Goal: Check status: Check status

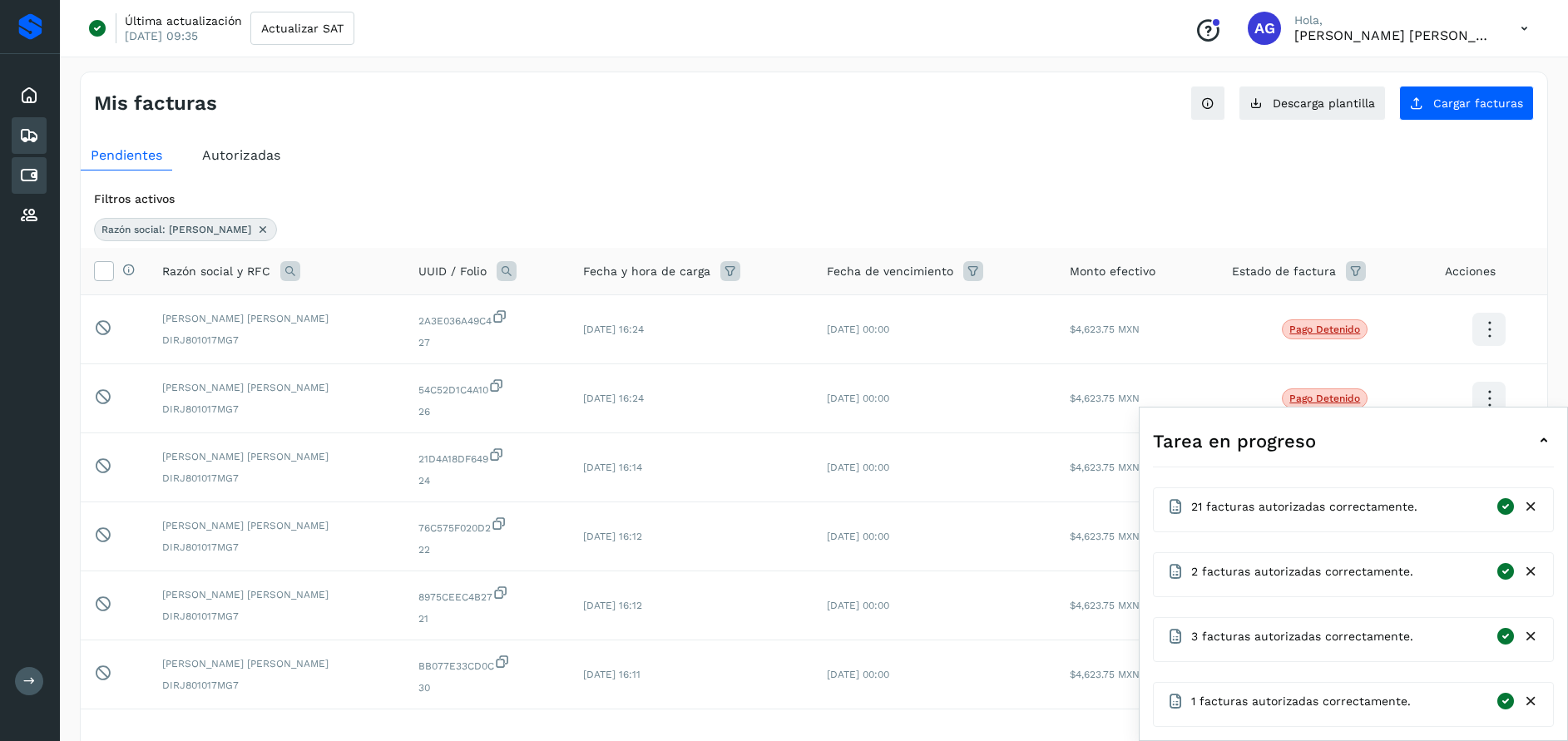
scroll to position [50, 0]
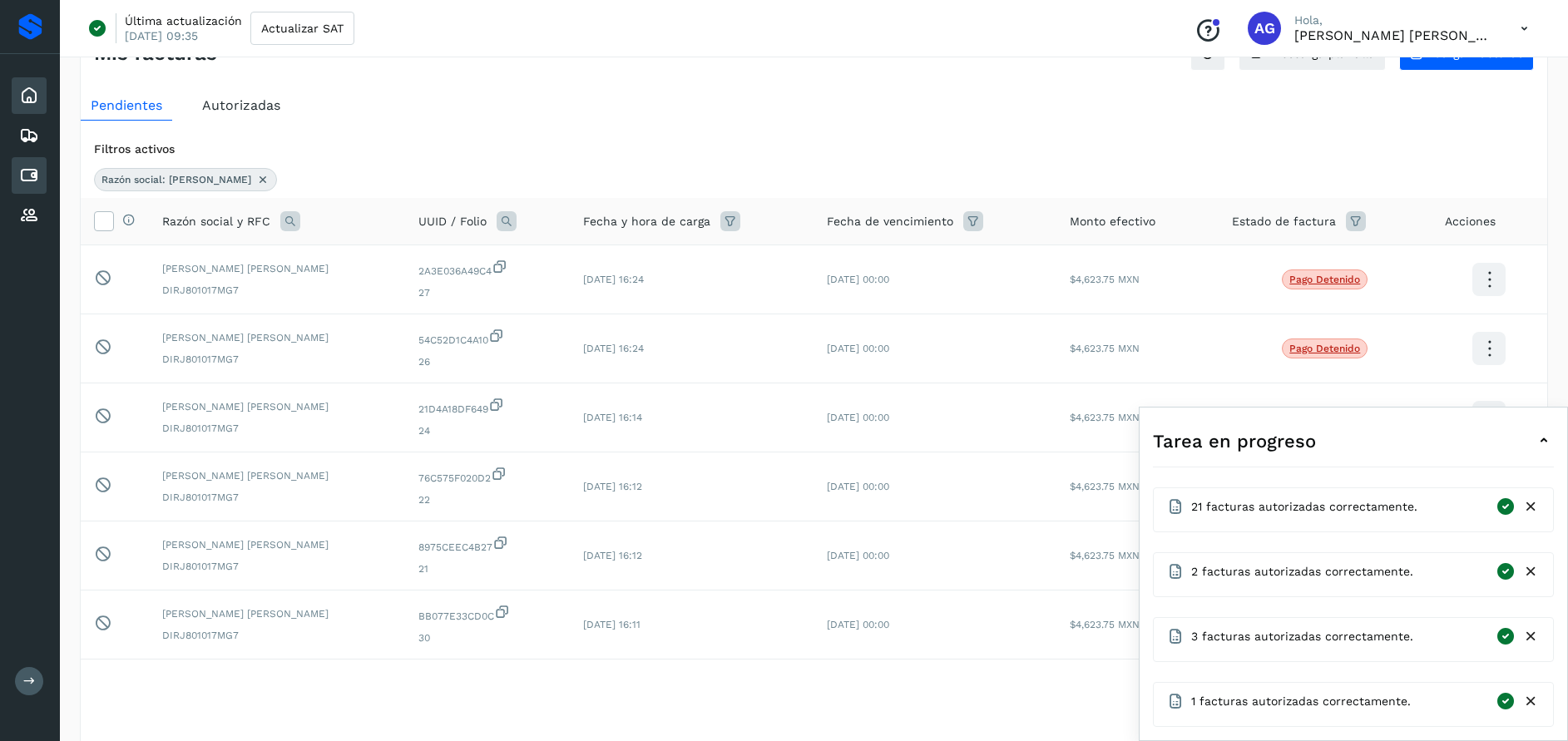
click at [38, 99] on icon at bounding box center [29, 95] width 20 height 20
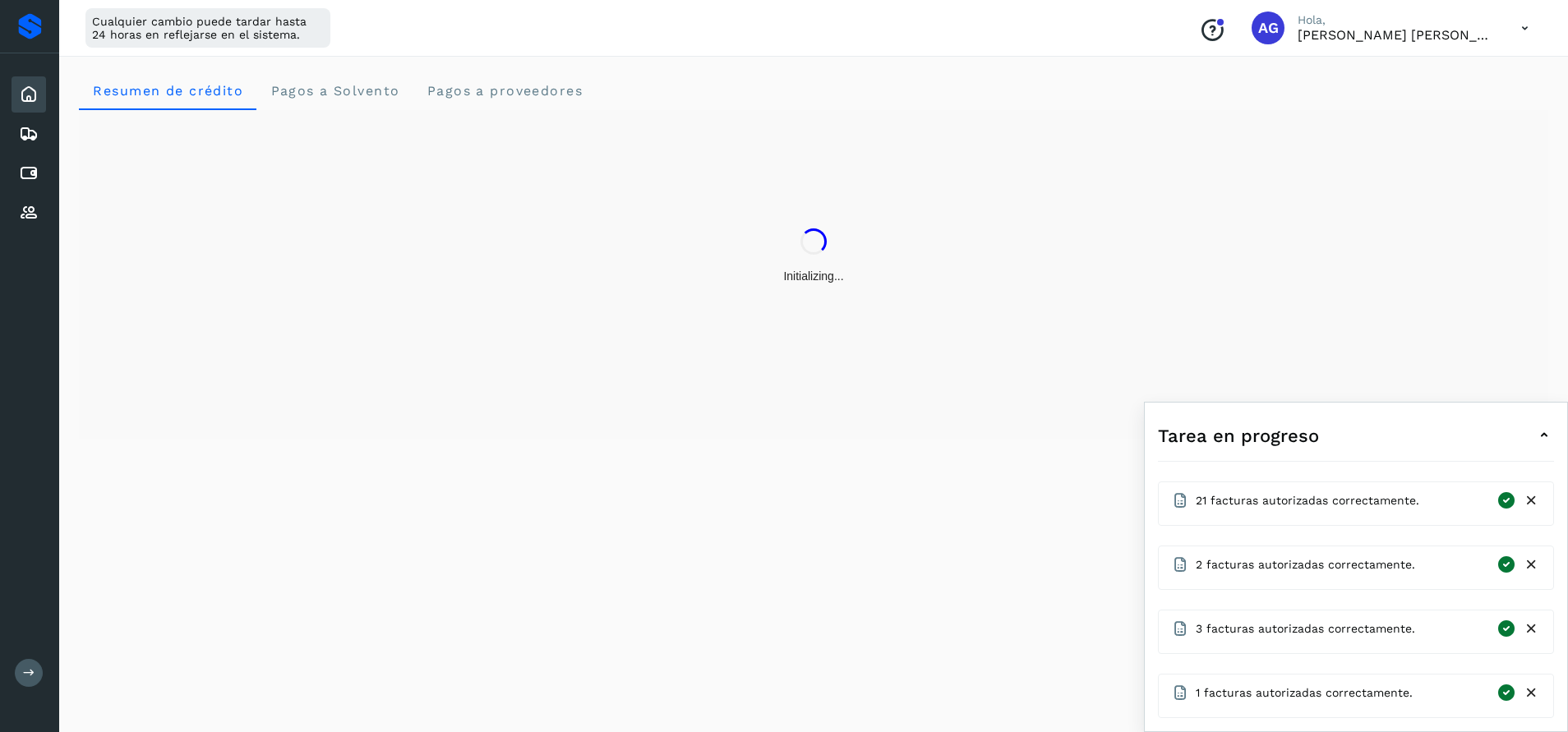
click at [1536, 498] on icon at bounding box center [1531, 501] width 17 height 17
click at [1532, 571] on icon at bounding box center [1531, 565] width 17 height 17
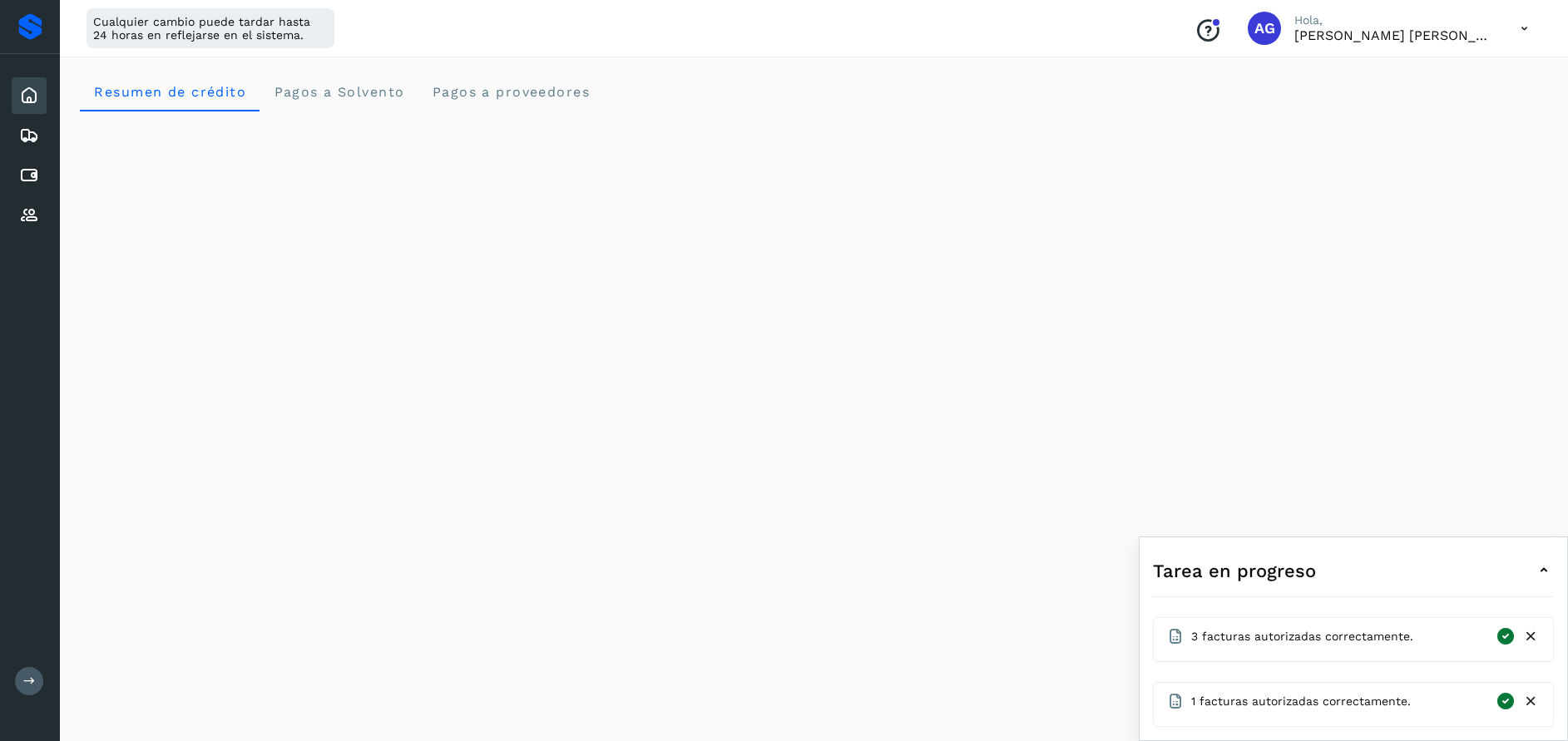
drag, startPoint x: 1529, startPoint y: 636, endPoint x: 1526, endPoint y: 646, distance: 10.4
click at [1527, 636] on icon at bounding box center [1531, 637] width 17 height 17
click at [1530, 706] on icon at bounding box center [1531, 702] width 17 height 17
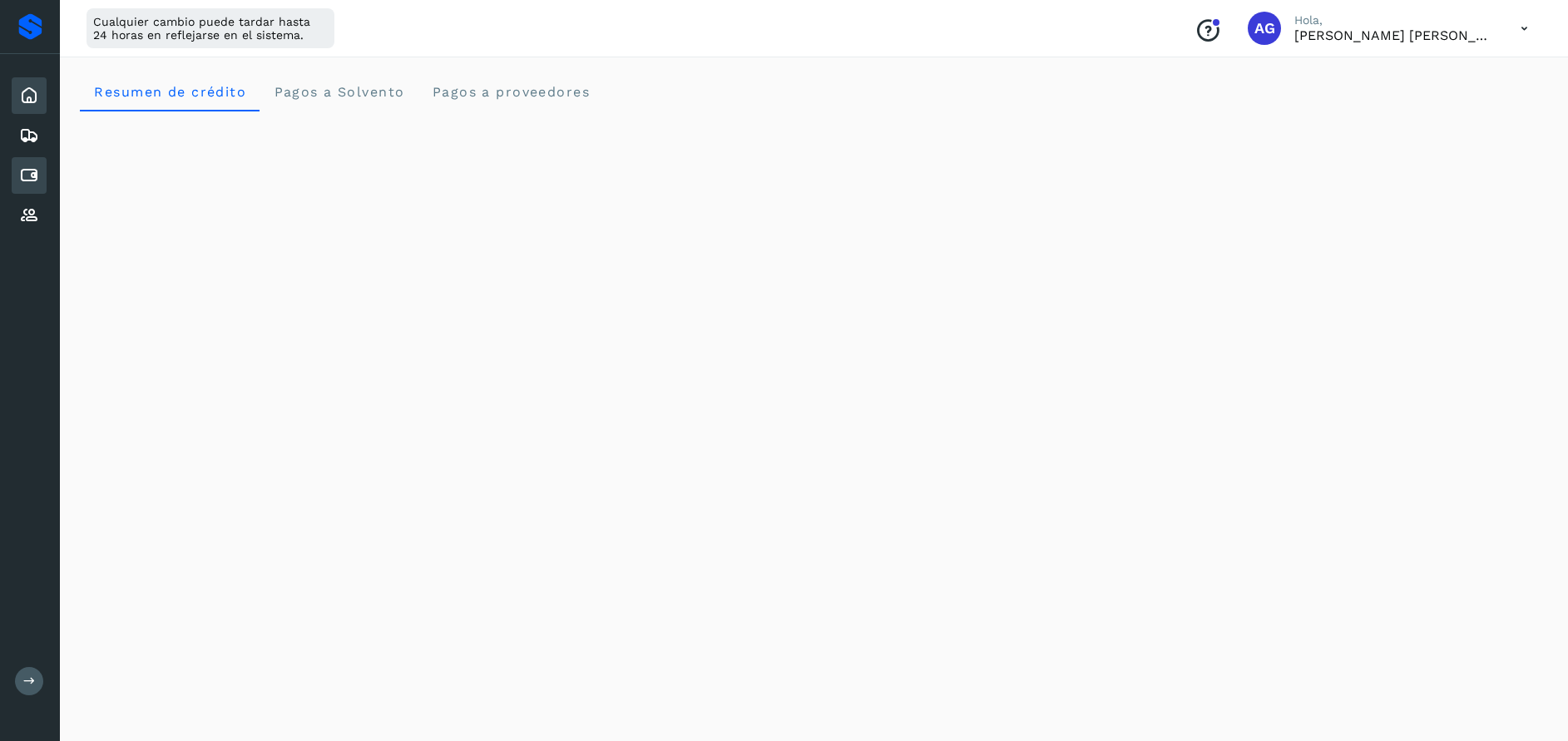
click at [32, 178] on icon at bounding box center [29, 175] width 20 height 20
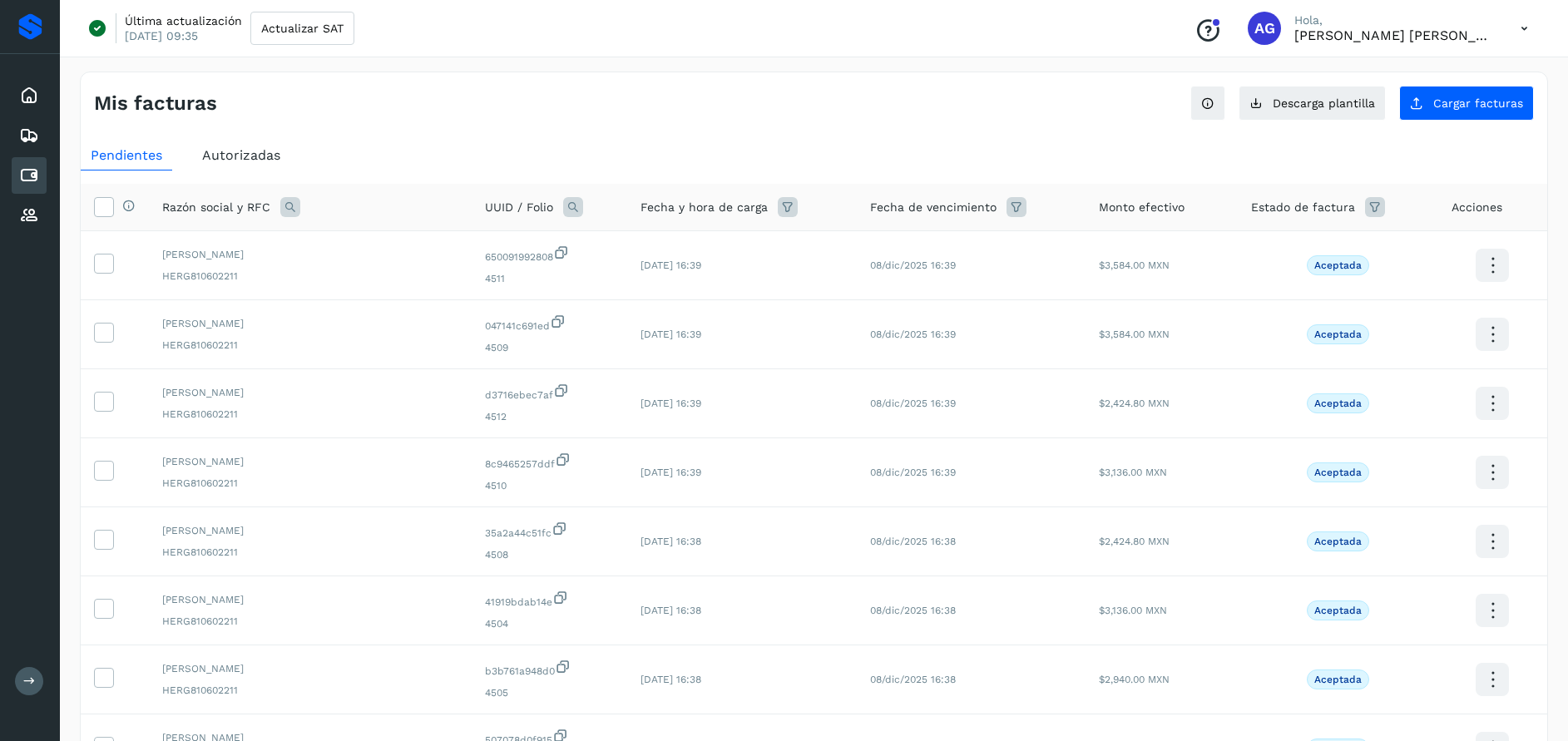
scroll to position [322, 0]
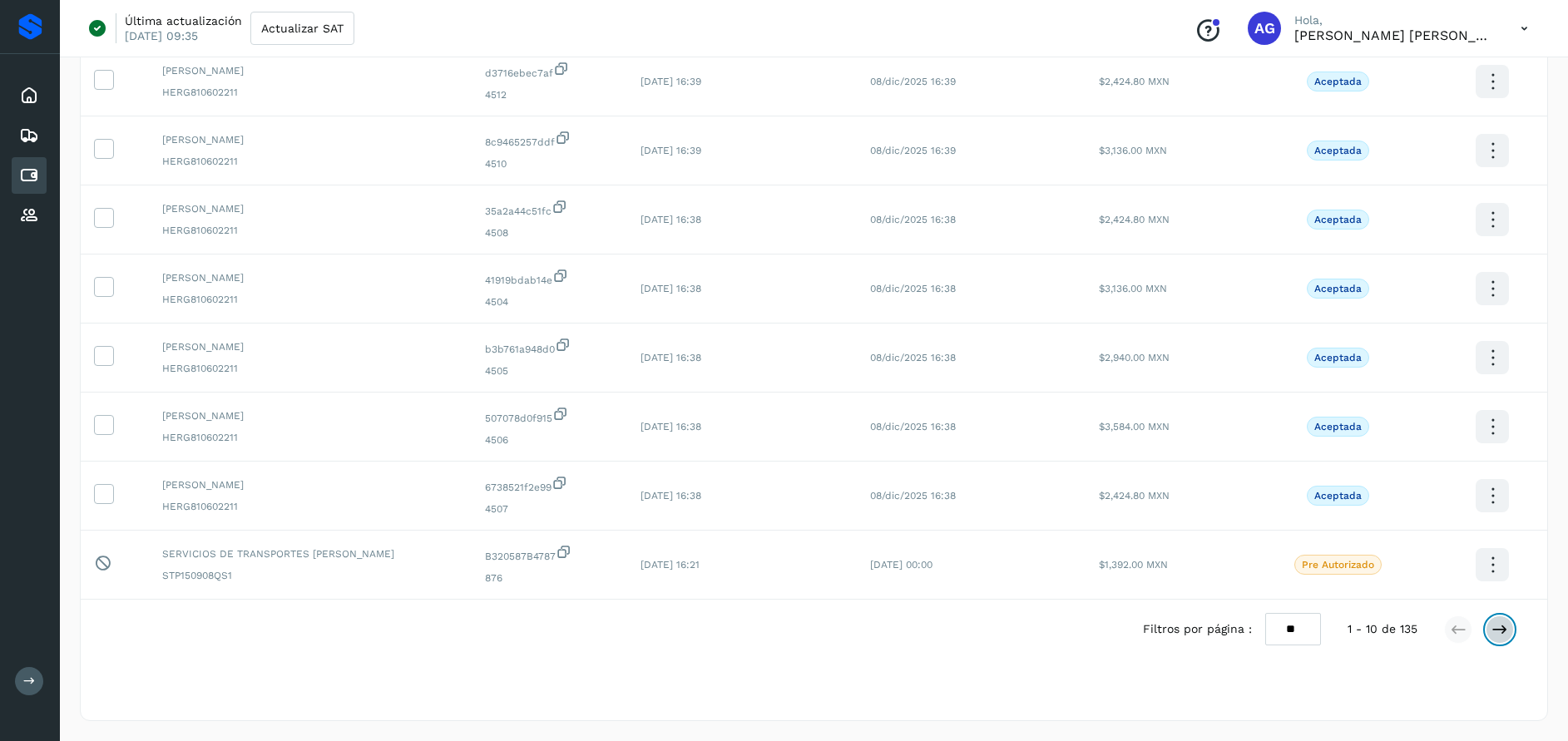
click at [1504, 634] on icon at bounding box center [1499, 629] width 16 height 16
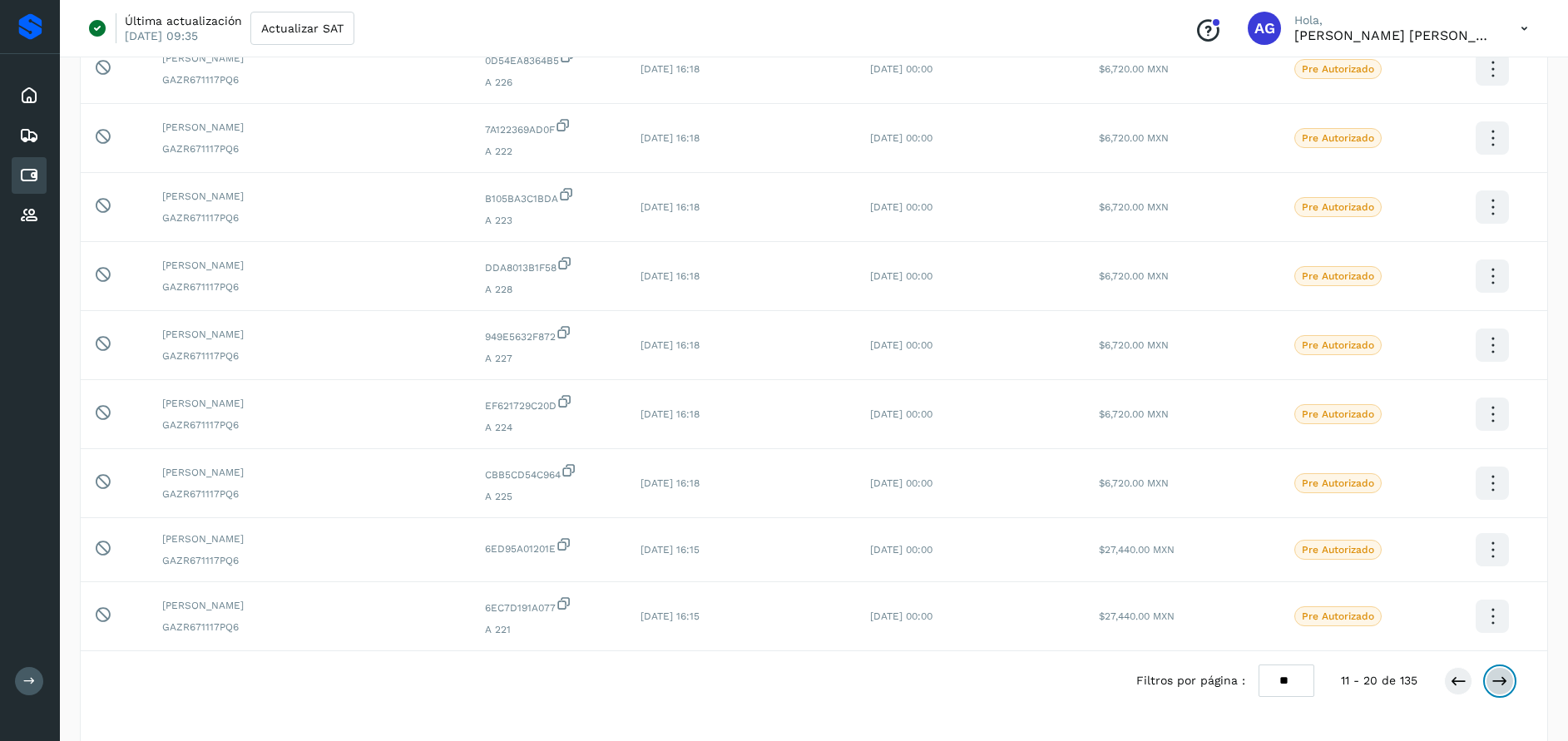
scroll to position [279, 0]
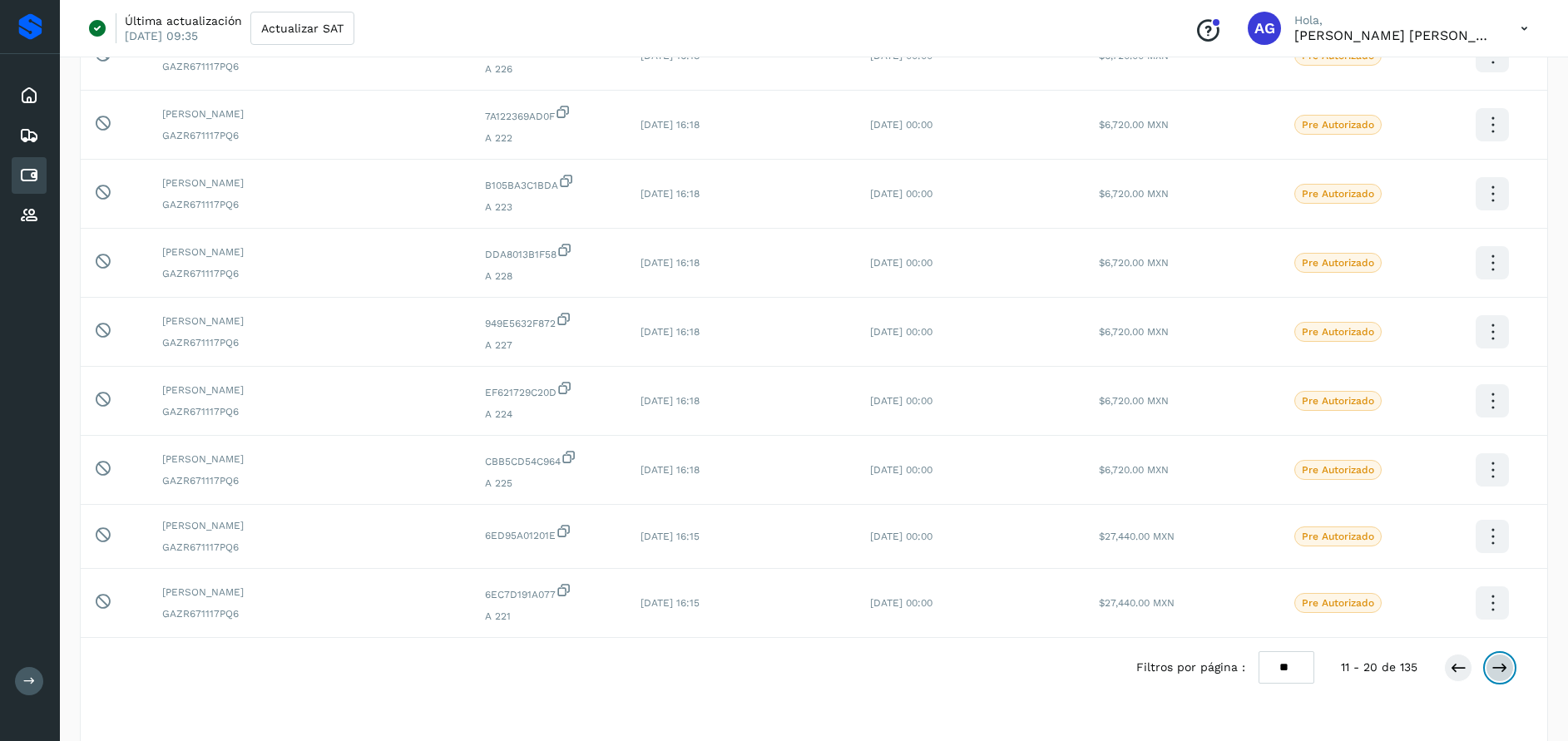
click at [1504, 662] on icon at bounding box center [1499, 667] width 16 height 16
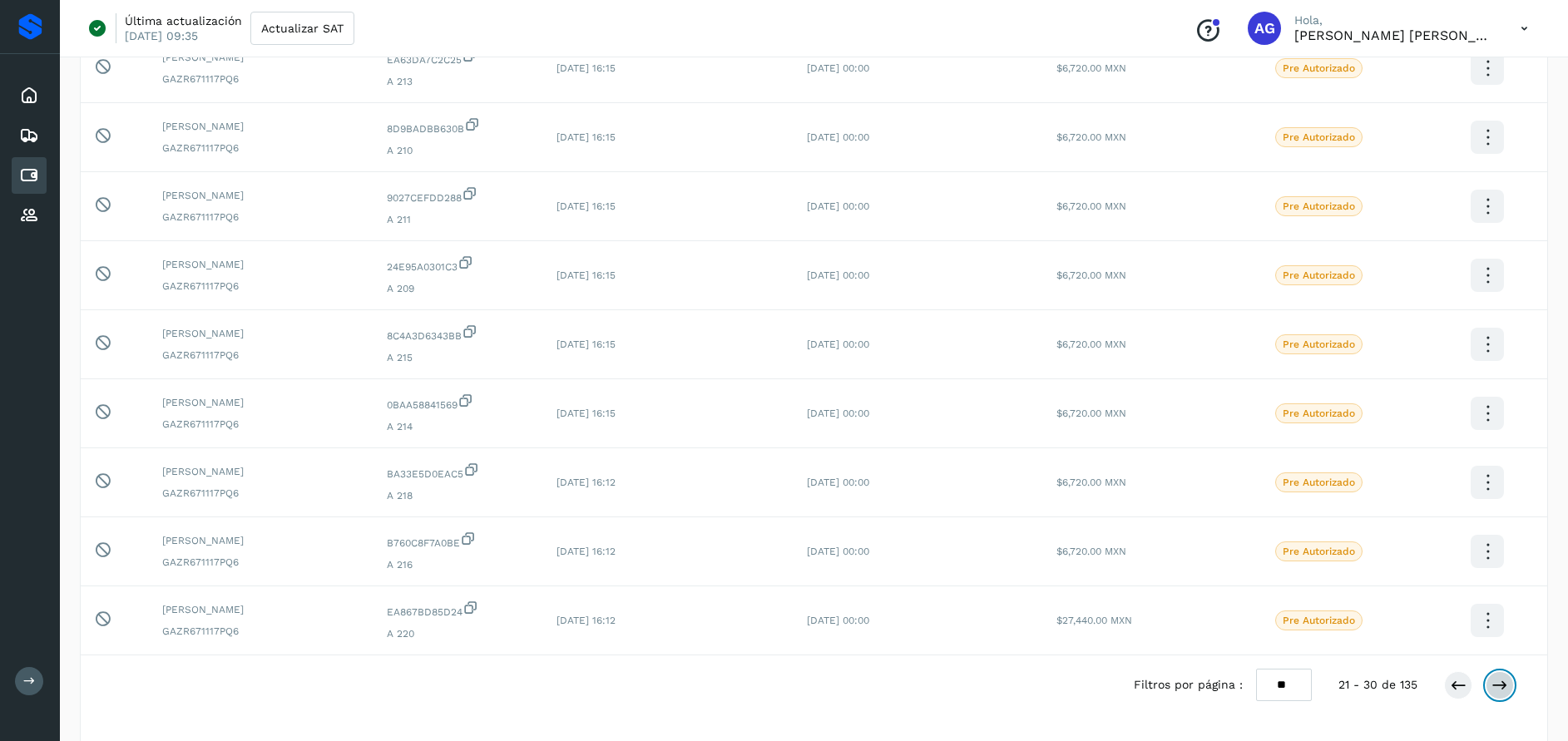
scroll to position [289, 0]
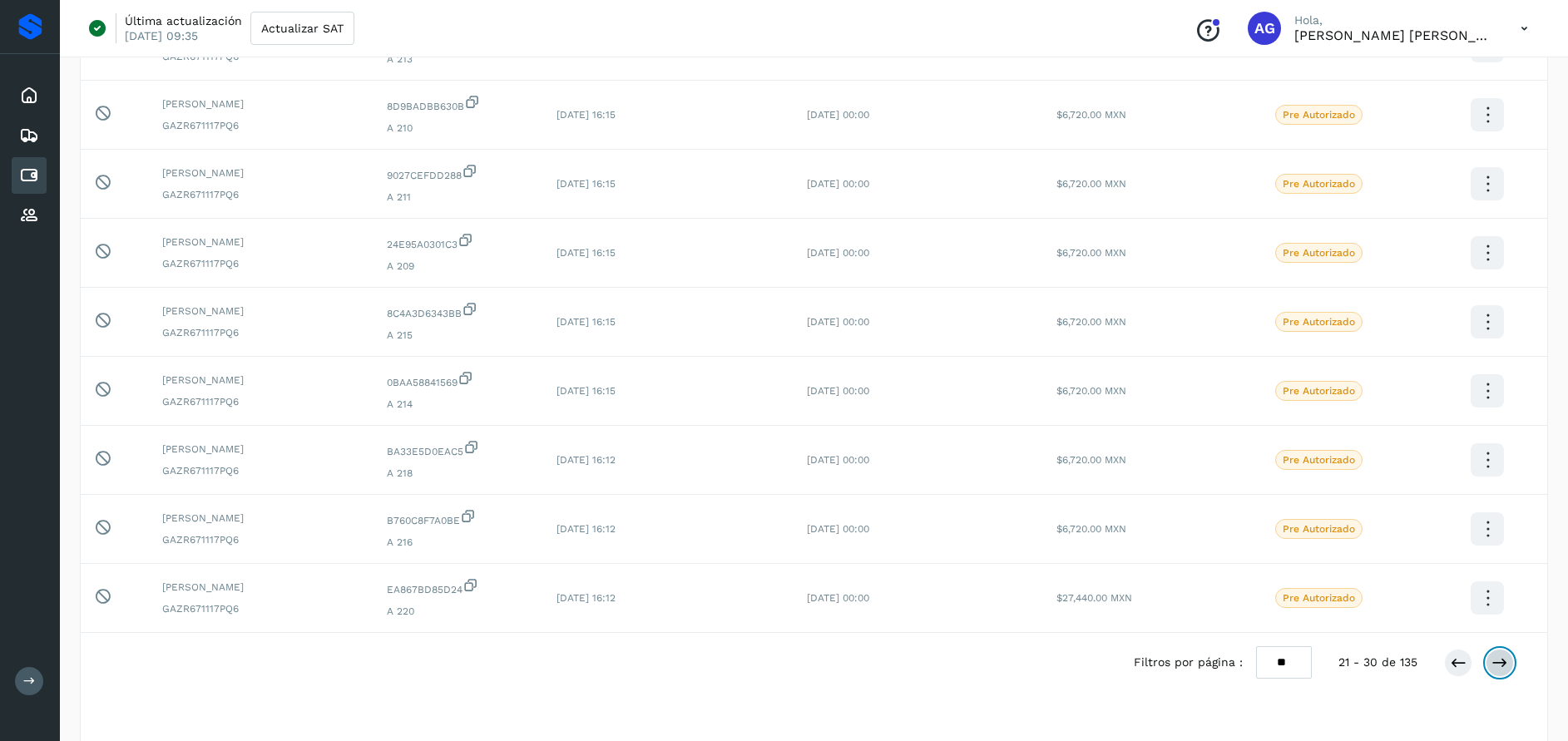
click at [1501, 671] on icon at bounding box center [1499, 662] width 16 height 16
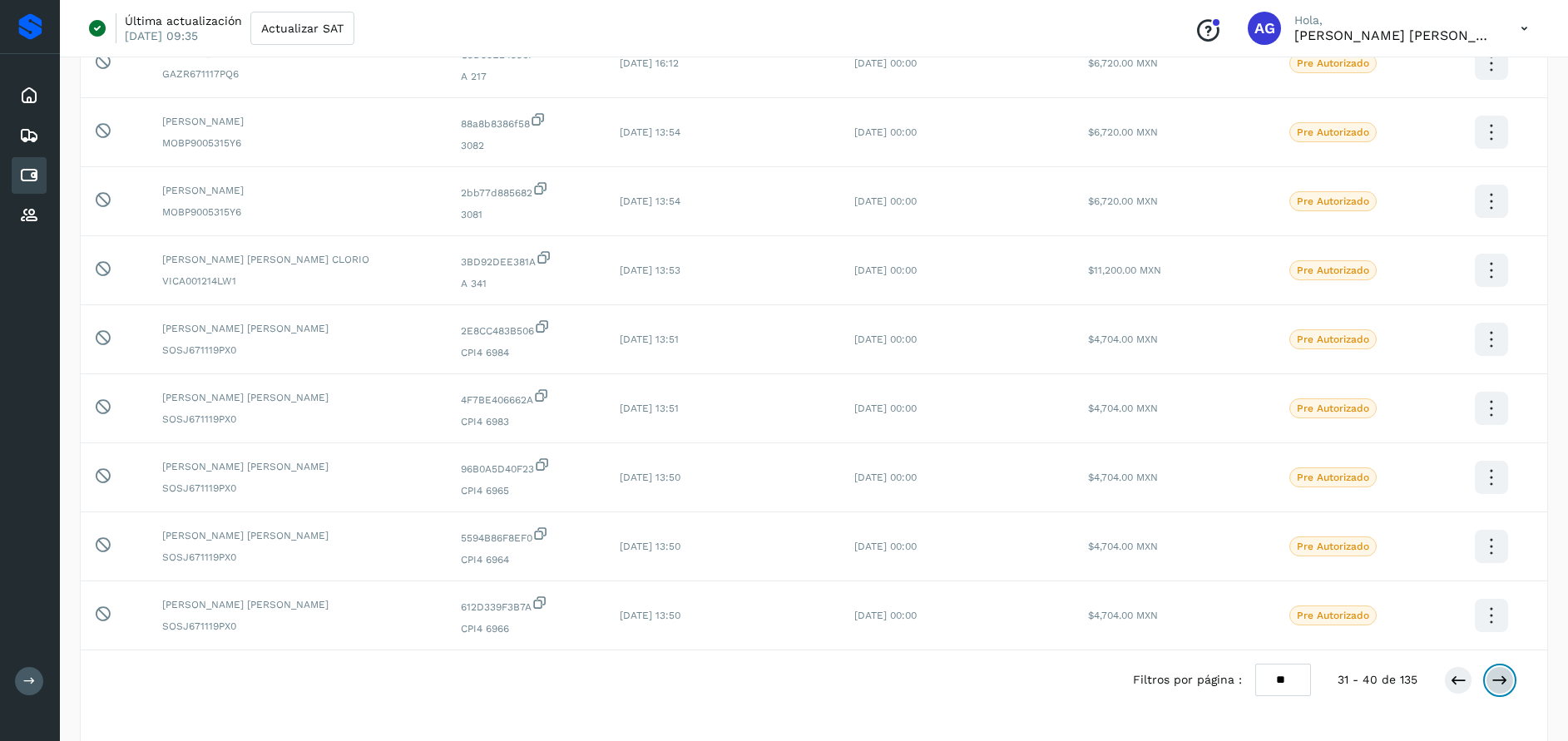
scroll to position [272, 0]
click at [1489, 677] on button at bounding box center [1500, 680] width 29 height 29
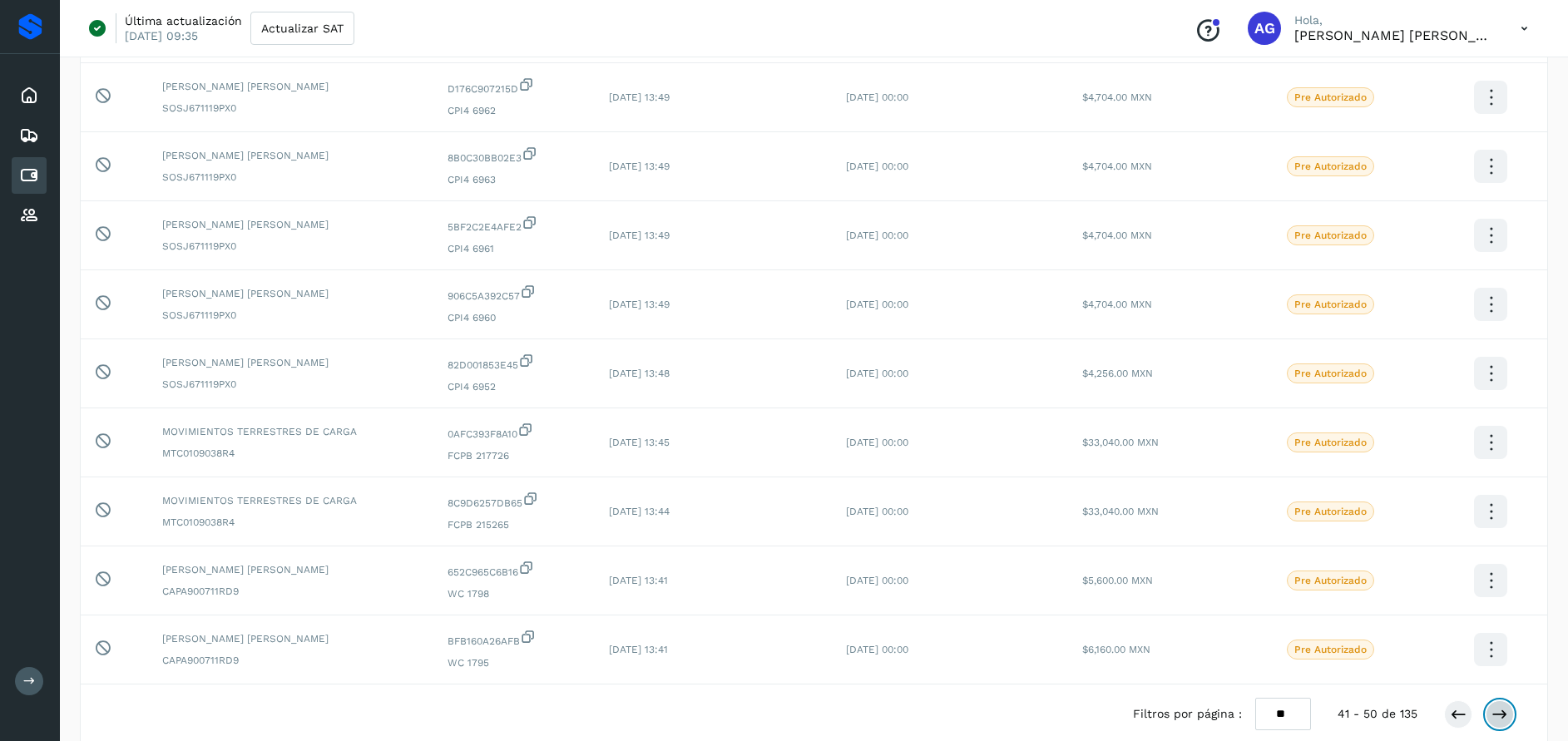
scroll to position [296, 0]
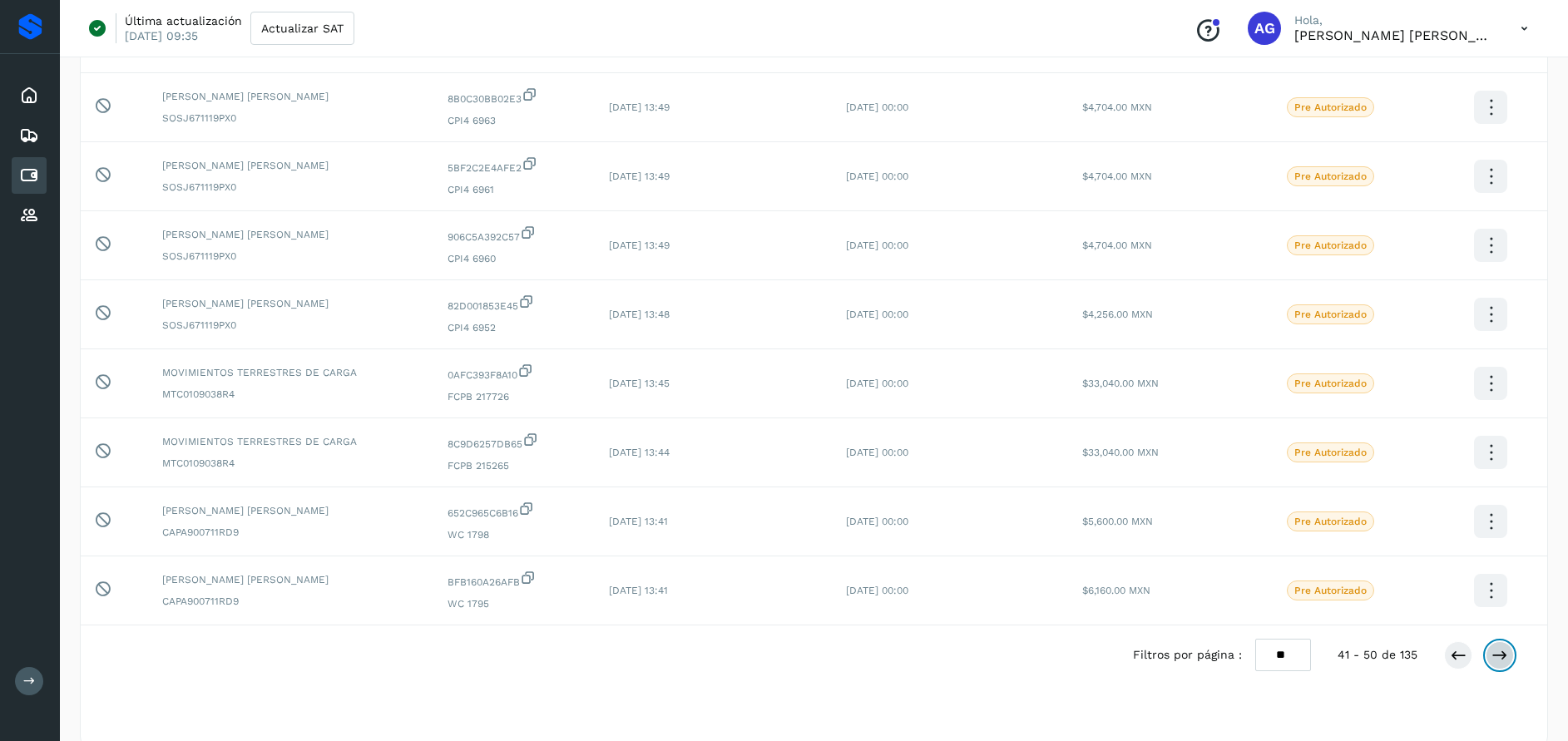
click at [1496, 662] on icon at bounding box center [1499, 655] width 16 height 16
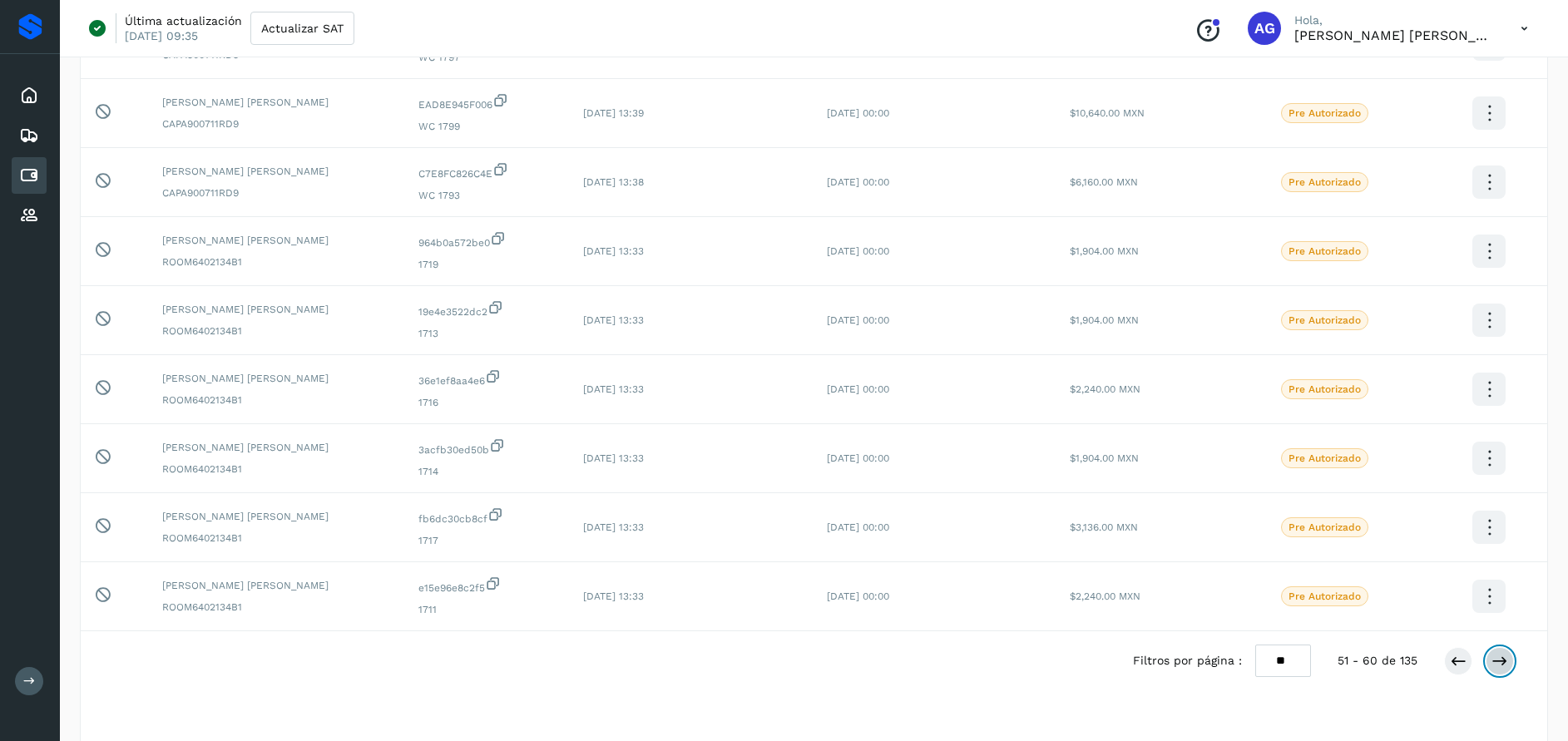
scroll to position [0, 0]
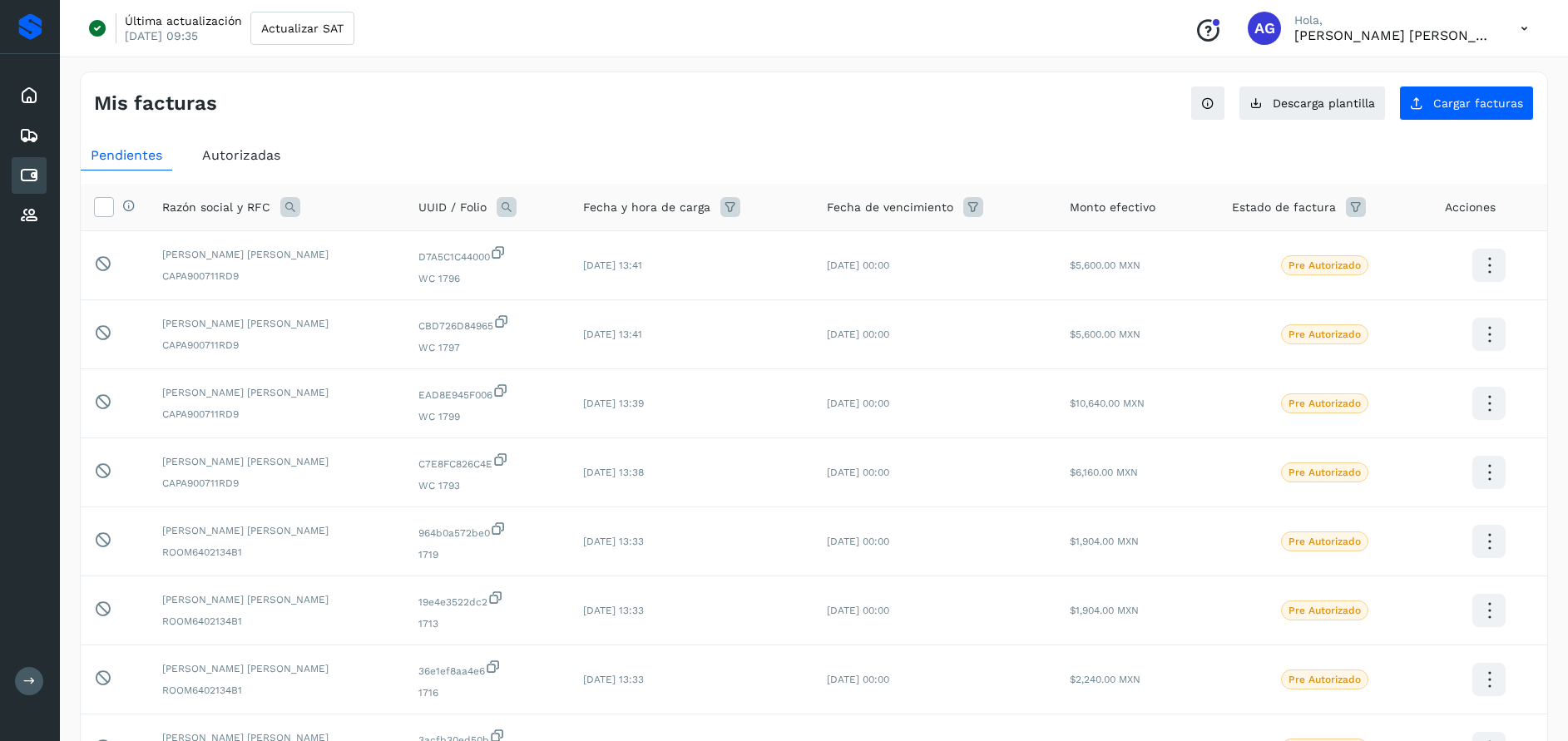
click at [288, 199] on icon at bounding box center [290, 207] width 20 height 20
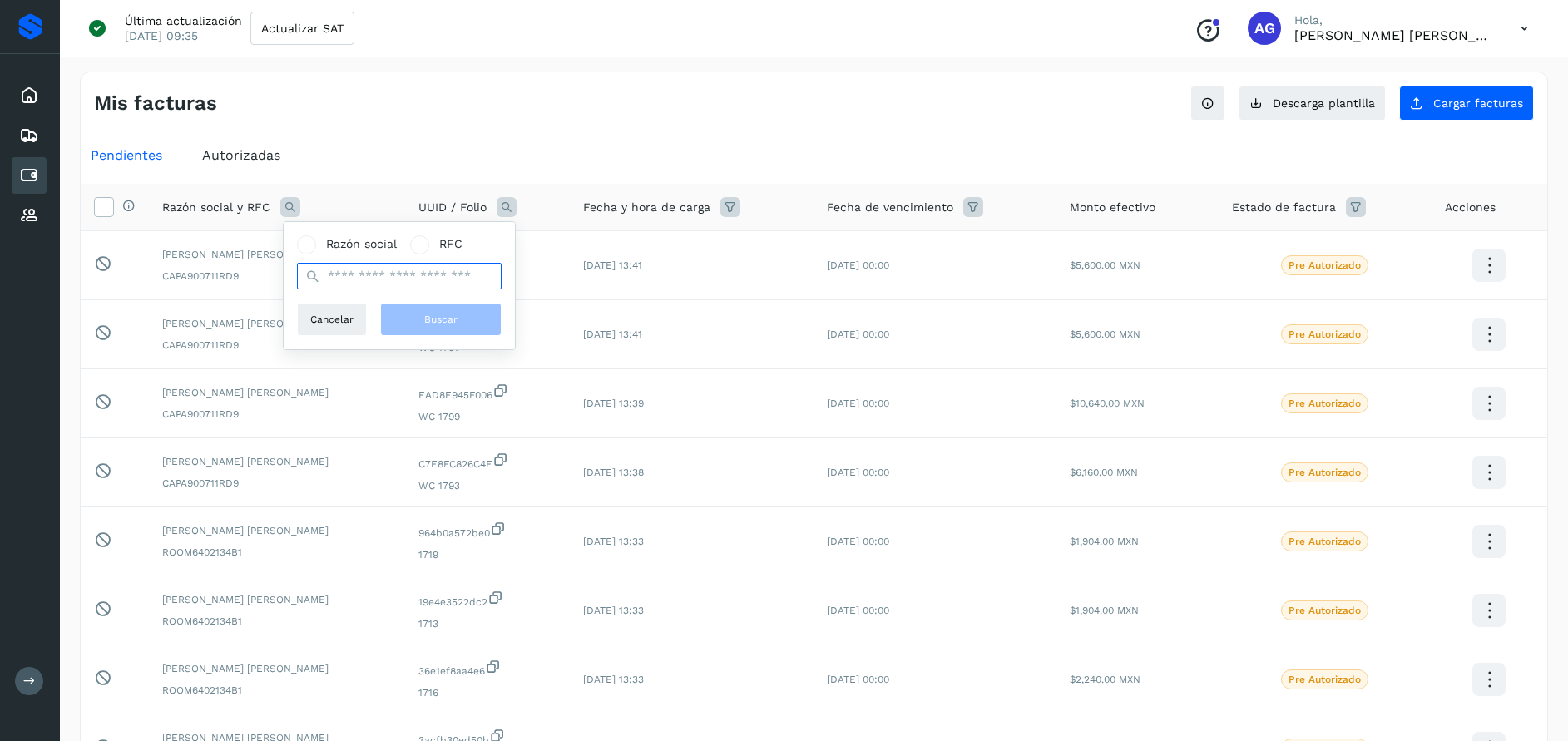
click at [370, 263] on input "text" at bounding box center [399, 276] width 204 height 27
type input "**********"
click at [466, 324] on button "Buscar" at bounding box center [440, 319] width 121 height 33
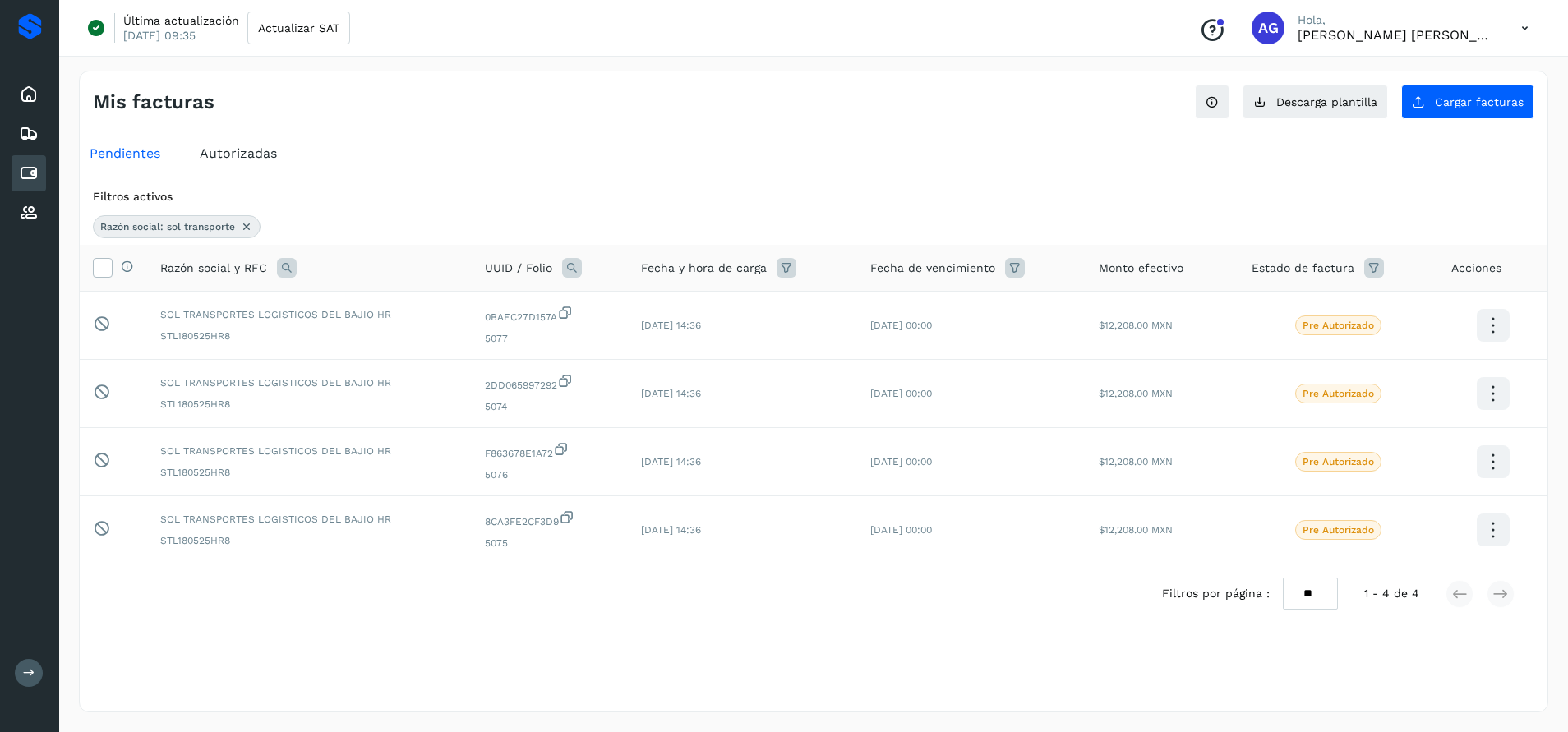
click at [246, 231] on icon at bounding box center [246, 227] width 13 height 13
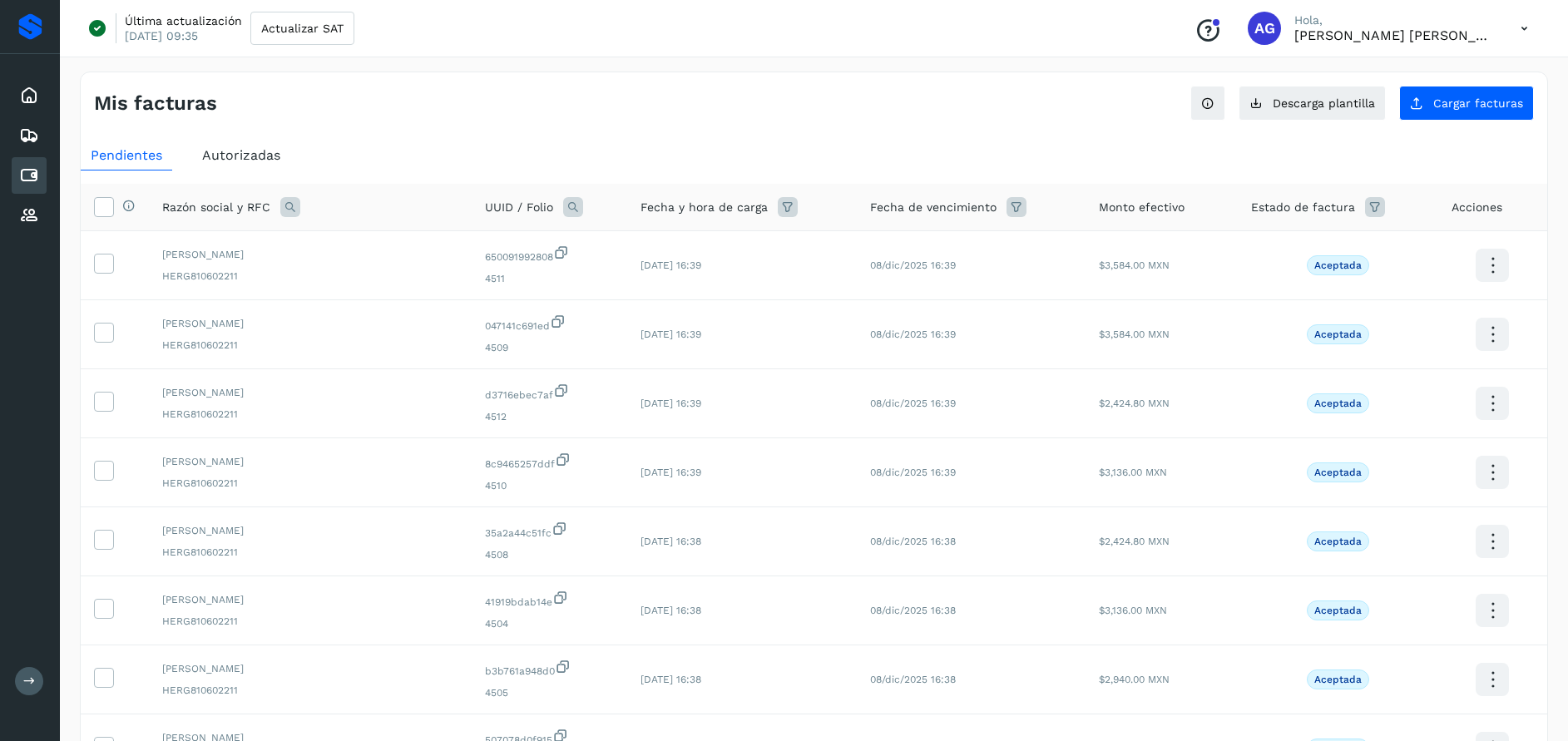
click at [30, 180] on icon at bounding box center [29, 175] width 20 height 20
click at [269, 160] on span "Autorizadas" at bounding box center [241, 155] width 78 height 16
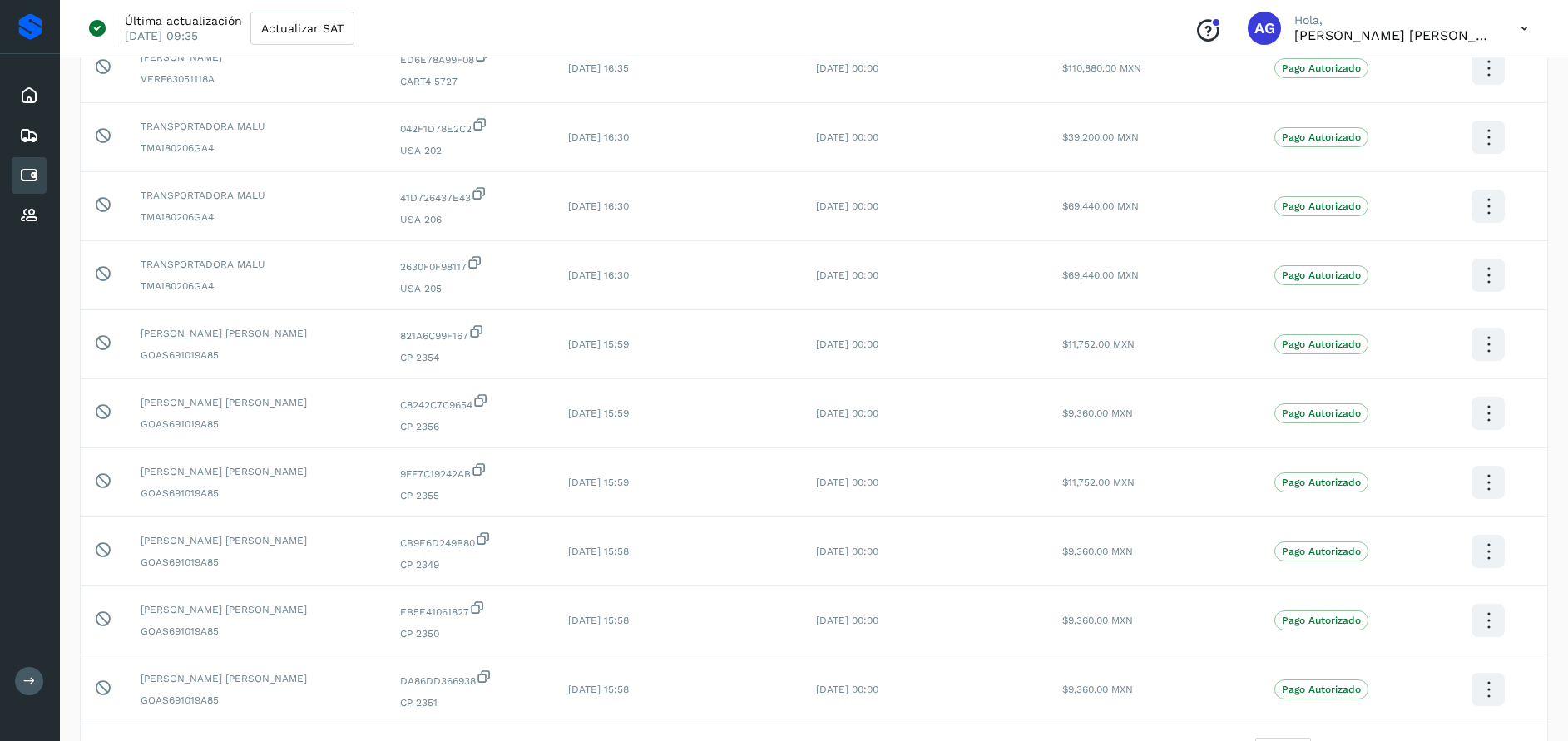
scroll to position [322, 0]
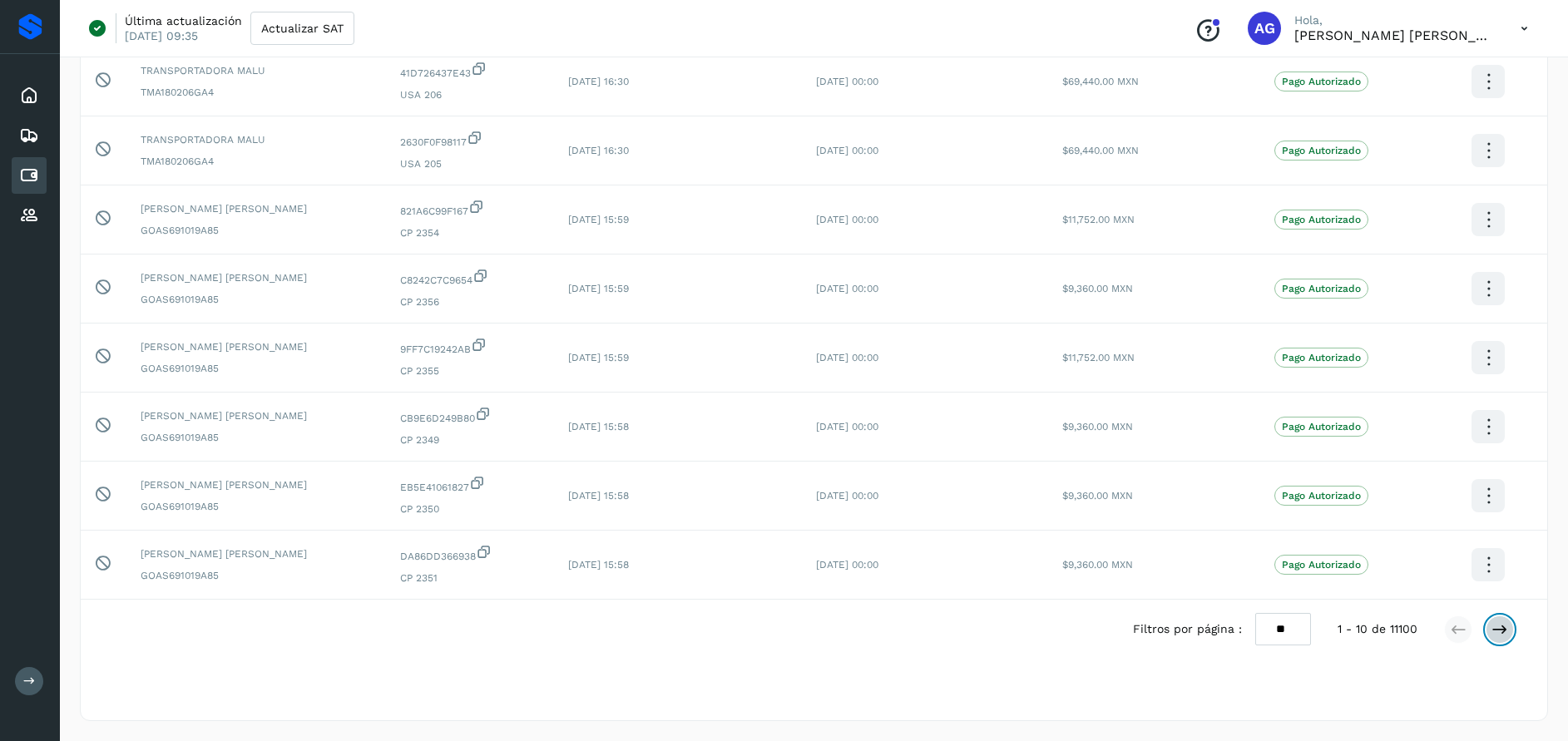
click at [1498, 635] on icon at bounding box center [1499, 629] width 16 height 16
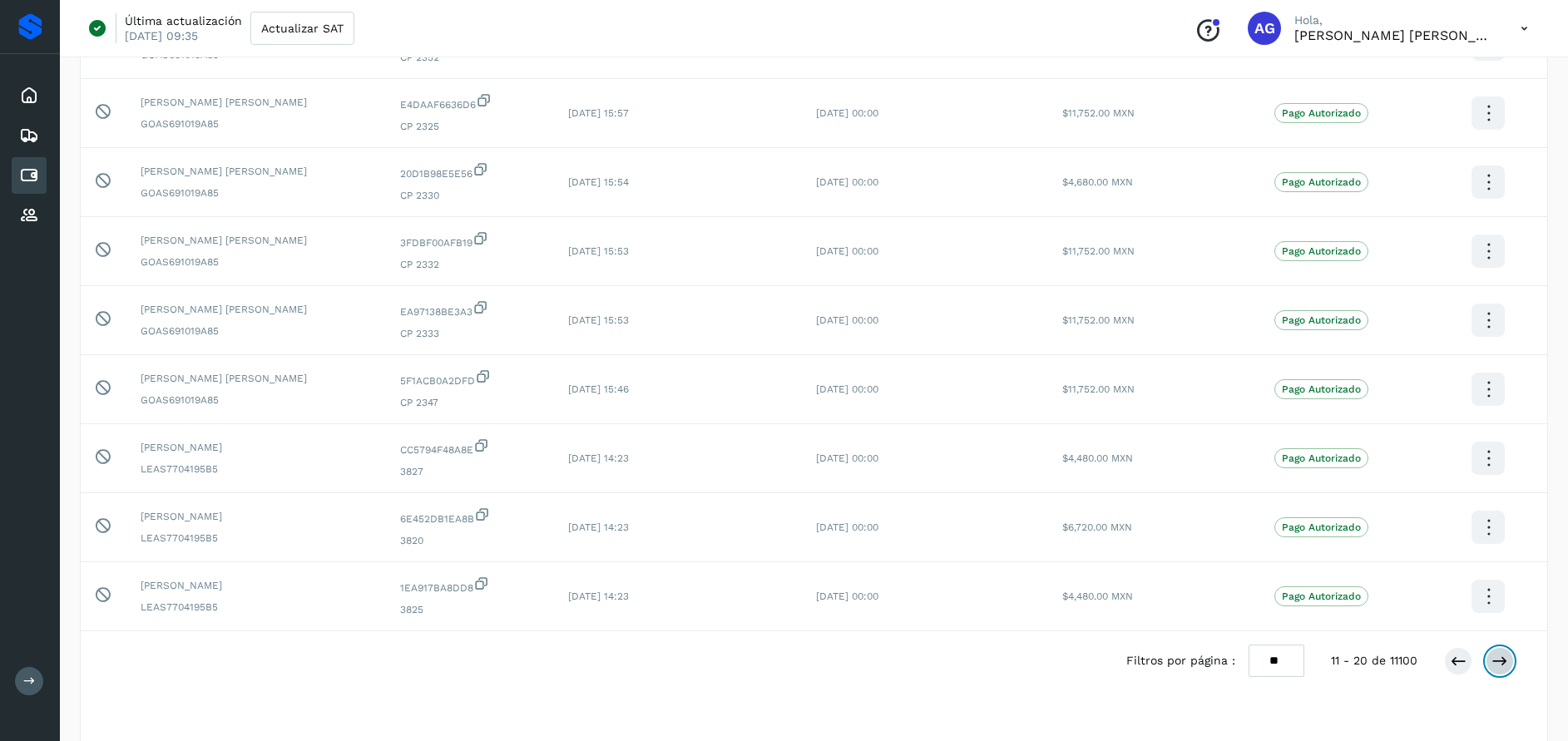
scroll to position [293, 0]
click at [1501, 660] on icon at bounding box center [1499, 659] width 16 height 16
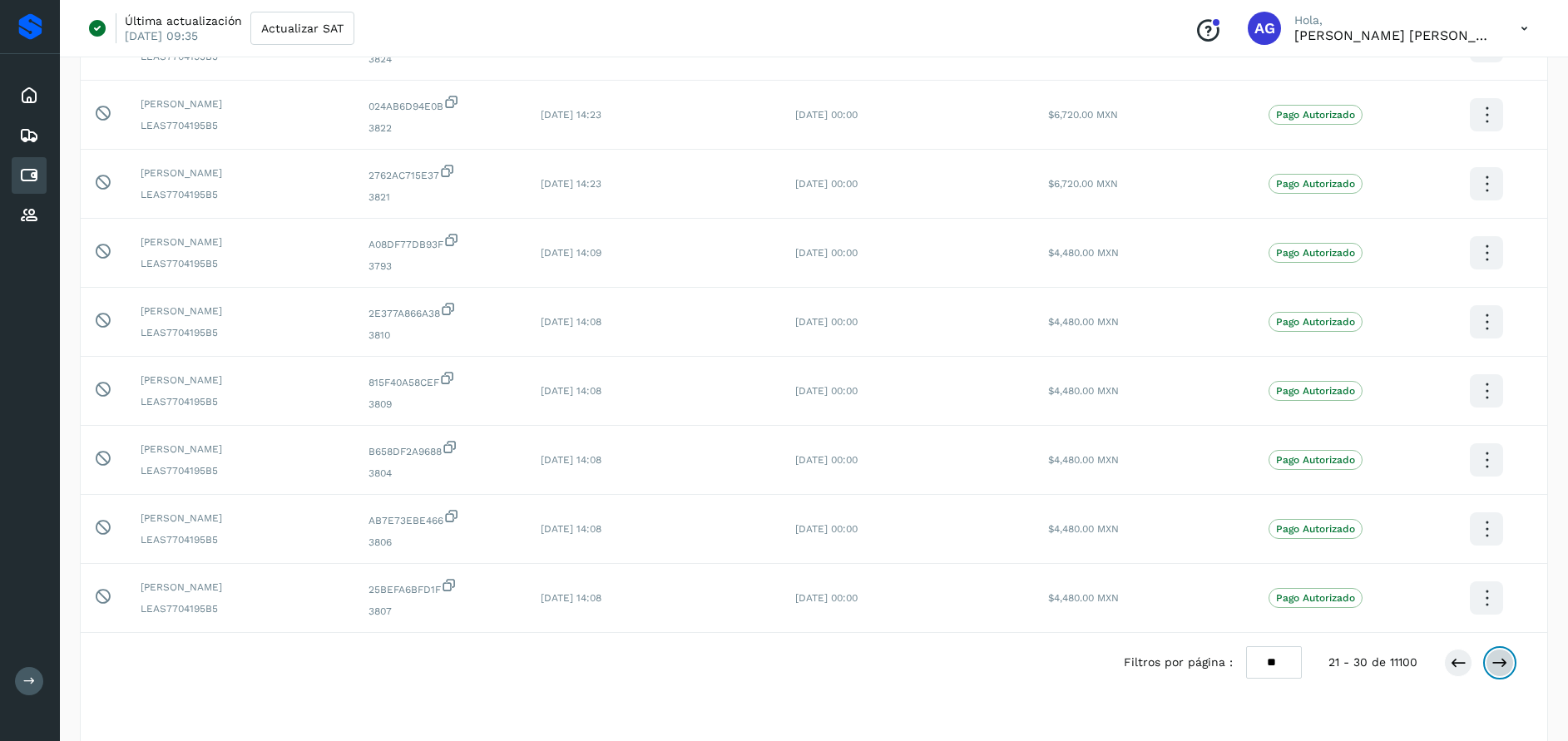
scroll to position [322, 0]
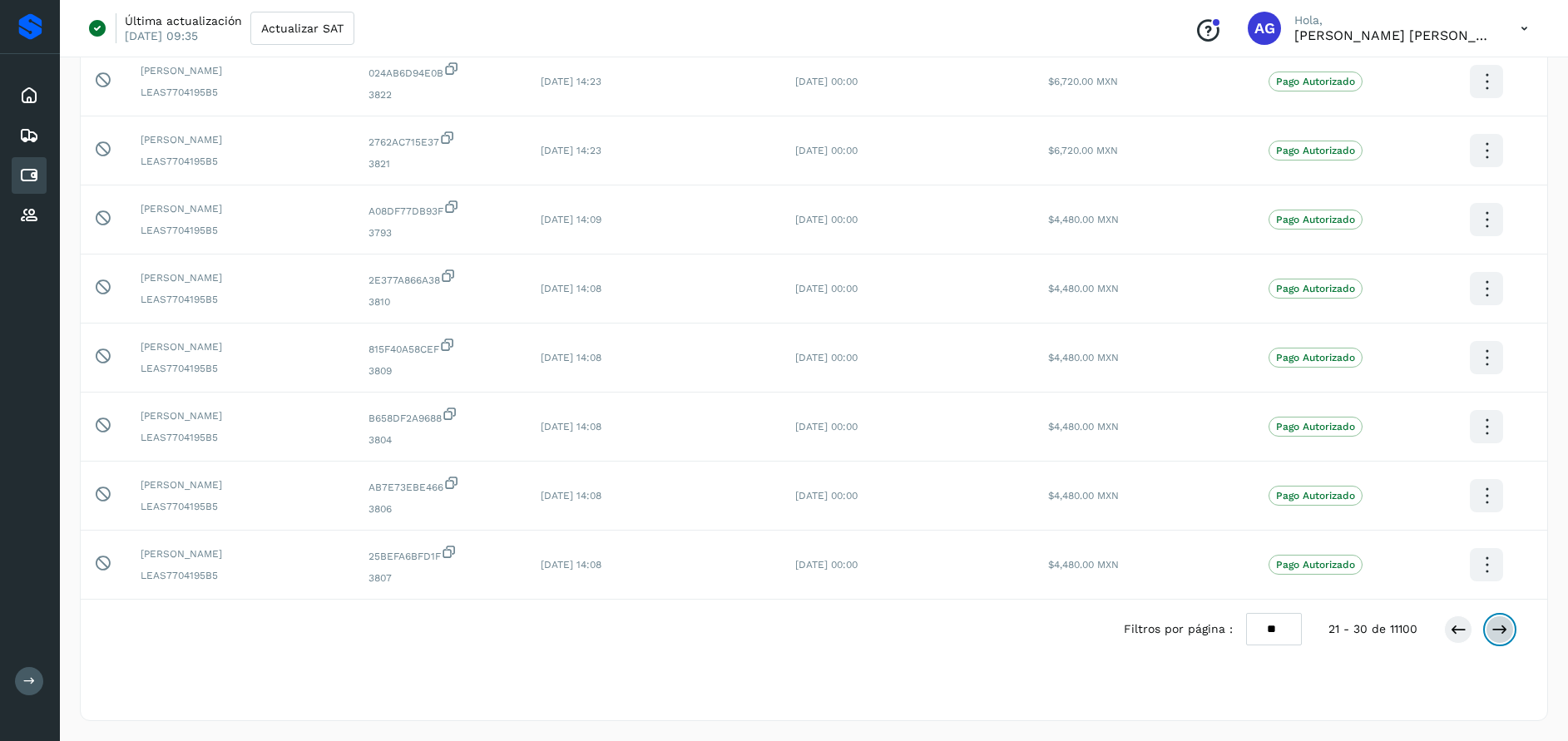
click at [1493, 632] on icon at bounding box center [1499, 629] width 16 height 16
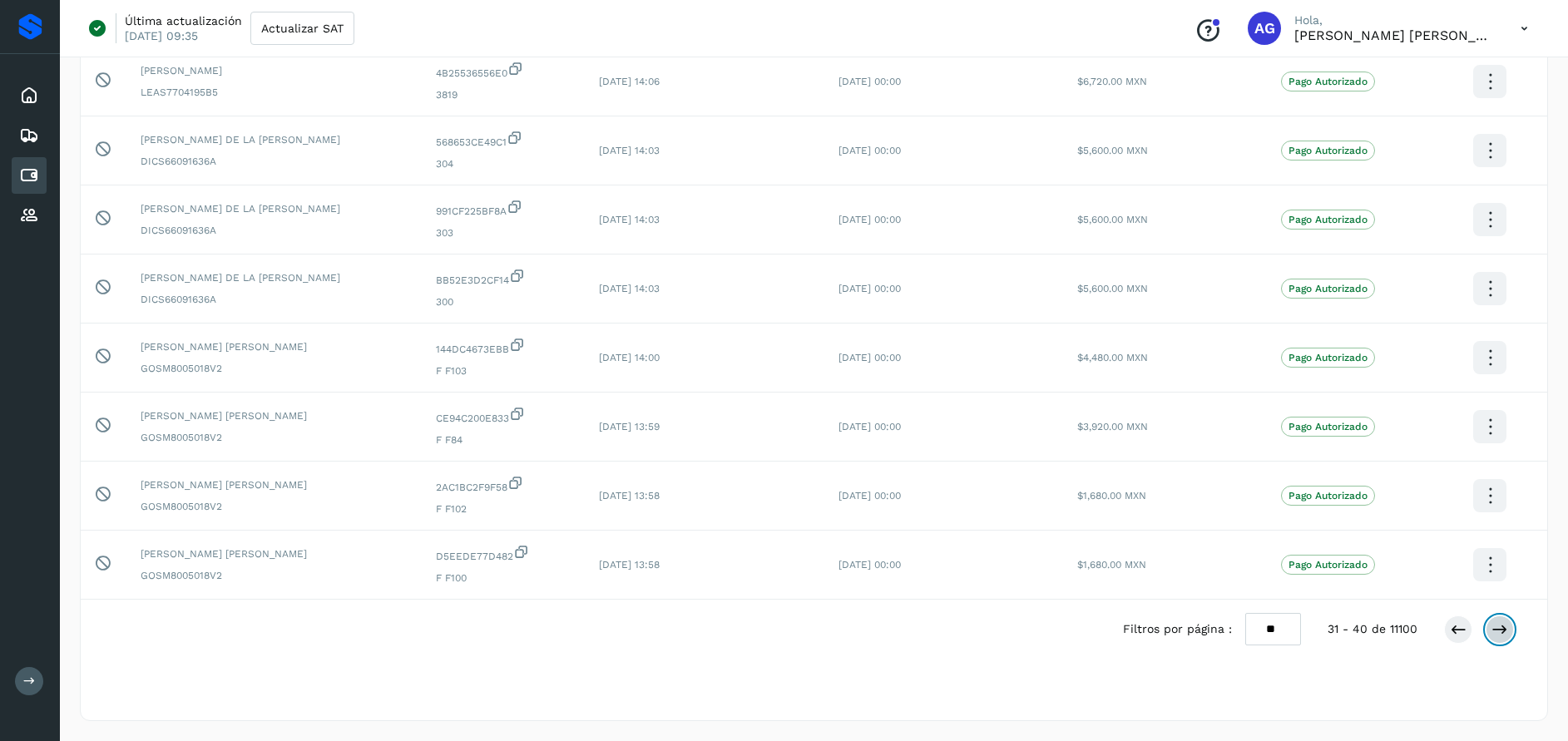
click at [1509, 629] on button at bounding box center [1500, 629] width 29 height 29
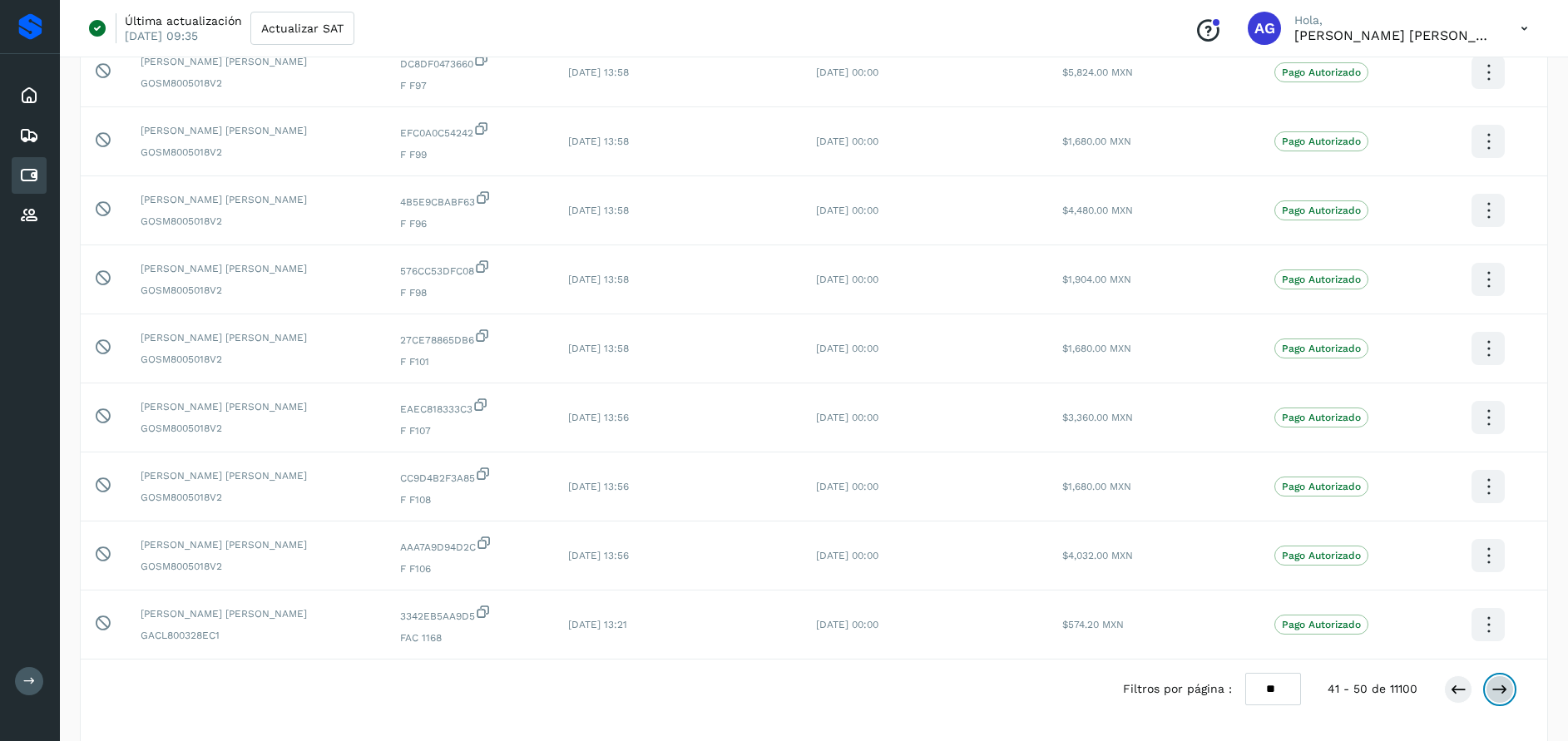
scroll to position [267, 0]
click at [1501, 691] on icon at bounding box center [1499, 685] width 16 height 16
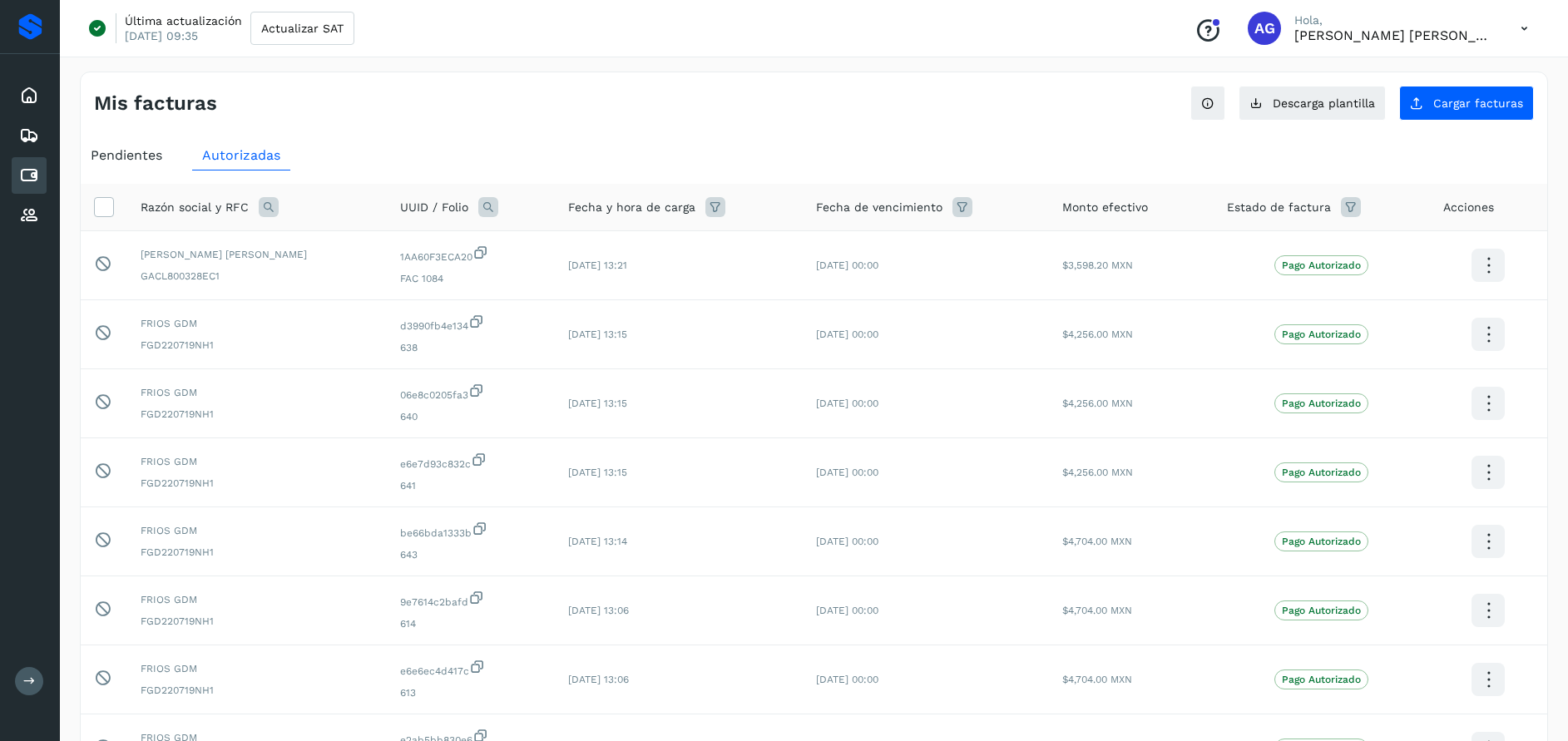
scroll to position [322, 0]
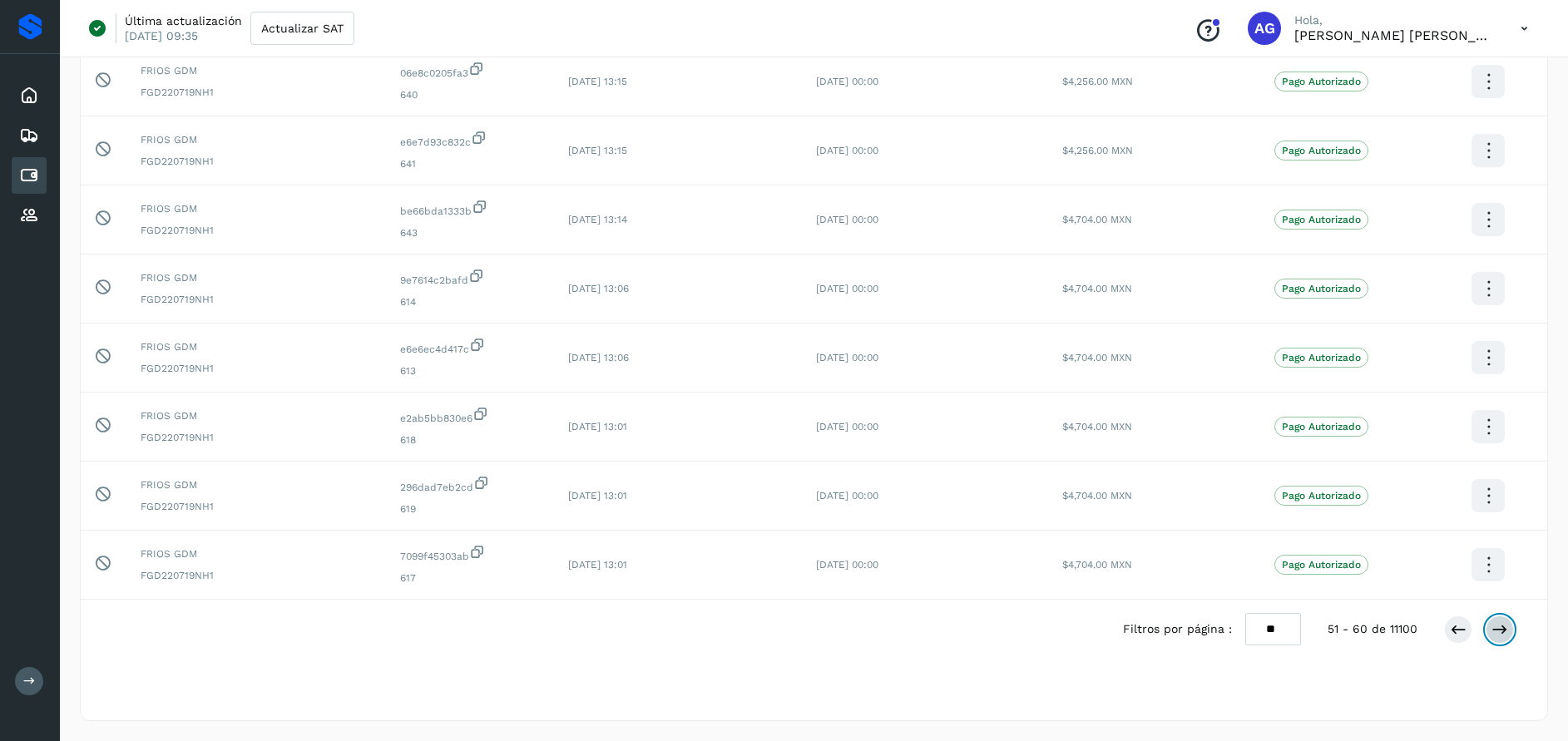
click at [1504, 627] on icon at bounding box center [1499, 629] width 16 height 16
click at [1506, 626] on icon at bounding box center [1499, 629] width 16 height 16
click at [1506, 628] on icon at bounding box center [1499, 629] width 16 height 16
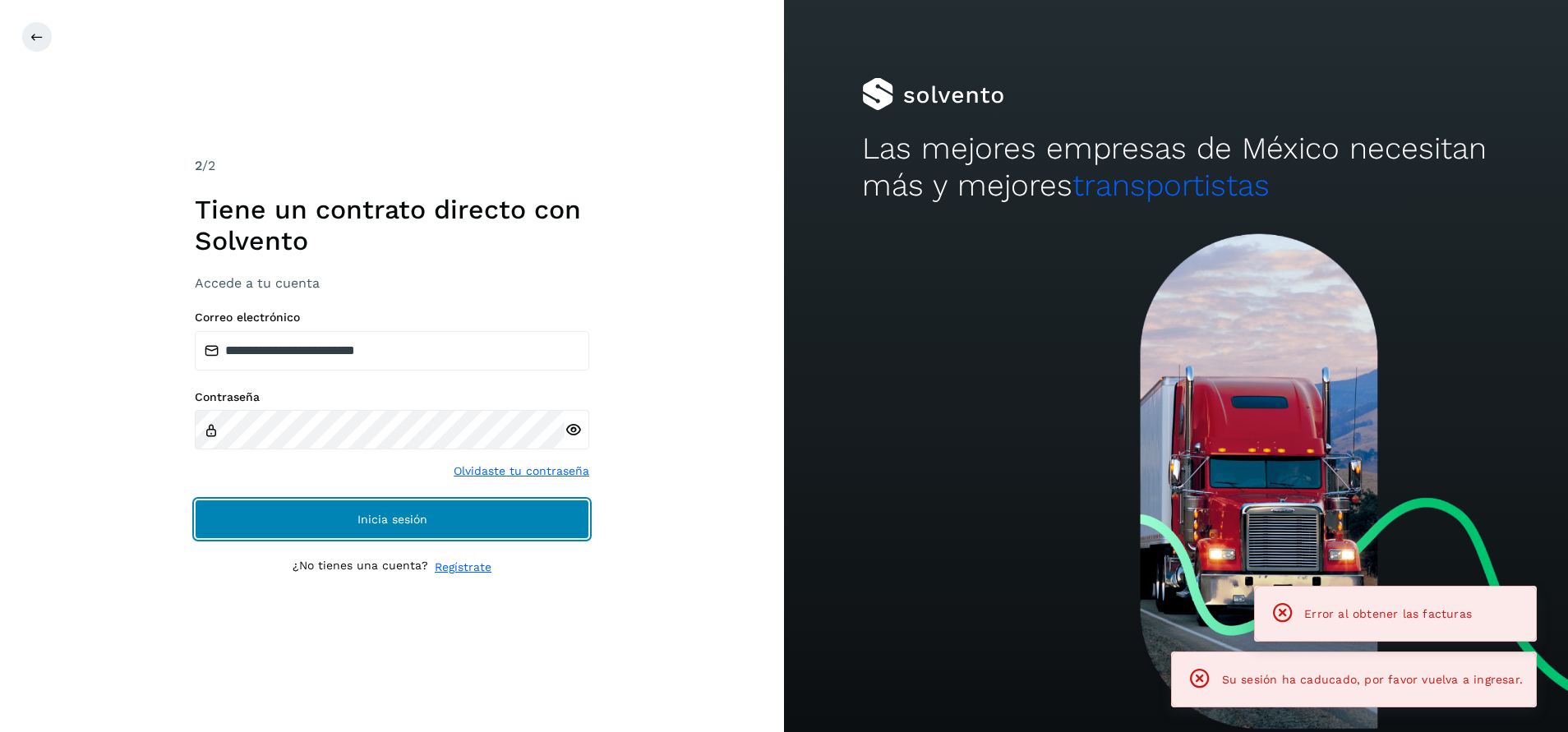
click at [555, 511] on button "Inicia sesión" at bounding box center [392, 519] width 394 height 39
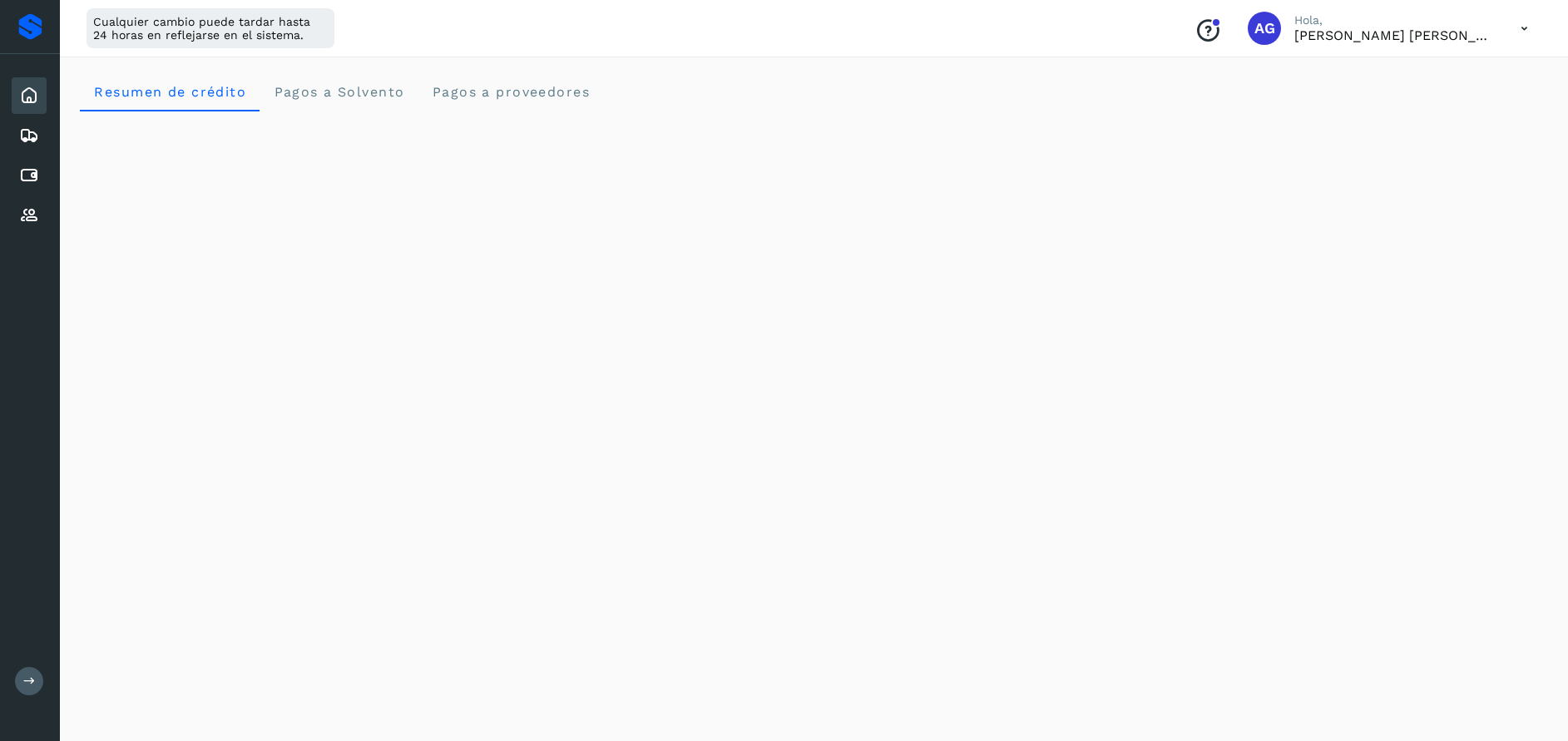
click at [47, 178] on div "Inicio Embarques Cuentas por pagar Proveedores" at bounding box center [29, 155] width 60 height 203
click at [29, 177] on icon at bounding box center [29, 175] width 20 height 20
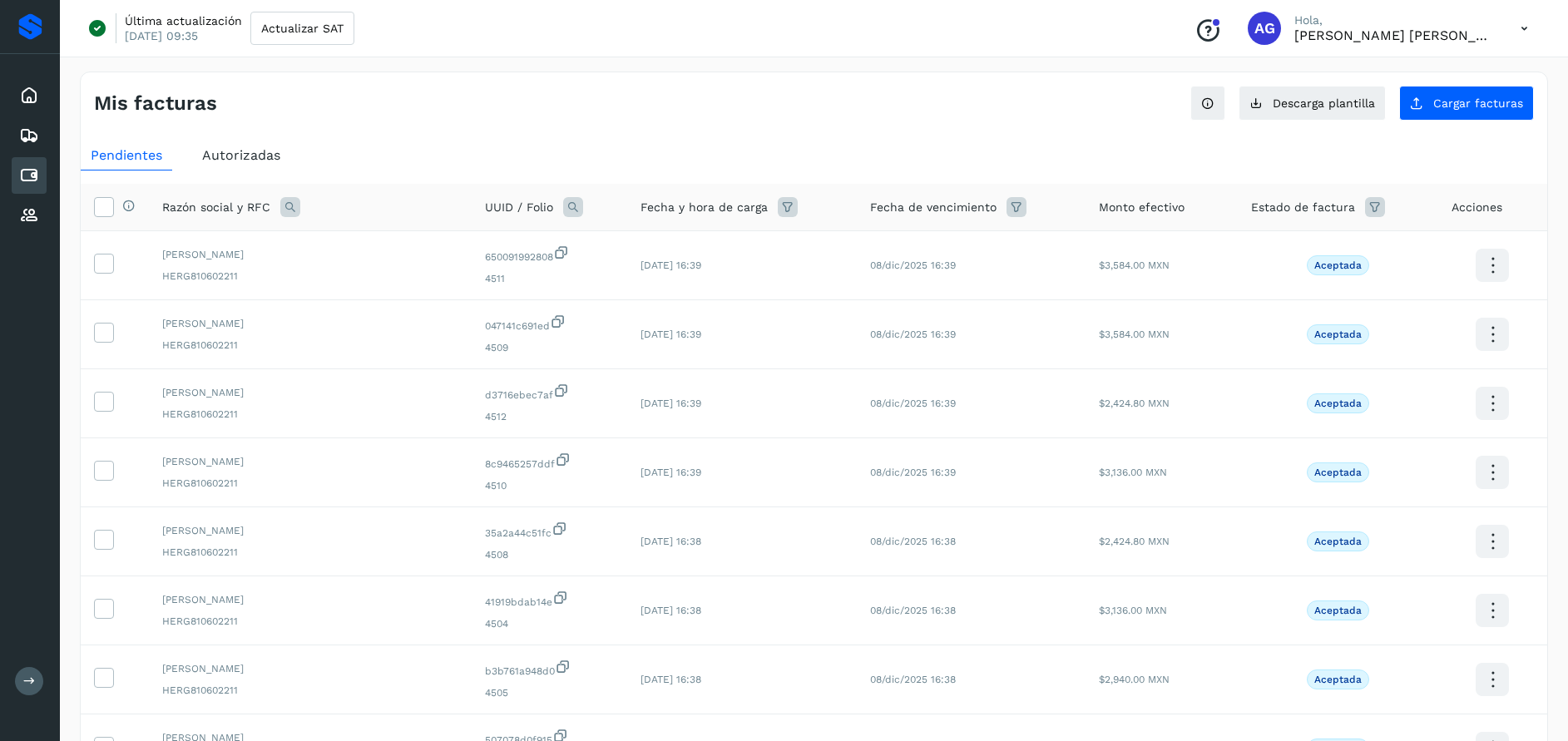
click at [1365, 206] on icon at bounding box center [1374, 207] width 20 height 20
click at [1354, 255] on div at bounding box center [1342, 248] width 25 height 27
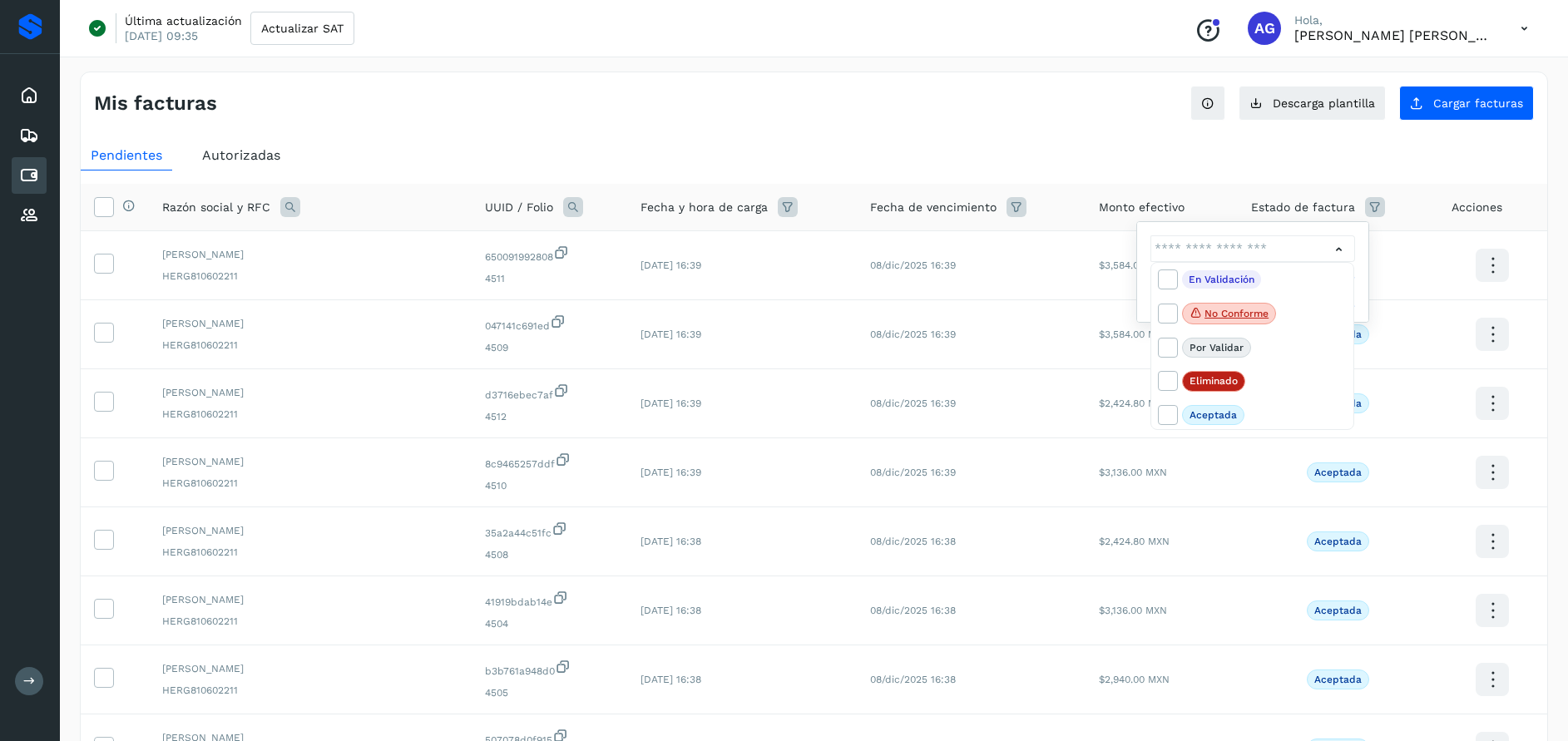
click at [1336, 247] on div at bounding box center [784, 370] width 1568 height 741
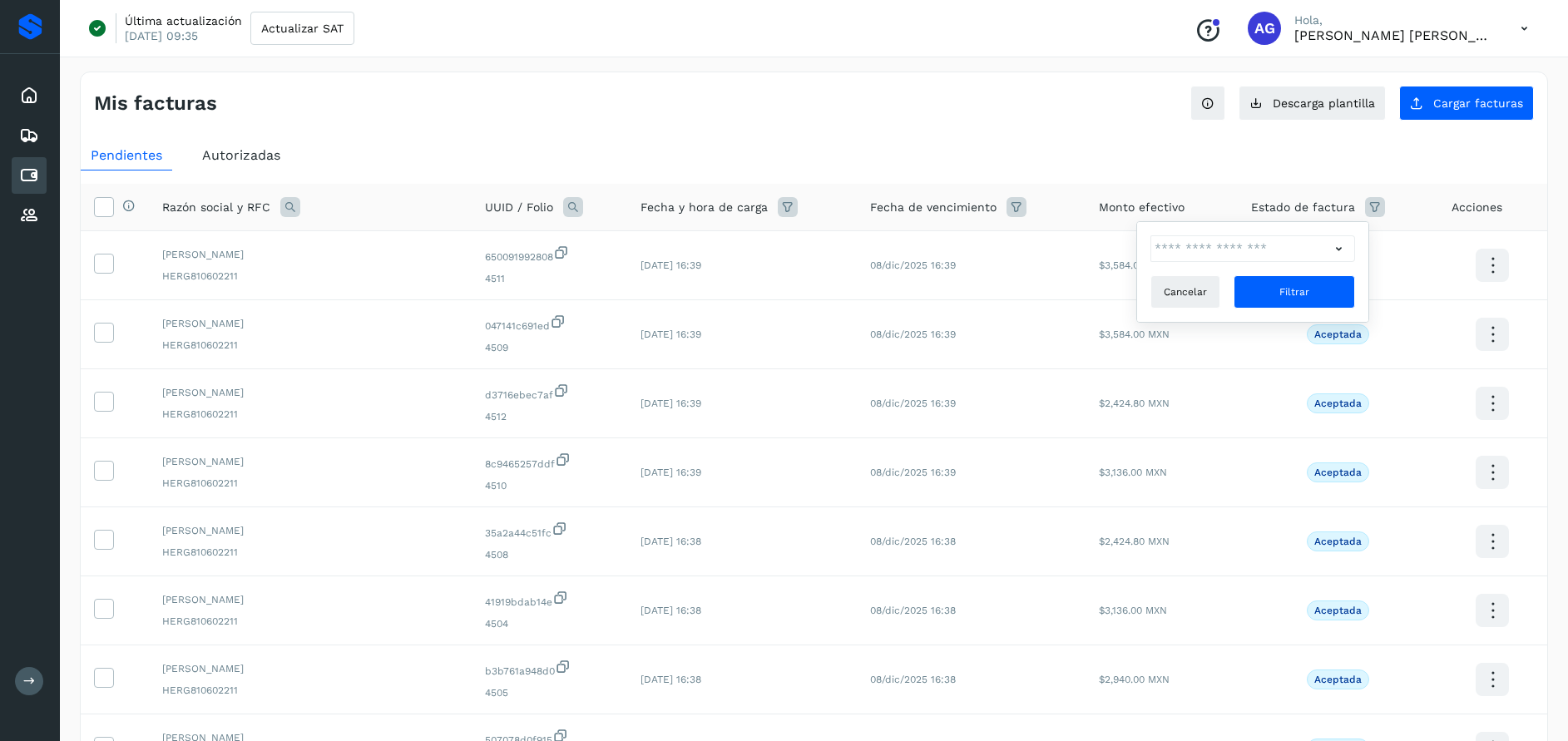
click at [1336, 247] on icon at bounding box center [1339, 249] width 17 height 17
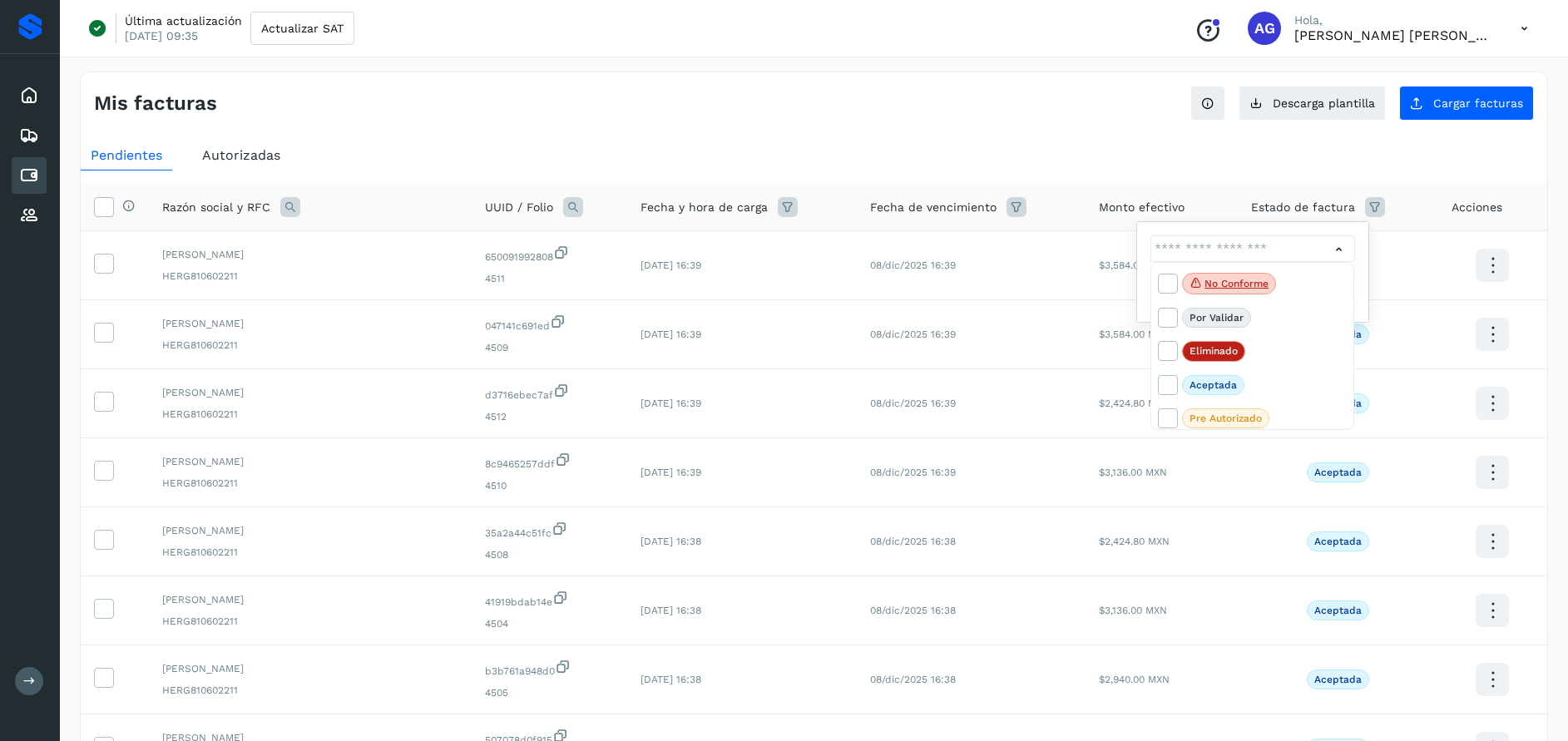
scroll to position [36, 0]
click at [1170, 412] on icon at bounding box center [1166, 411] width 16 height 16
type input "**********"
click at [1347, 244] on div at bounding box center [784, 370] width 1568 height 741
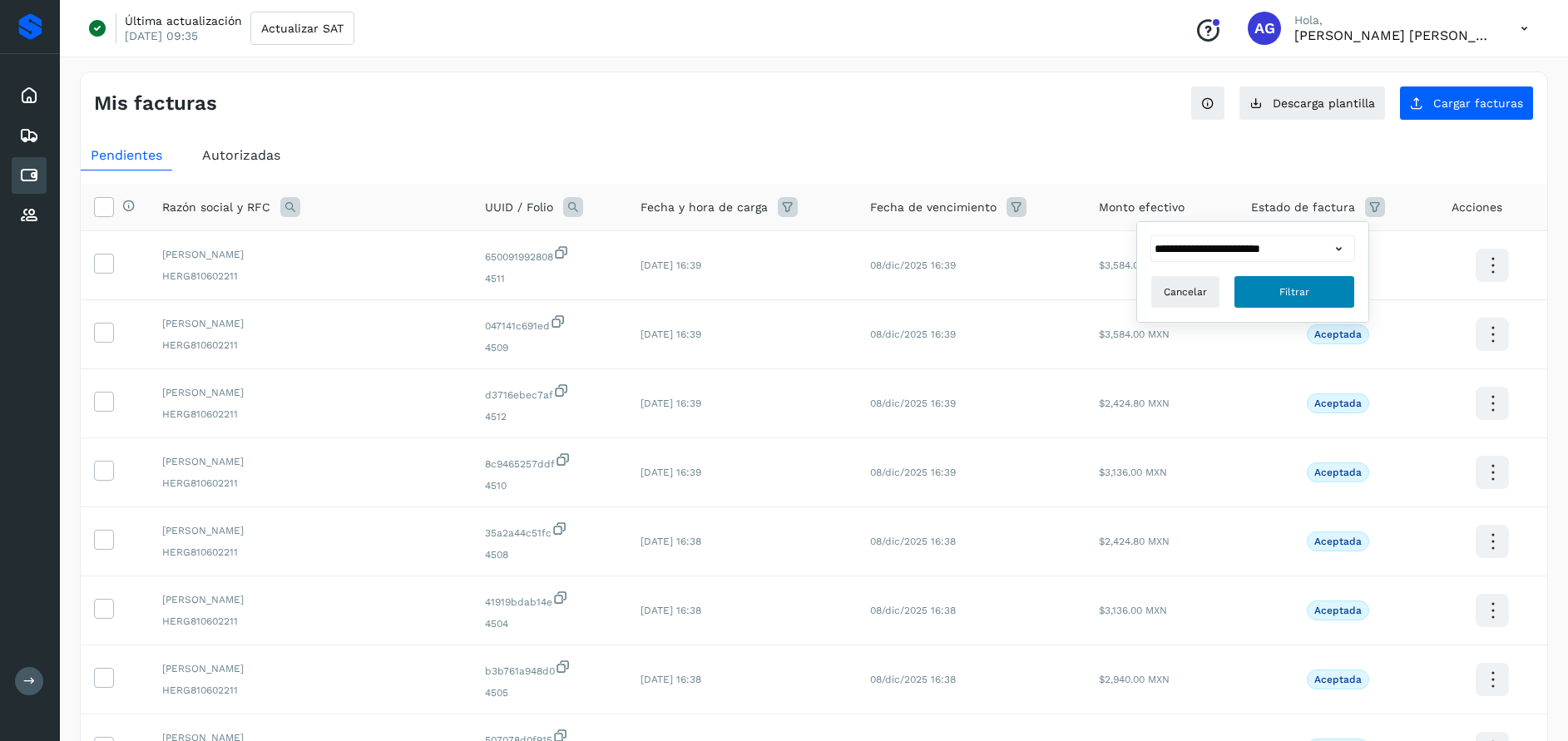
click at [1311, 293] on button "Filtrar" at bounding box center [1294, 292] width 121 height 33
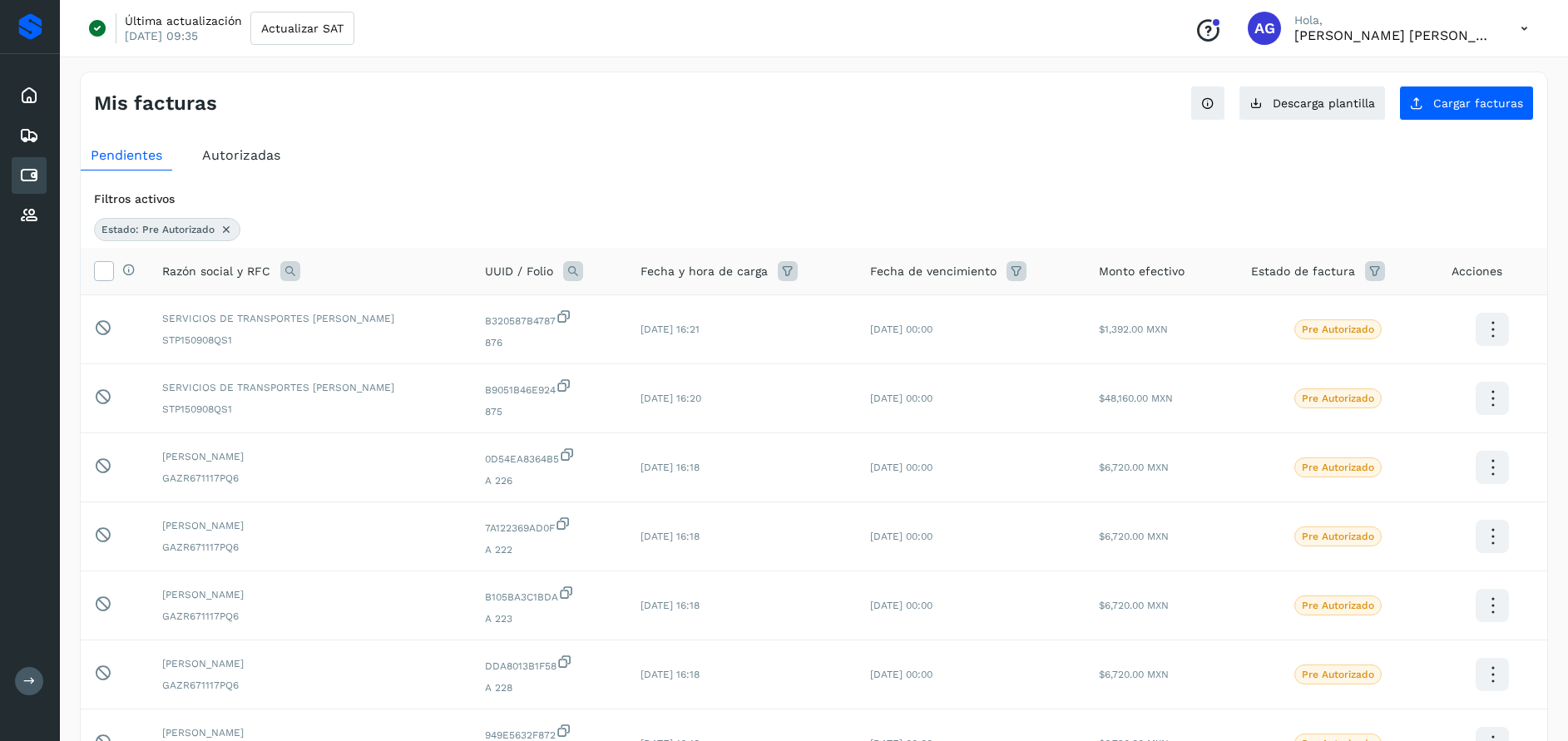
click at [228, 151] on span "Autorizadas" at bounding box center [241, 155] width 78 height 16
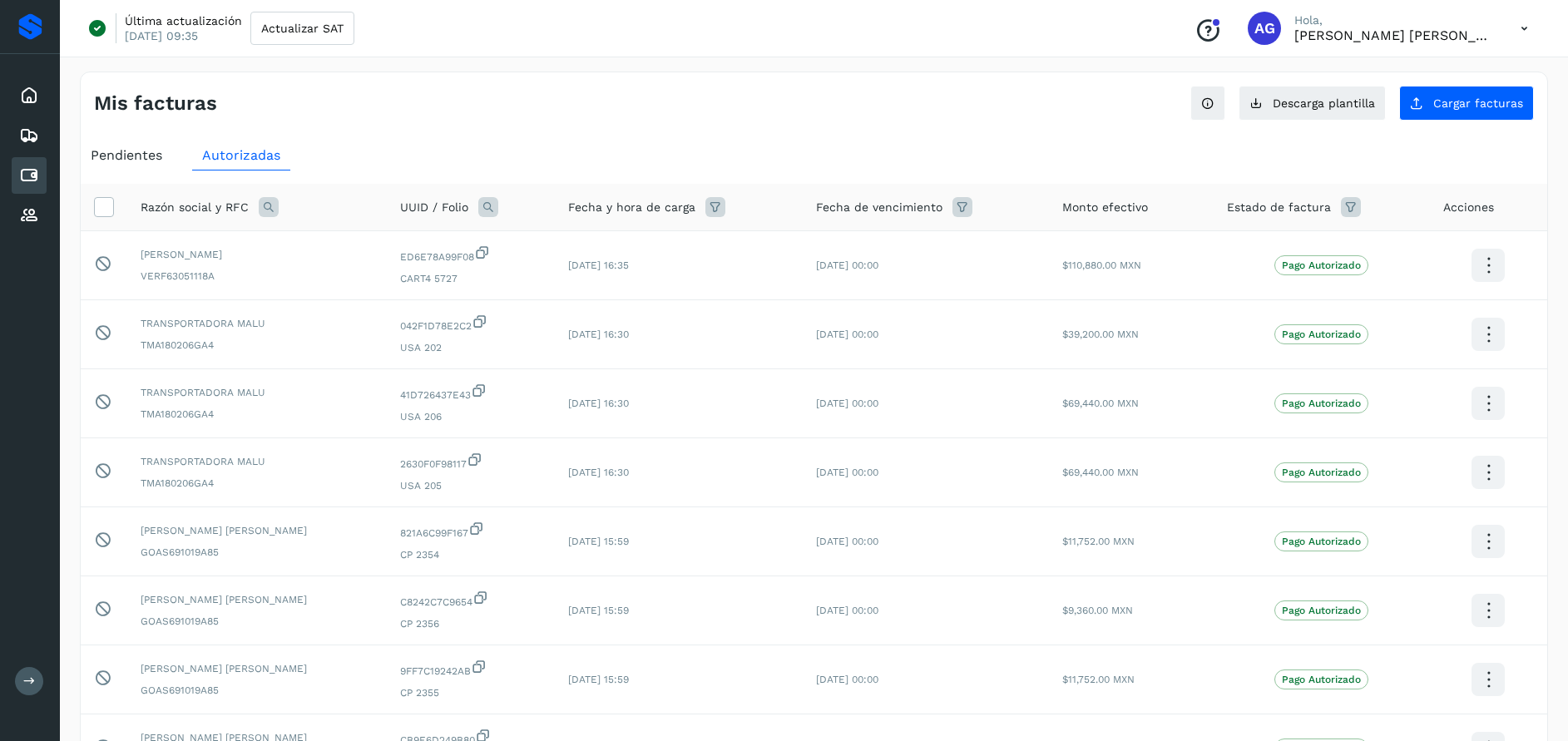
click at [1351, 209] on icon at bounding box center [1350, 207] width 20 height 20
click at [1327, 250] on icon at bounding box center [1329, 249] width 17 height 17
click at [1253, 311] on p "Pago Autorizado" at bounding box center [1219, 313] width 79 height 11
click at [1166, 314] on icon at bounding box center [1157, 313] width 16 height 16
type input "**********"
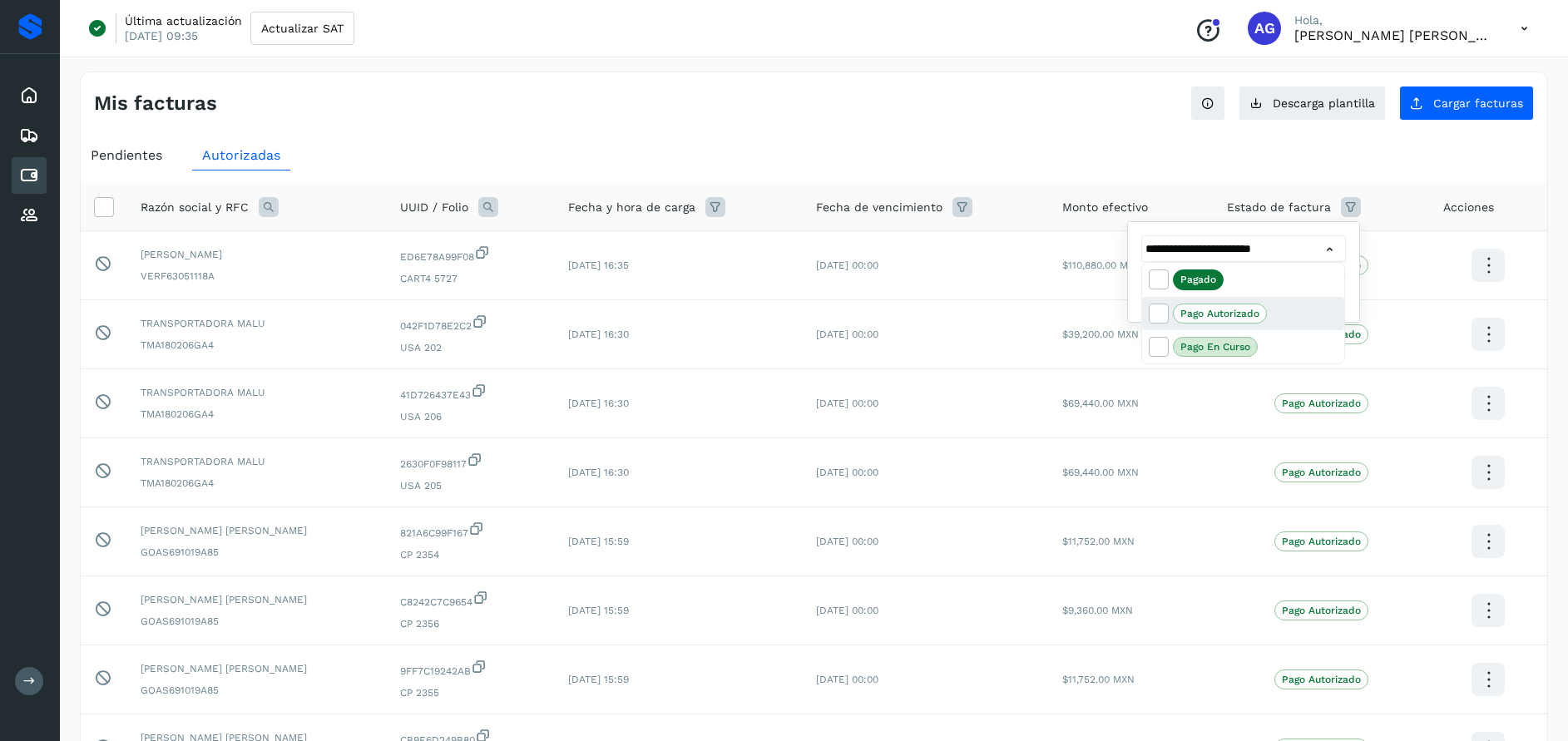
click at [1305, 313] on div "Pago Autorizado" at bounding box center [1255, 313] width 164 height 20
click at [1166, 310] on span at bounding box center [1160, 316] width 22 height 13
type input "**********"
click at [1332, 244] on div at bounding box center [784, 370] width 1568 height 741
click at [1313, 287] on button "Filtrar" at bounding box center [1285, 292] width 121 height 33
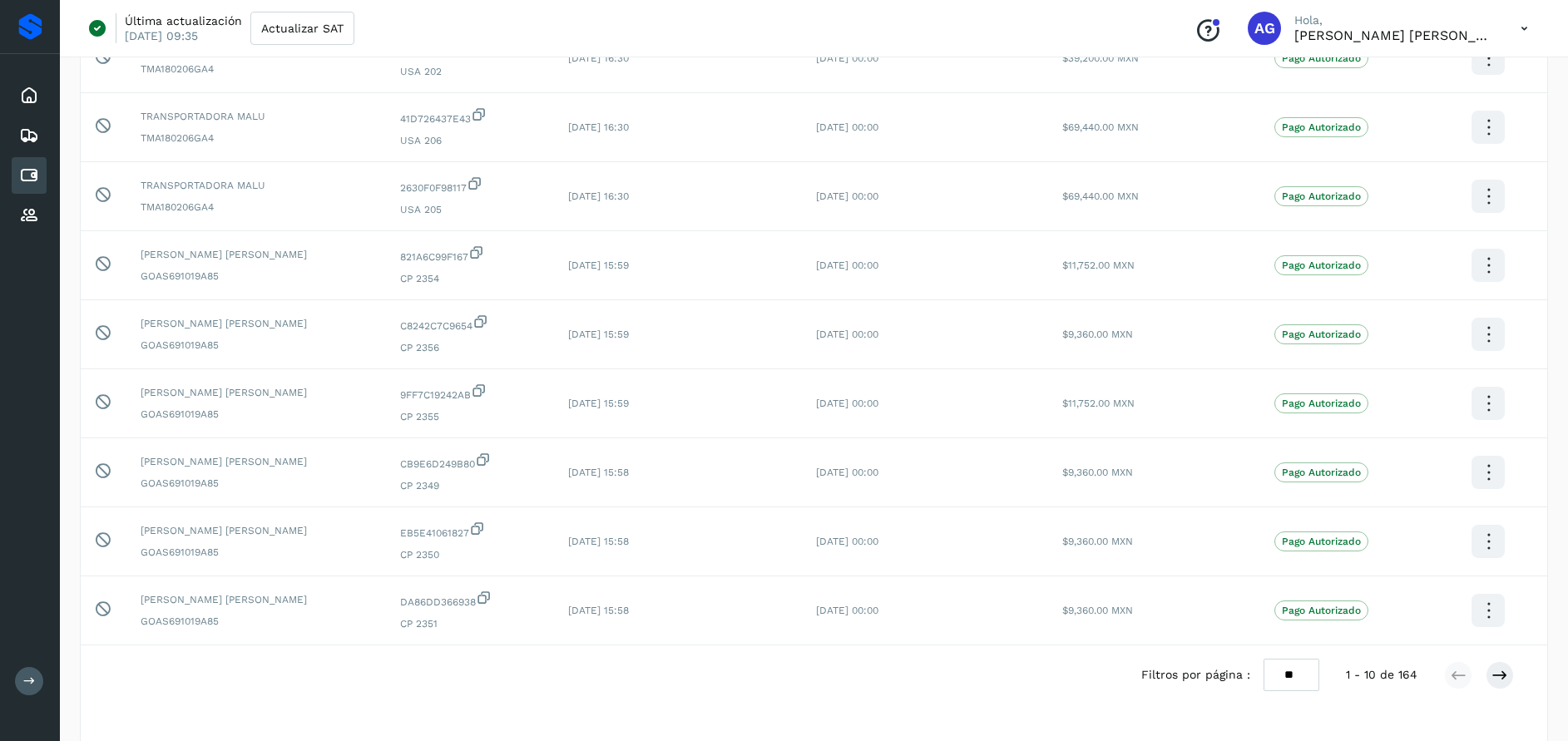
scroll to position [386, 0]
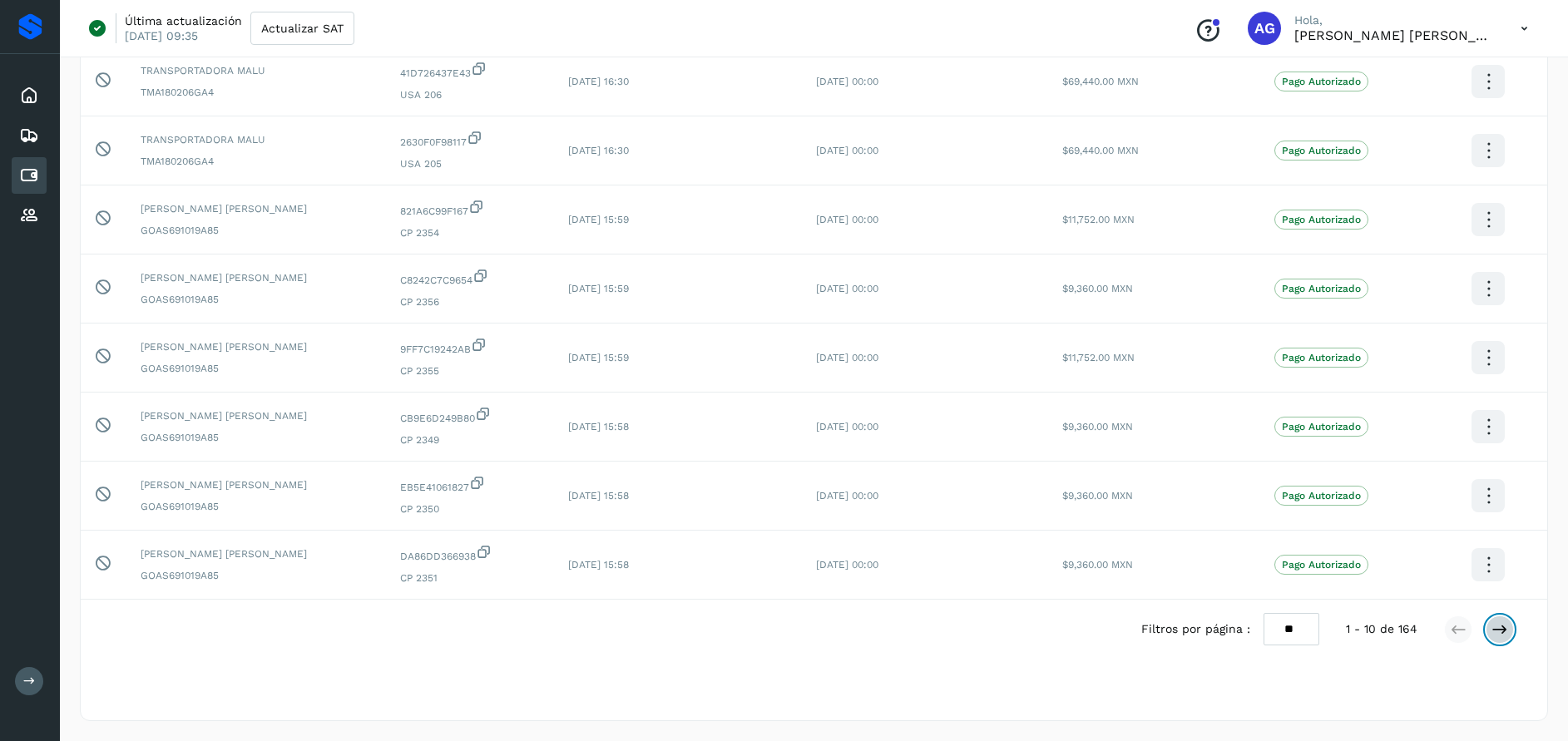
click at [1504, 624] on icon at bounding box center [1499, 629] width 16 height 16
click at [1503, 624] on icon at bounding box center [1499, 629] width 16 height 16
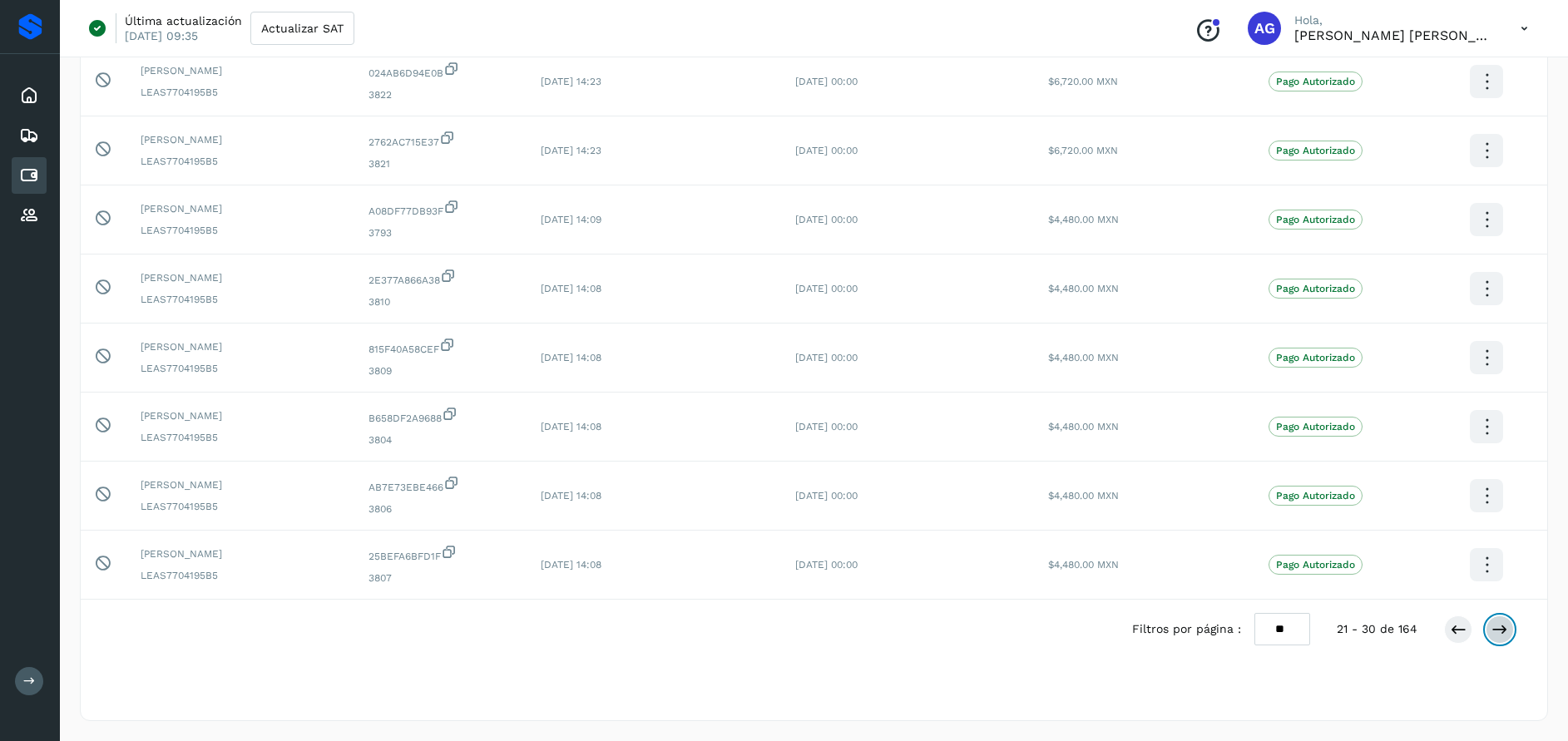
click at [1503, 624] on icon at bounding box center [1499, 629] width 16 height 16
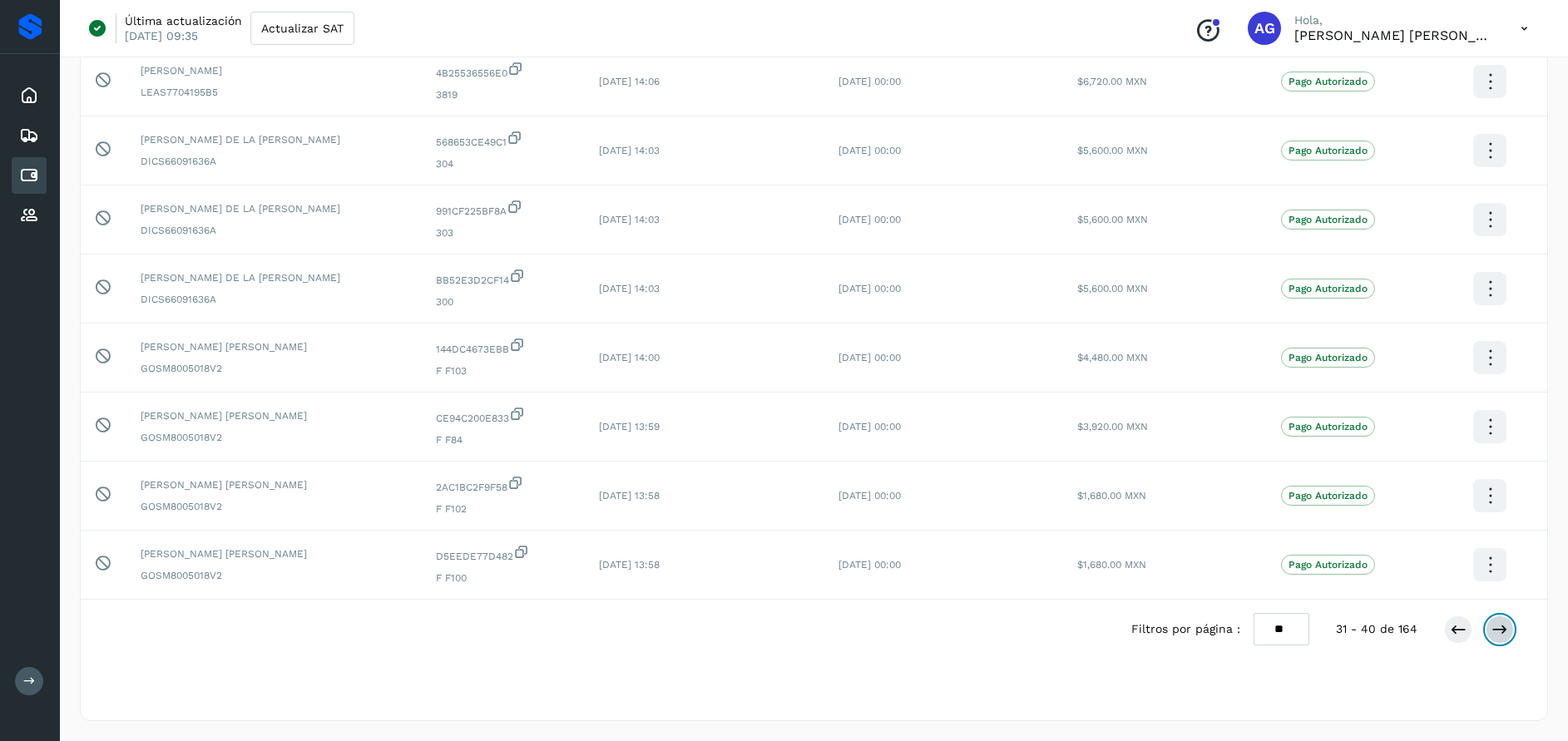
click at [1503, 624] on icon at bounding box center [1499, 629] width 16 height 16
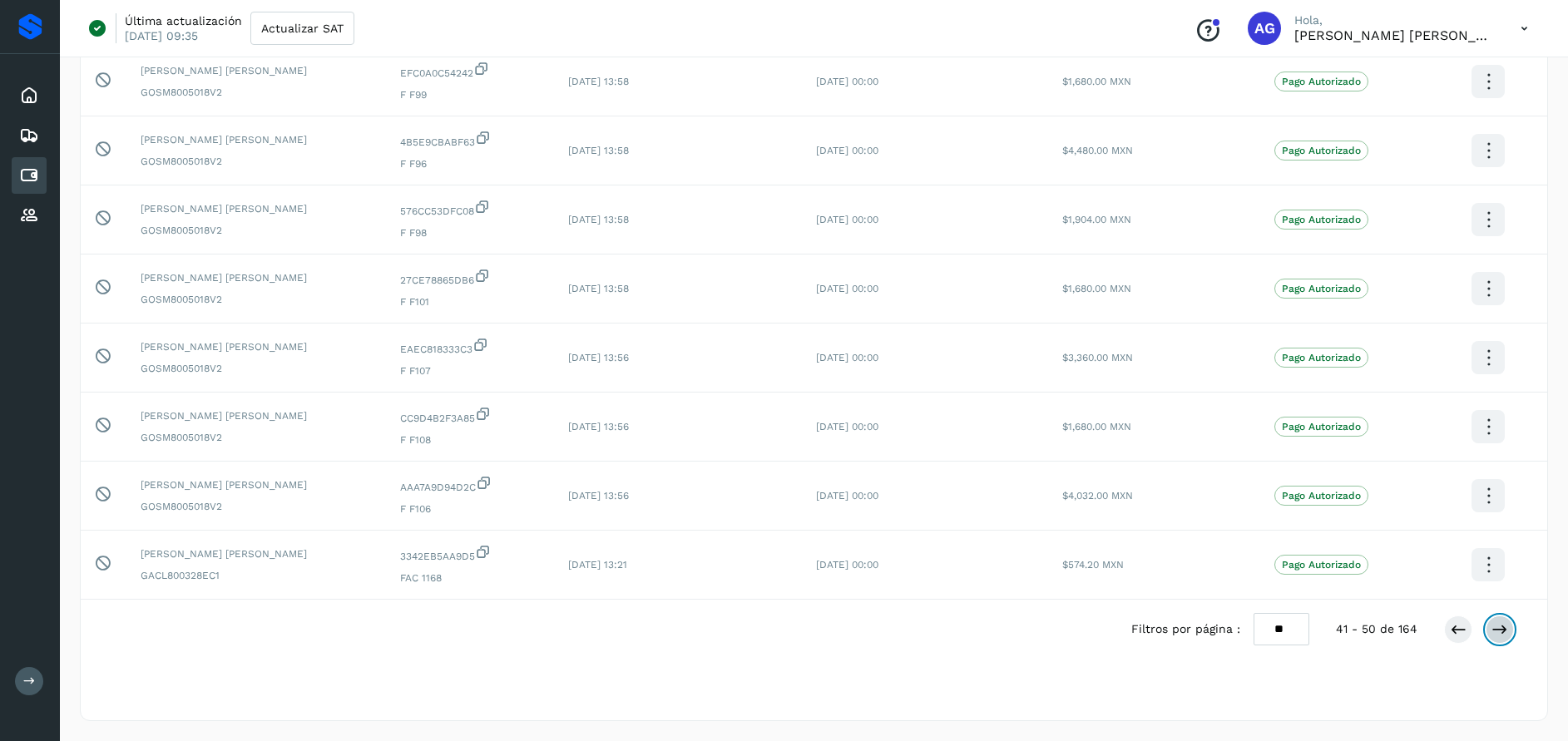
click at [1503, 624] on icon at bounding box center [1499, 629] width 16 height 16
click at [1502, 624] on icon at bounding box center [1499, 629] width 16 height 16
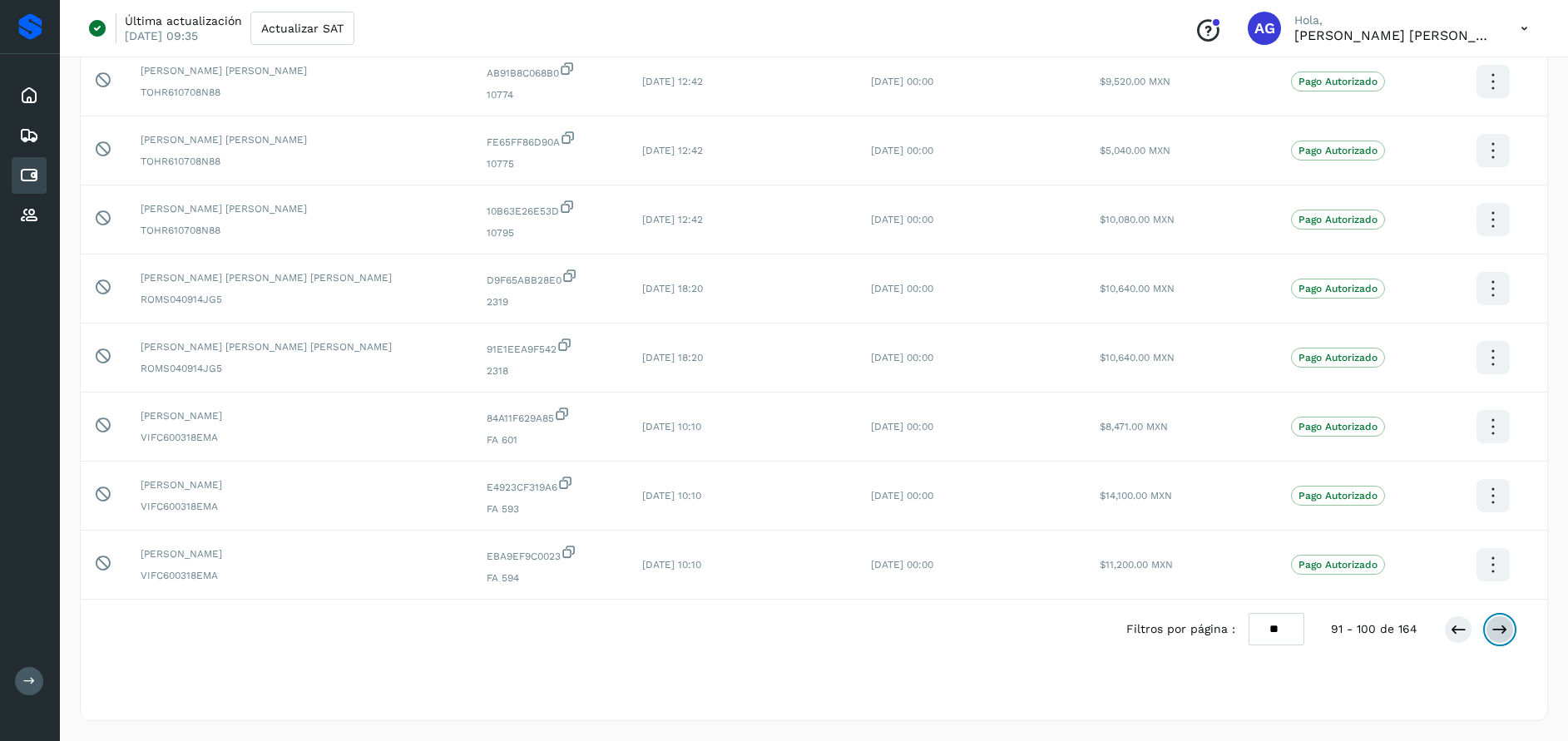
click at [1502, 624] on icon at bounding box center [1499, 629] width 16 height 16
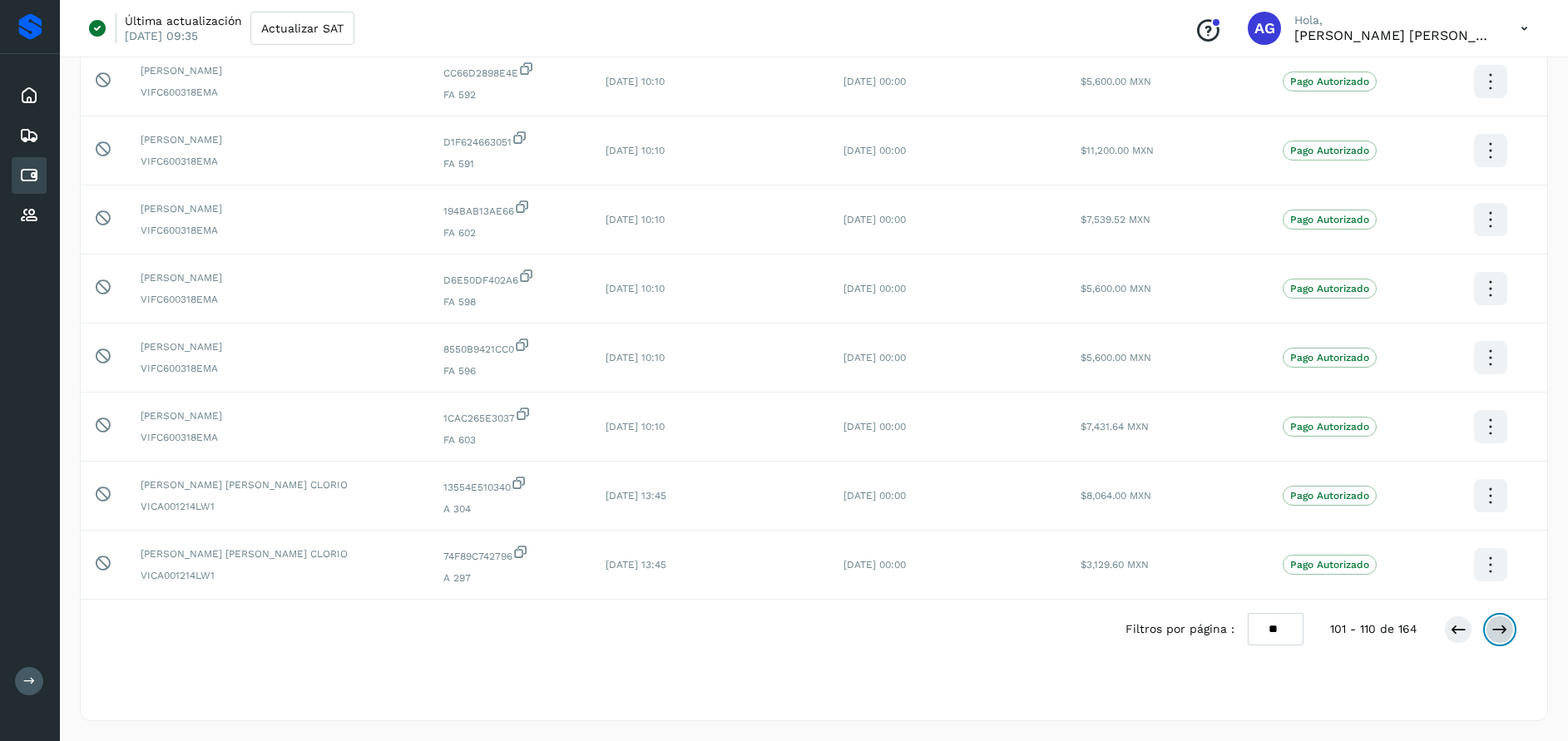
click at [1502, 624] on icon at bounding box center [1499, 629] width 16 height 16
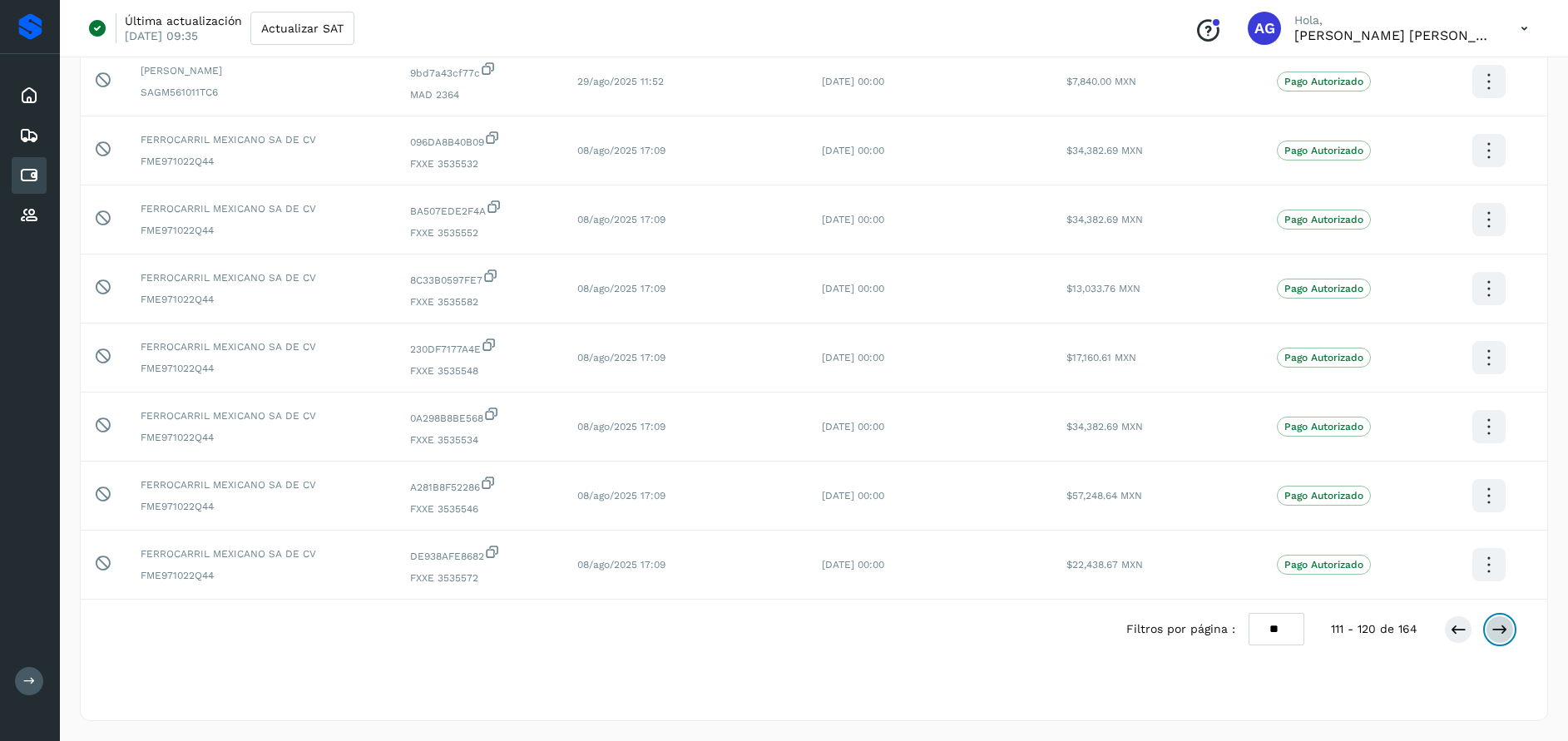
click at [1502, 624] on icon at bounding box center [1499, 629] width 16 height 16
click at [1503, 624] on icon at bounding box center [1499, 629] width 16 height 16
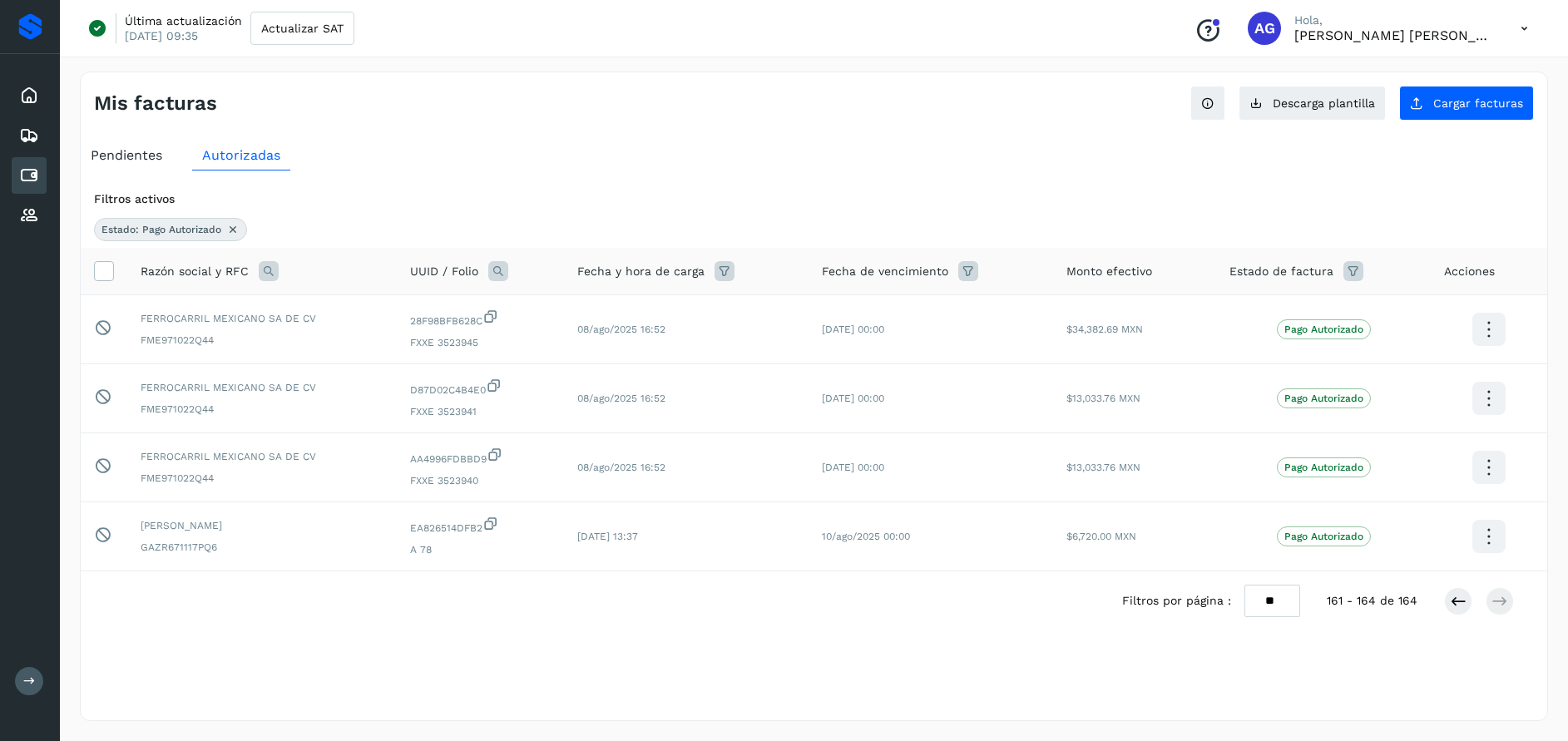
scroll to position [0, 0]
click at [1366, 267] on icon at bounding box center [1368, 271] width 20 height 20
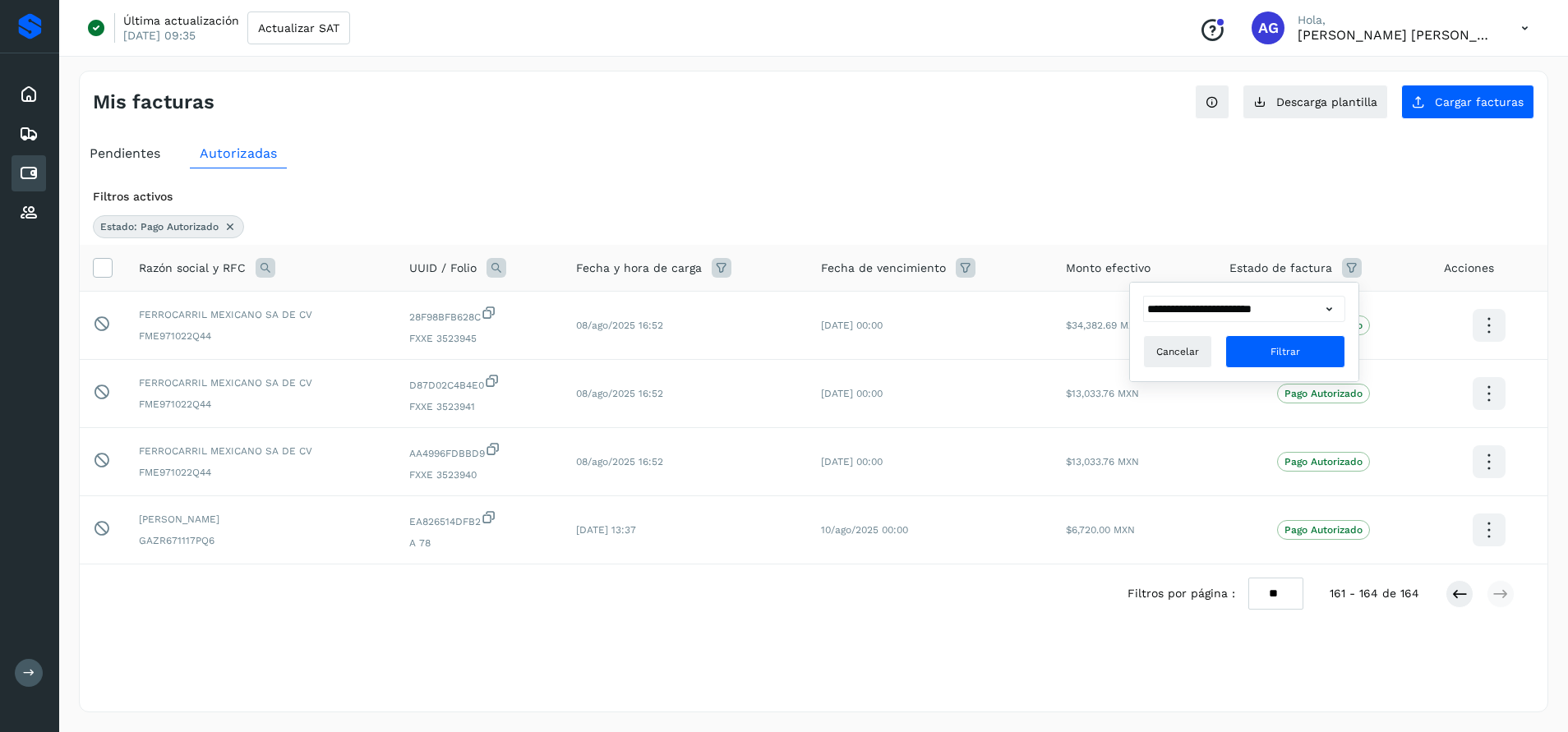
click at [1328, 311] on icon at bounding box center [1329, 310] width 17 height 17
click at [142, 151] on div at bounding box center [784, 366] width 1568 height 732
click at [144, 155] on span "Pendientes" at bounding box center [125, 153] width 71 height 15
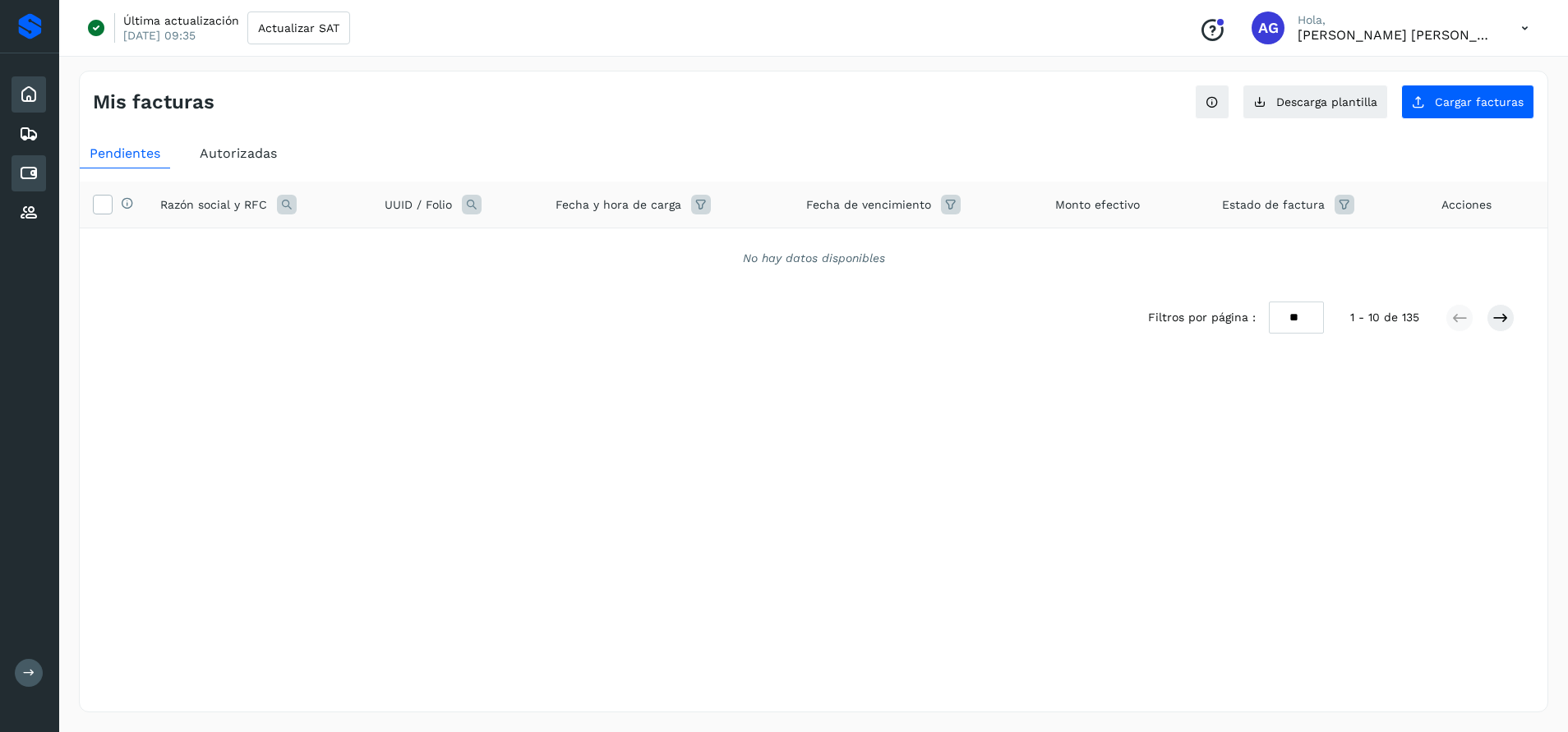
click at [32, 91] on icon at bounding box center [28, 94] width 20 height 20
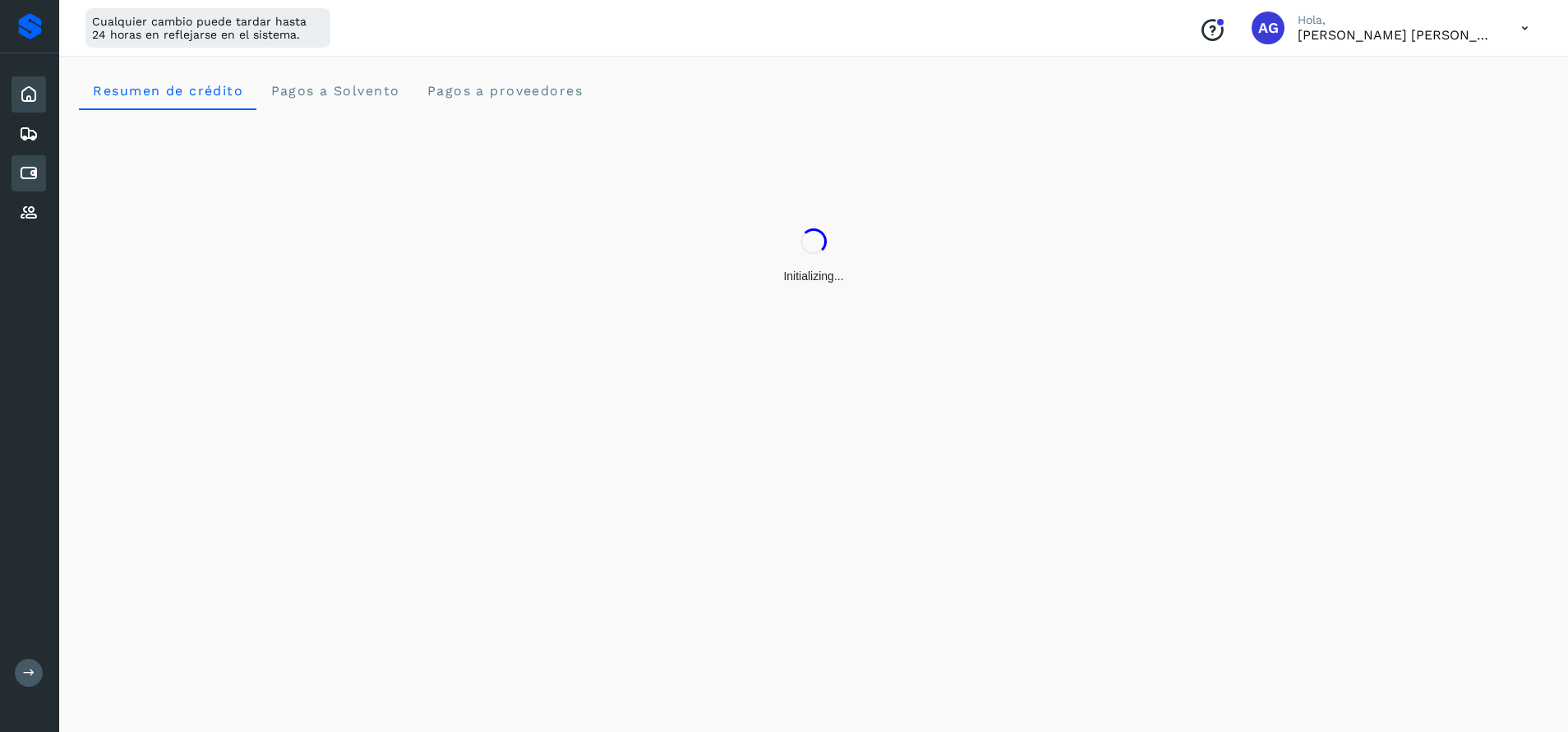
click at [34, 178] on icon at bounding box center [28, 173] width 20 height 20
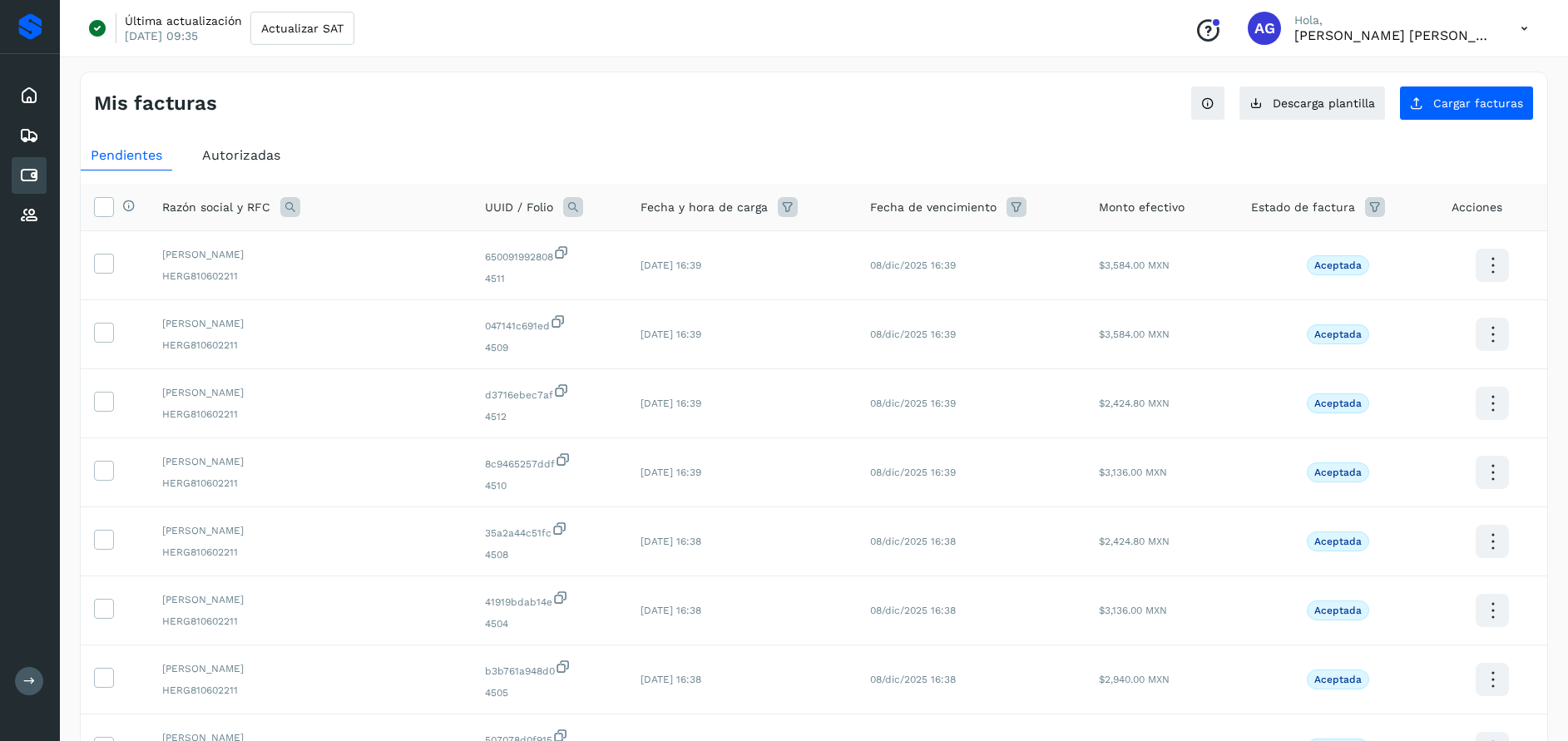
click at [1365, 214] on icon at bounding box center [1374, 207] width 20 height 20
click at [1340, 247] on icon at bounding box center [1339, 249] width 17 height 17
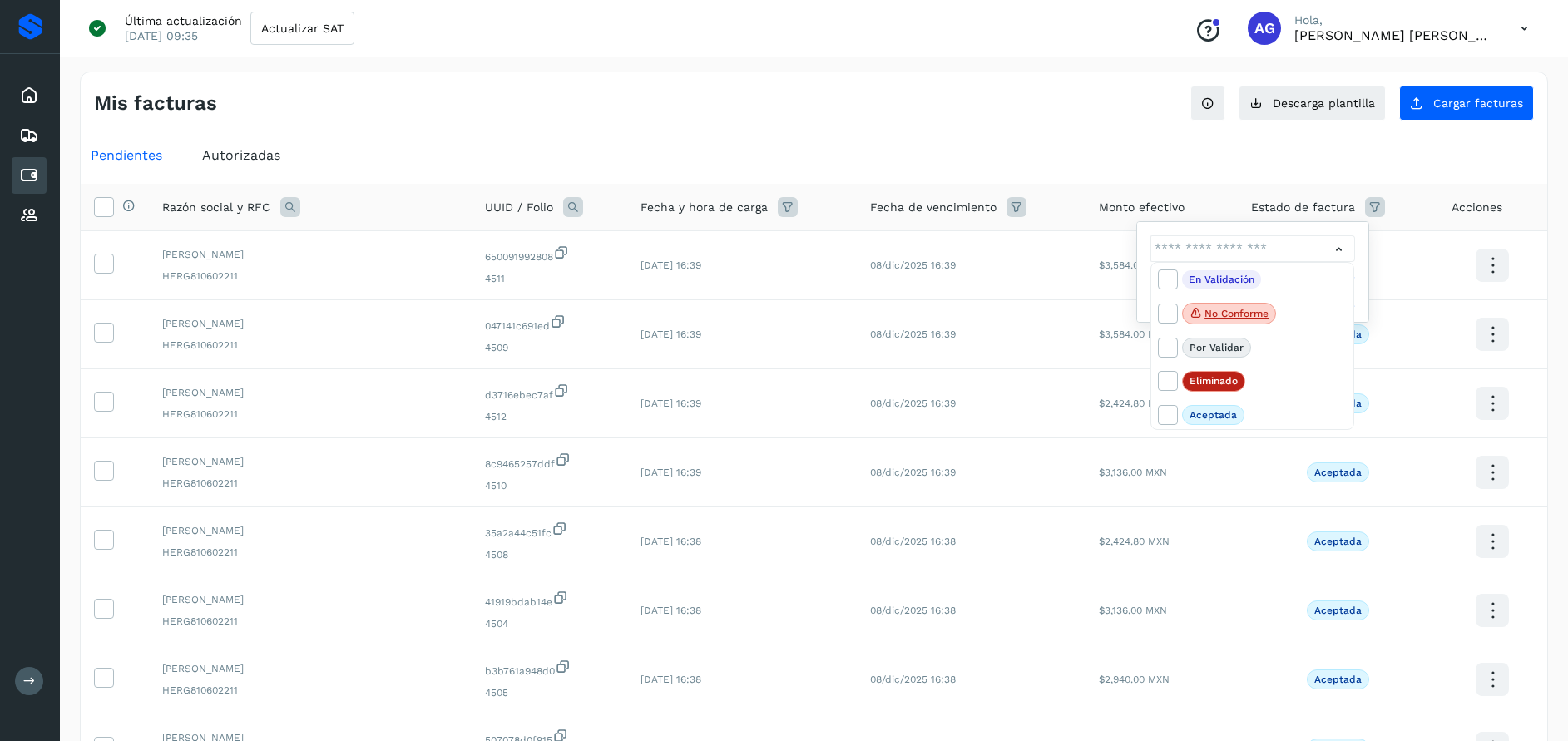
click at [23, 93] on div at bounding box center [784, 370] width 1568 height 741
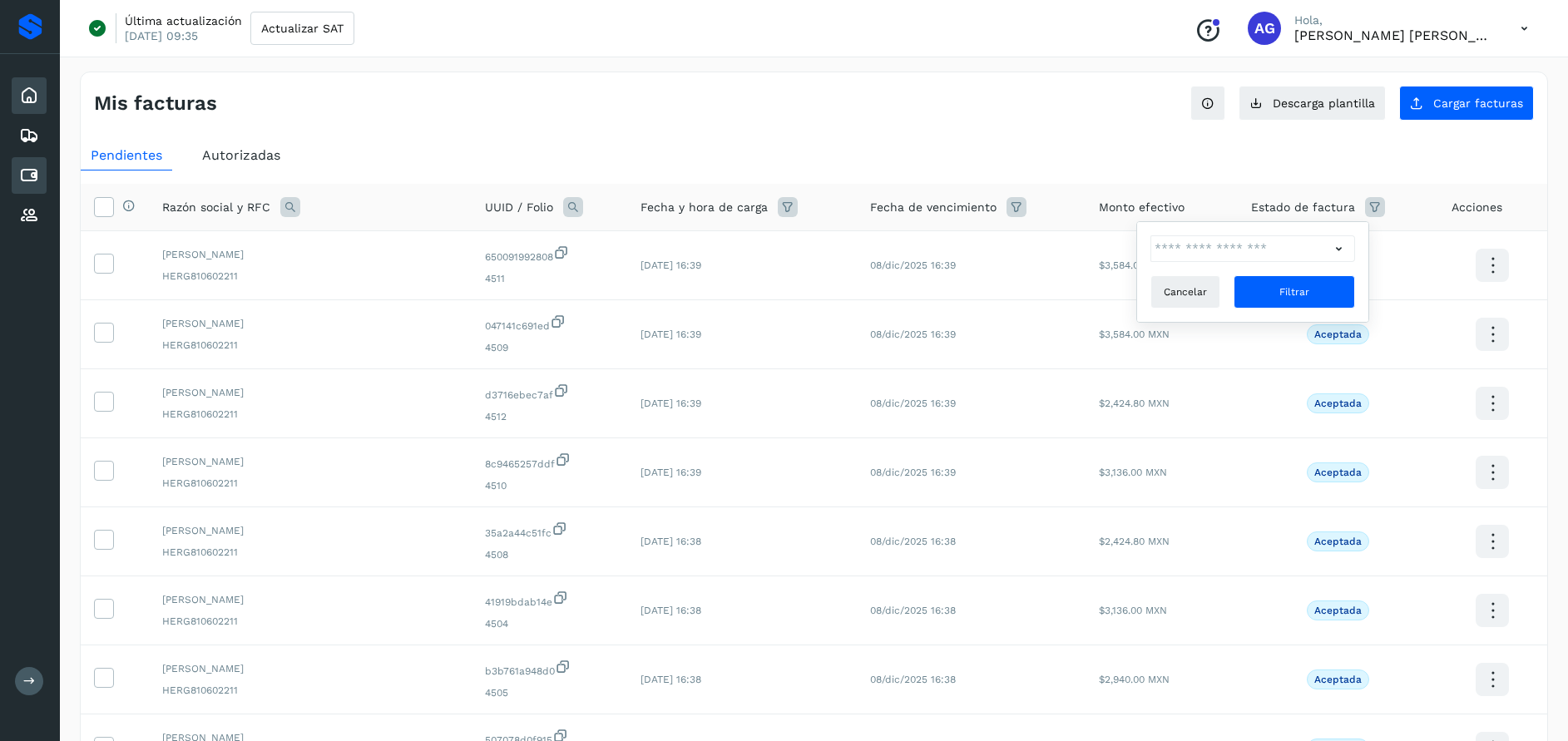
click at [38, 93] on icon at bounding box center [29, 95] width 20 height 20
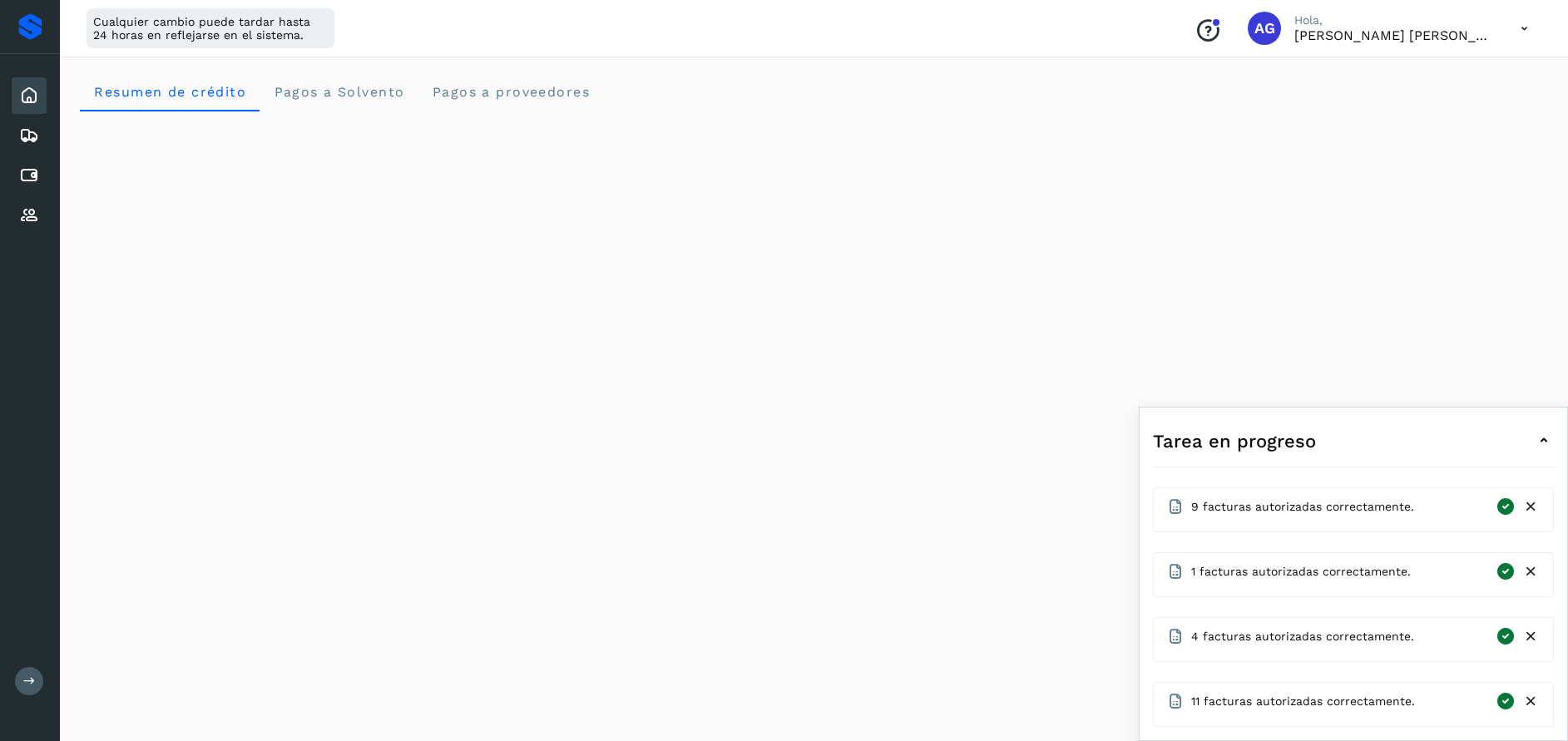
click at [48, 165] on div "Inicio Embarques Cuentas por pagar Proveedores" at bounding box center [29, 155] width 60 height 203
click at [1533, 447] on icon at bounding box center [1531, 442] width 17 height 17
click at [1533, 509] on icon at bounding box center [1531, 507] width 17 height 17
click at [1536, 573] on icon at bounding box center [1531, 572] width 17 height 17
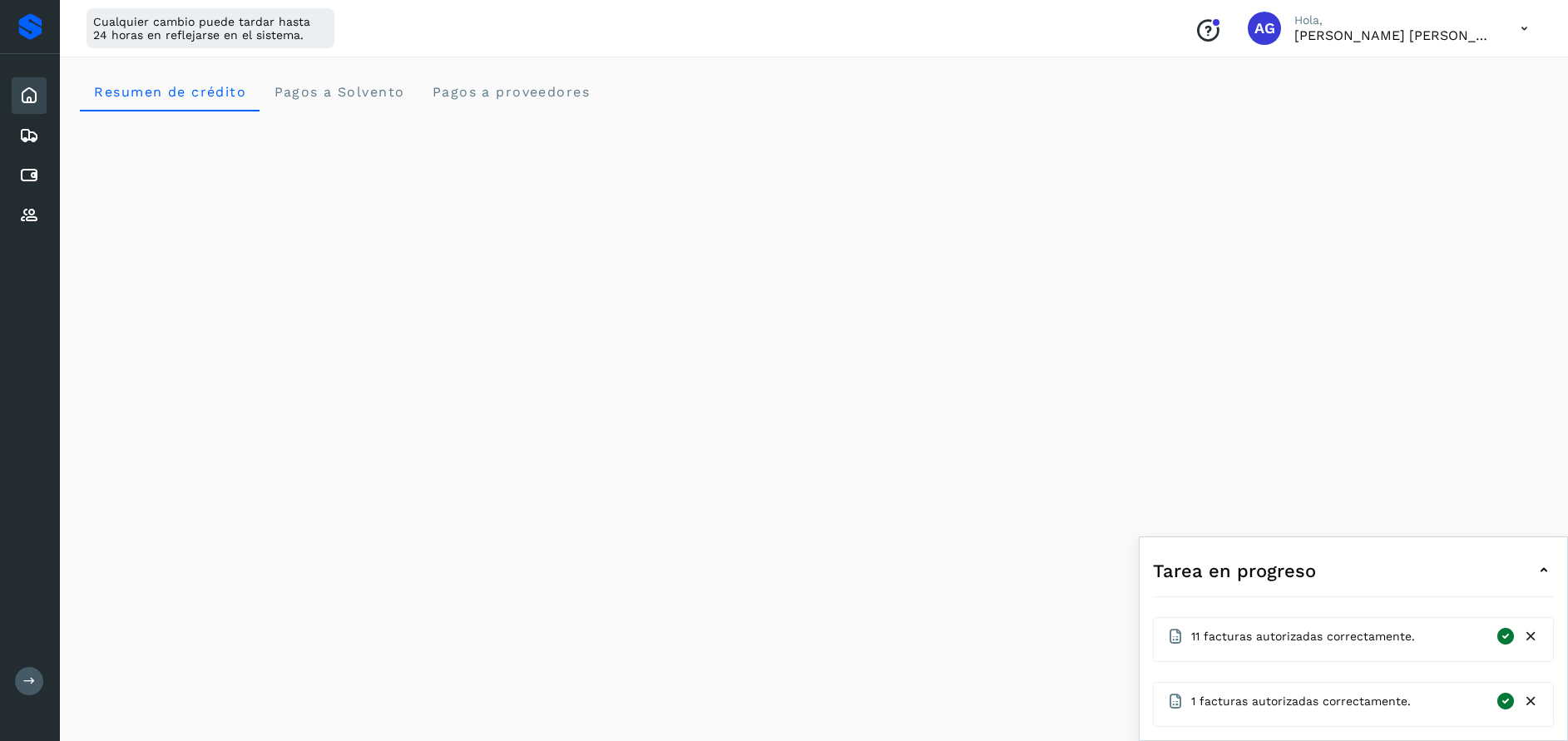
click at [1534, 636] on icon at bounding box center [1531, 637] width 17 height 17
click at [1534, 702] on icon at bounding box center [1531, 702] width 17 height 17
click at [32, 222] on icon at bounding box center [29, 215] width 20 height 20
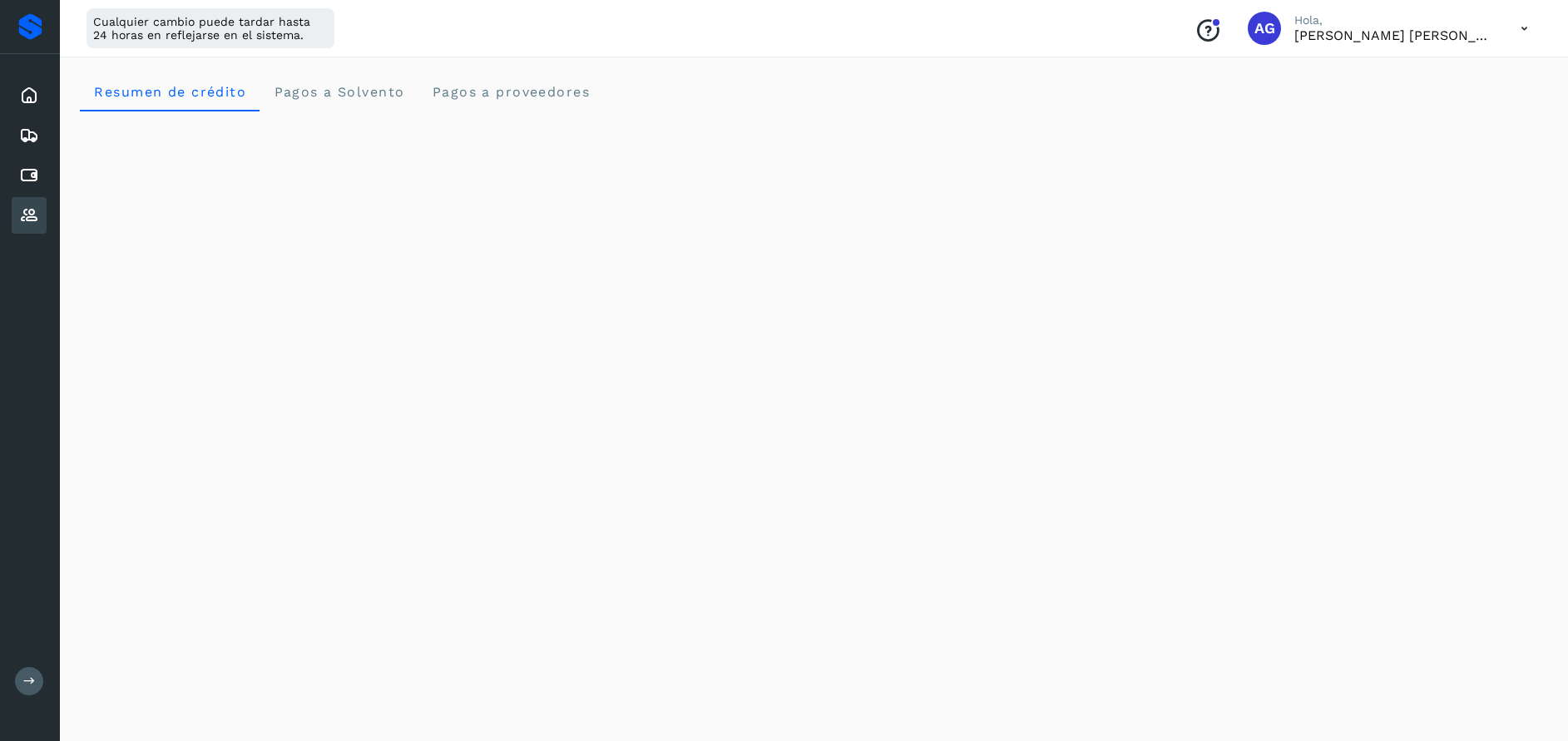
click at [31, 222] on icon at bounding box center [29, 215] width 20 height 20
click at [38, 93] on icon at bounding box center [29, 95] width 20 height 20
click at [1528, 30] on icon at bounding box center [1524, 28] width 34 height 34
click at [1439, 121] on div "Cerrar sesión" at bounding box center [1441, 107] width 198 height 32
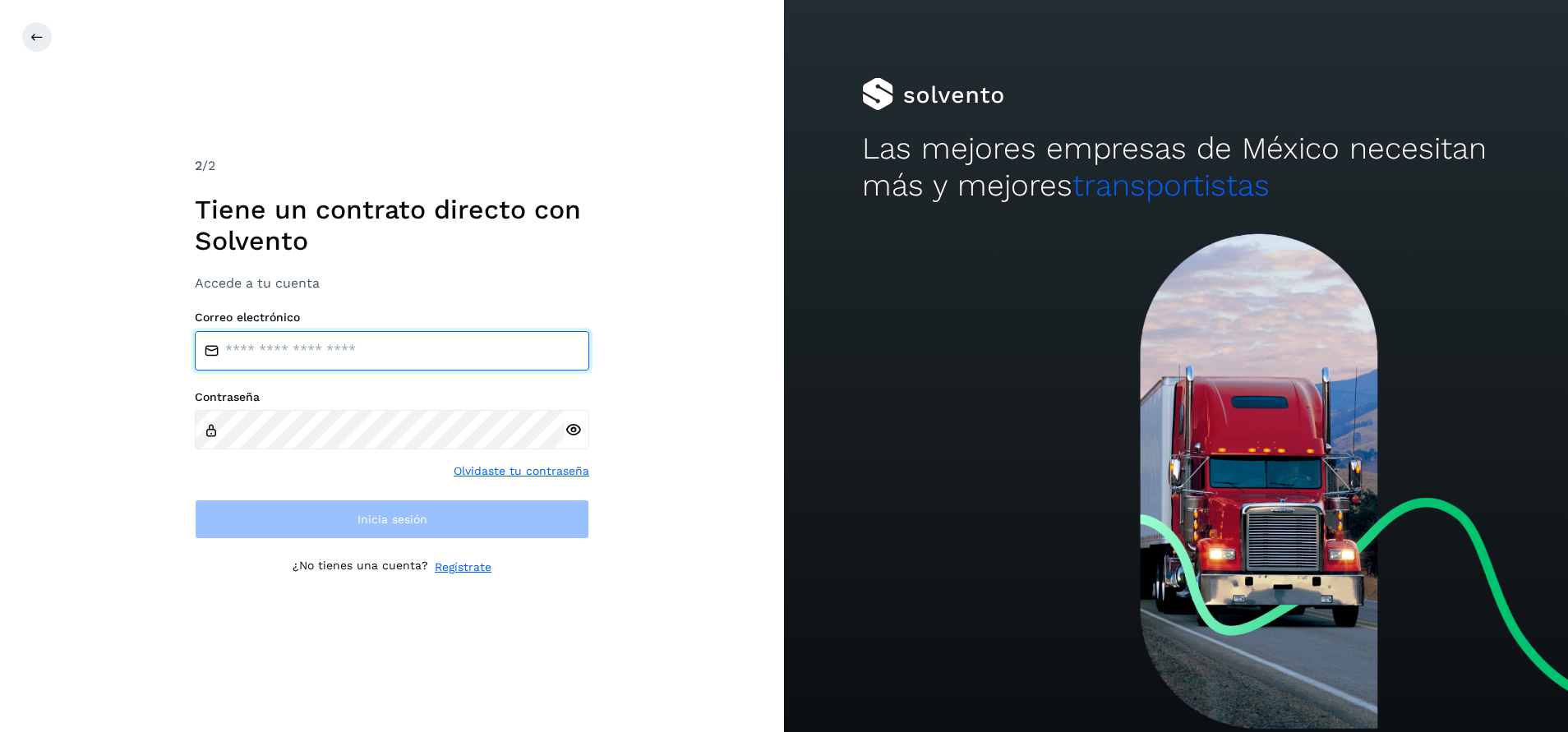
type input "**********"
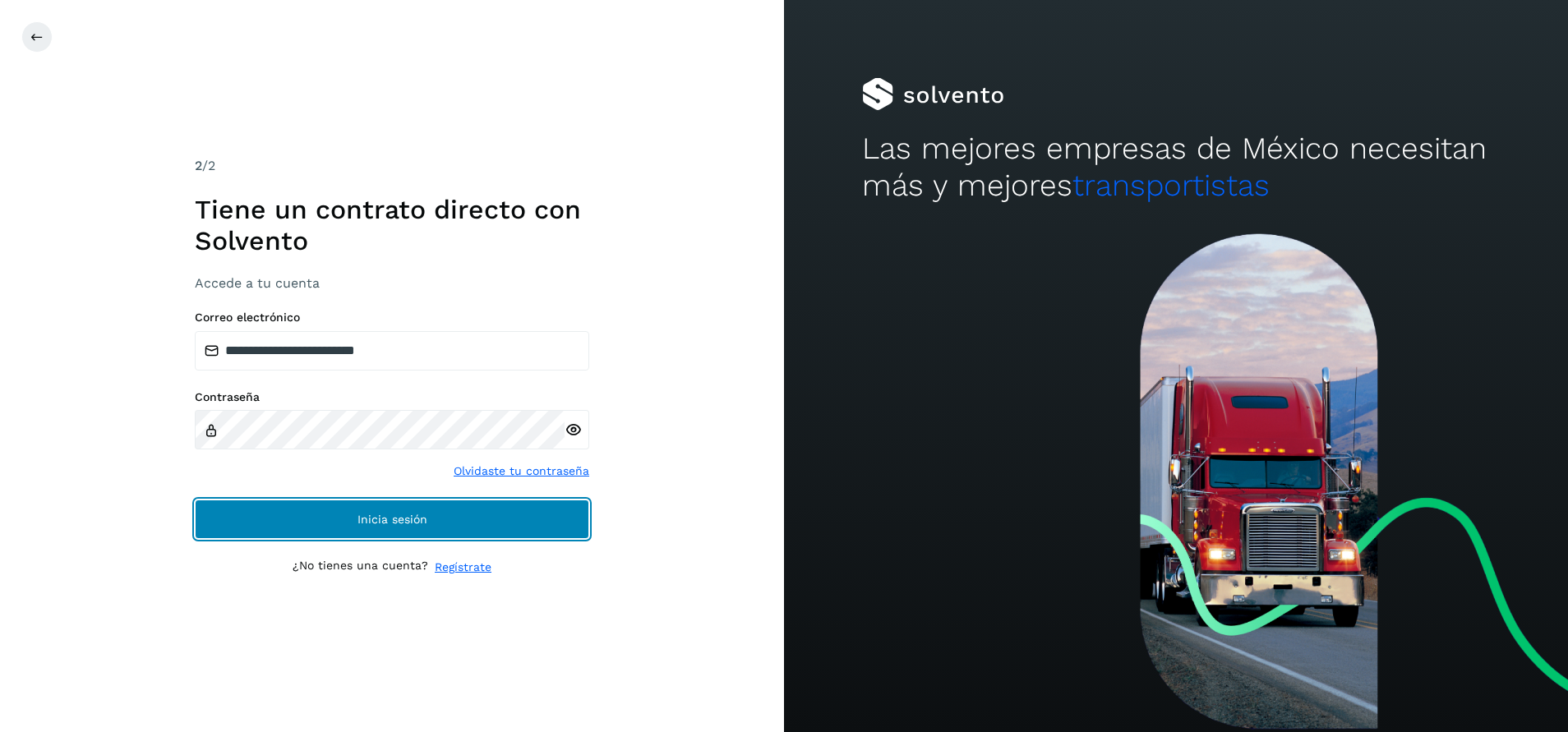
click at [495, 518] on button "Inicia sesión" at bounding box center [392, 519] width 394 height 39
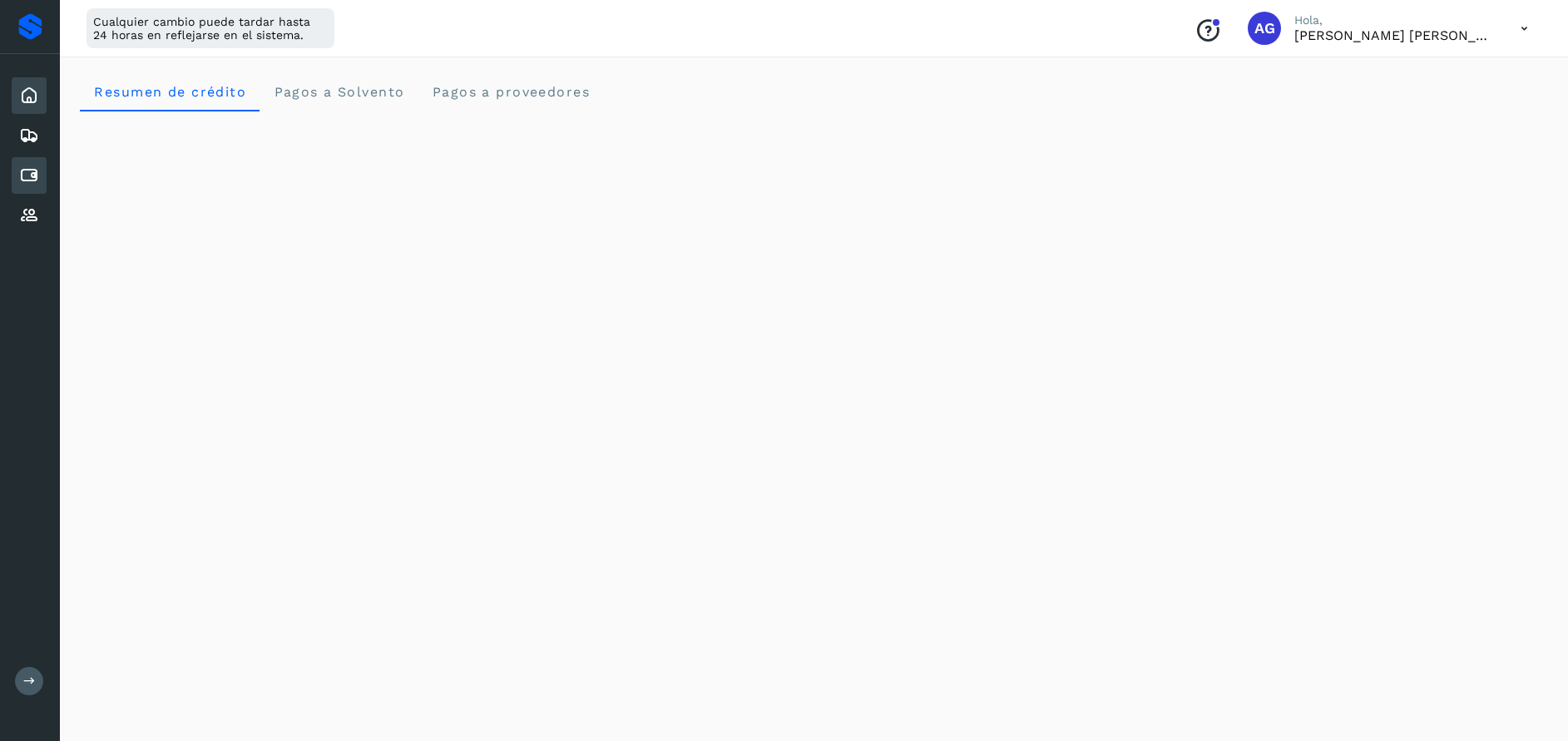
click at [33, 179] on icon at bounding box center [29, 175] width 20 height 20
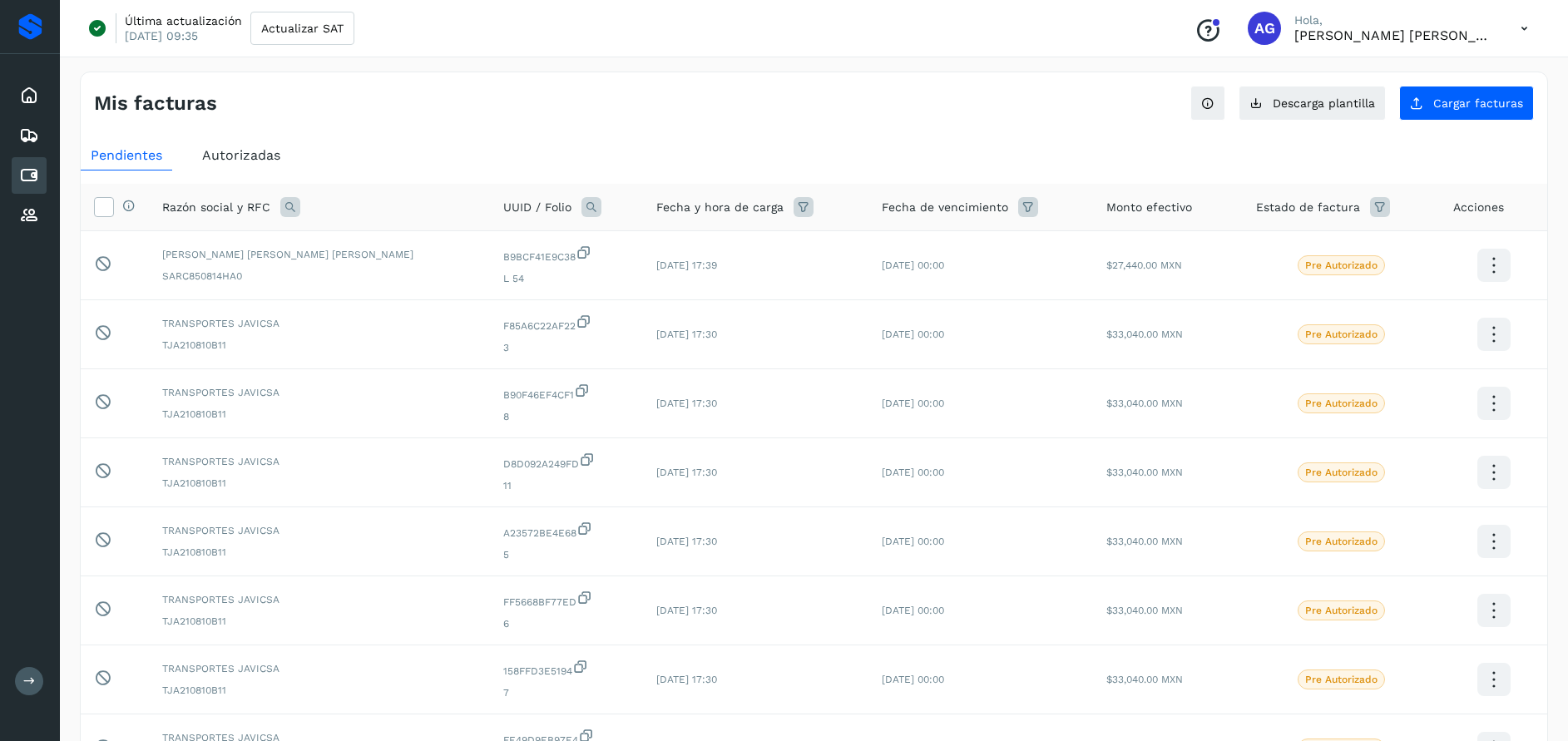
click at [291, 209] on icon at bounding box center [290, 207] width 20 height 20
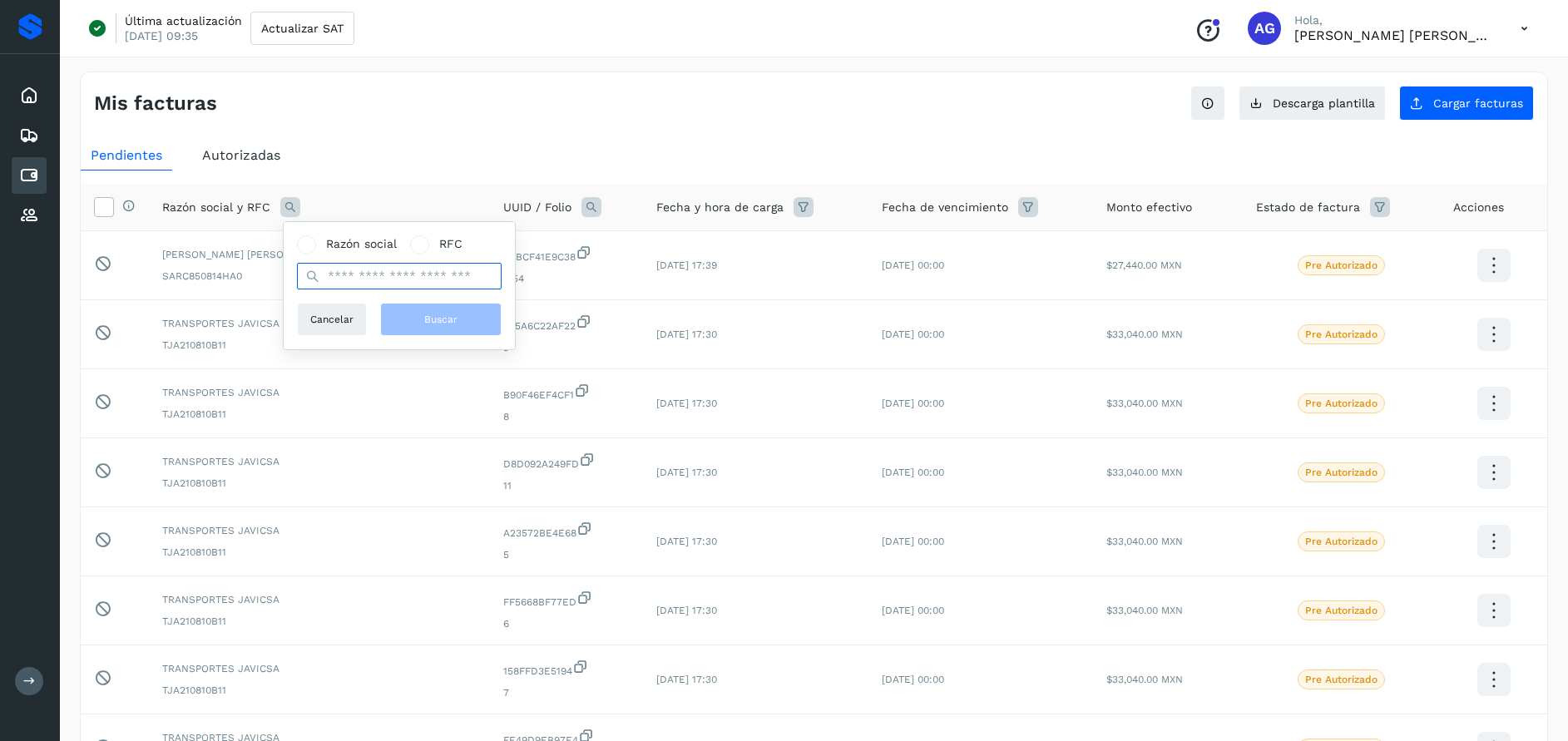
click at [367, 280] on input "text" at bounding box center [399, 276] width 204 height 27
type input "**********"
click at [453, 313] on span "Buscar" at bounding box center [440, 319] width 33 height 15
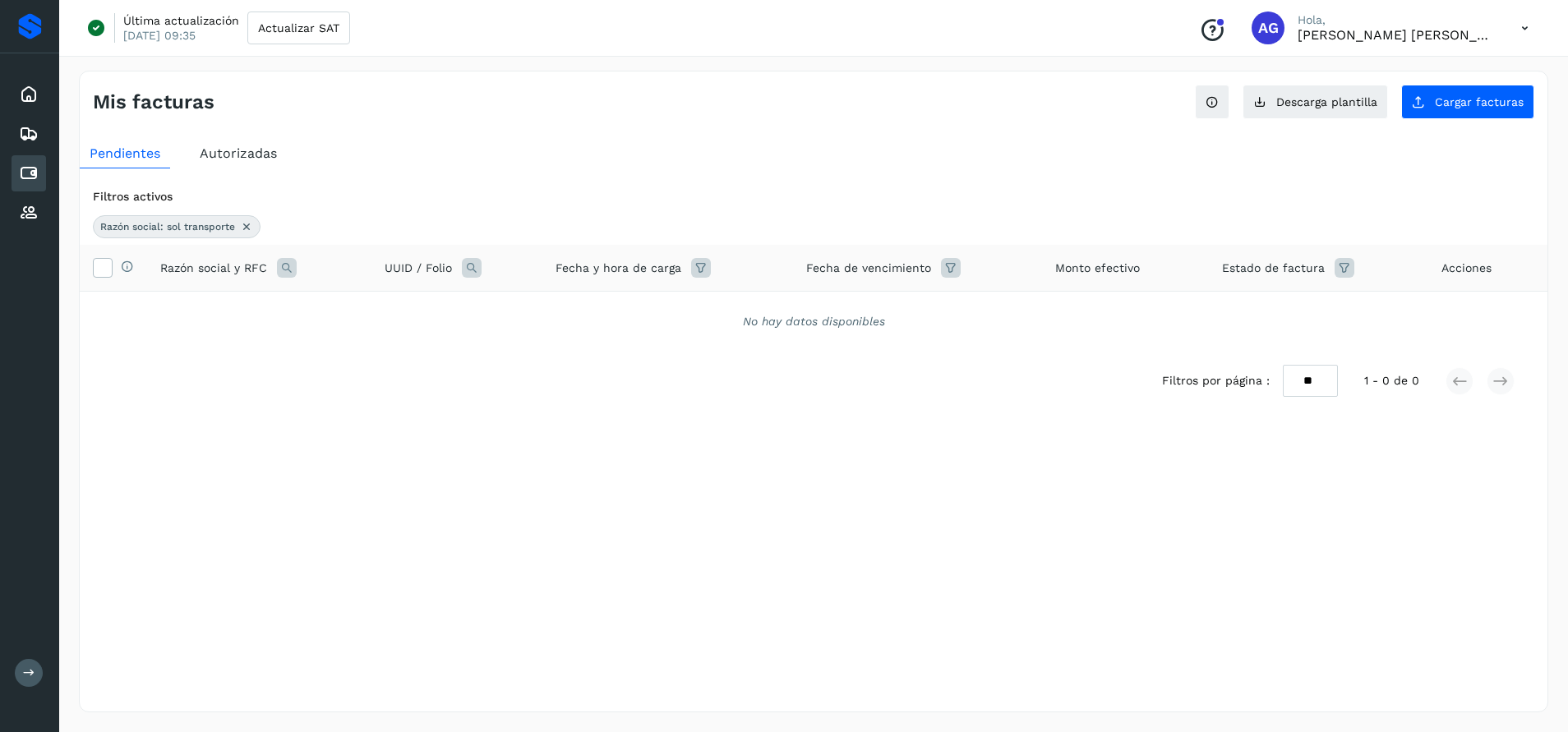
click at [240, 151] on span "Autorizadas" at bounding box center [239, 153] width 77 height 15
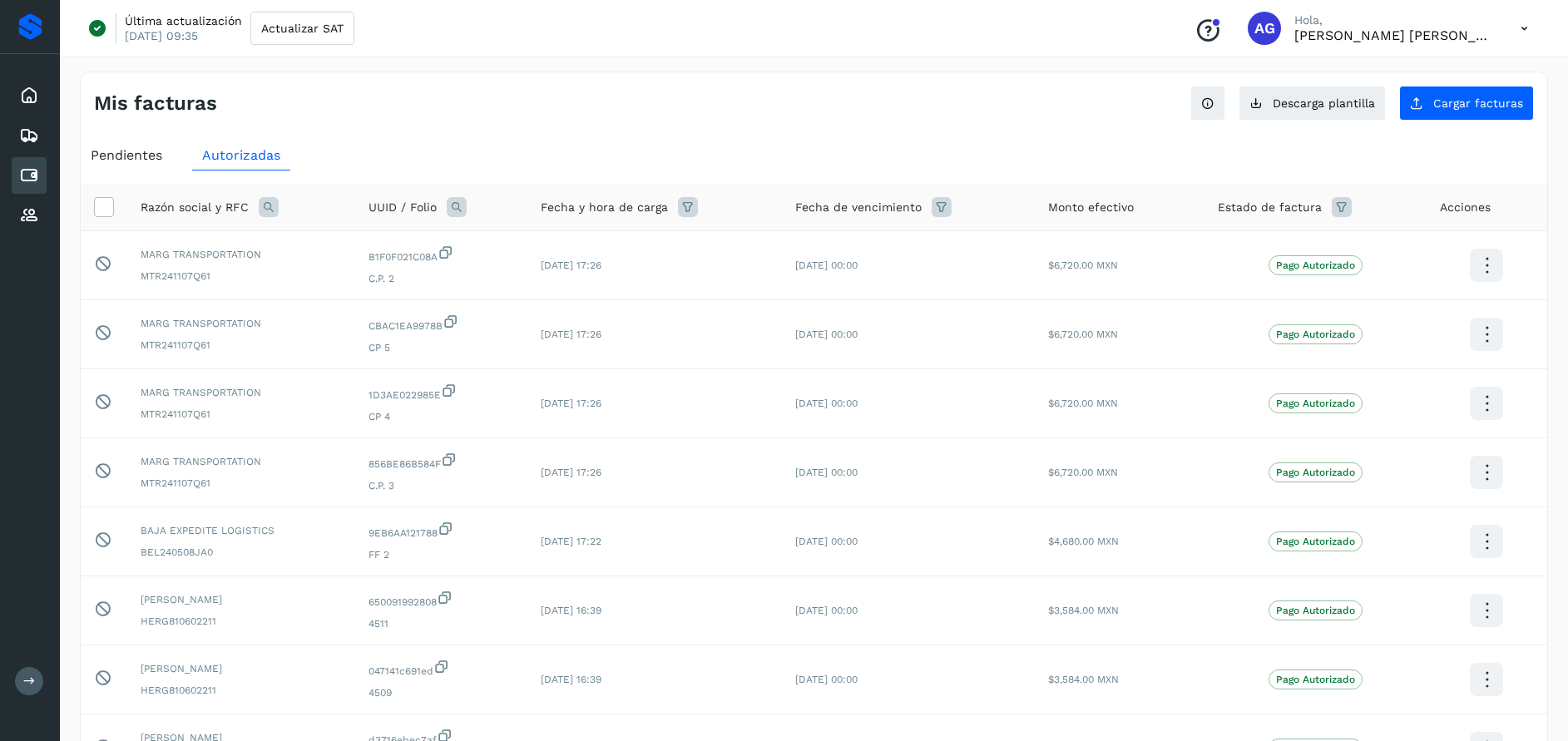
click at [269, 213] on icon at bounding box center [268, 207] width 20 height 20
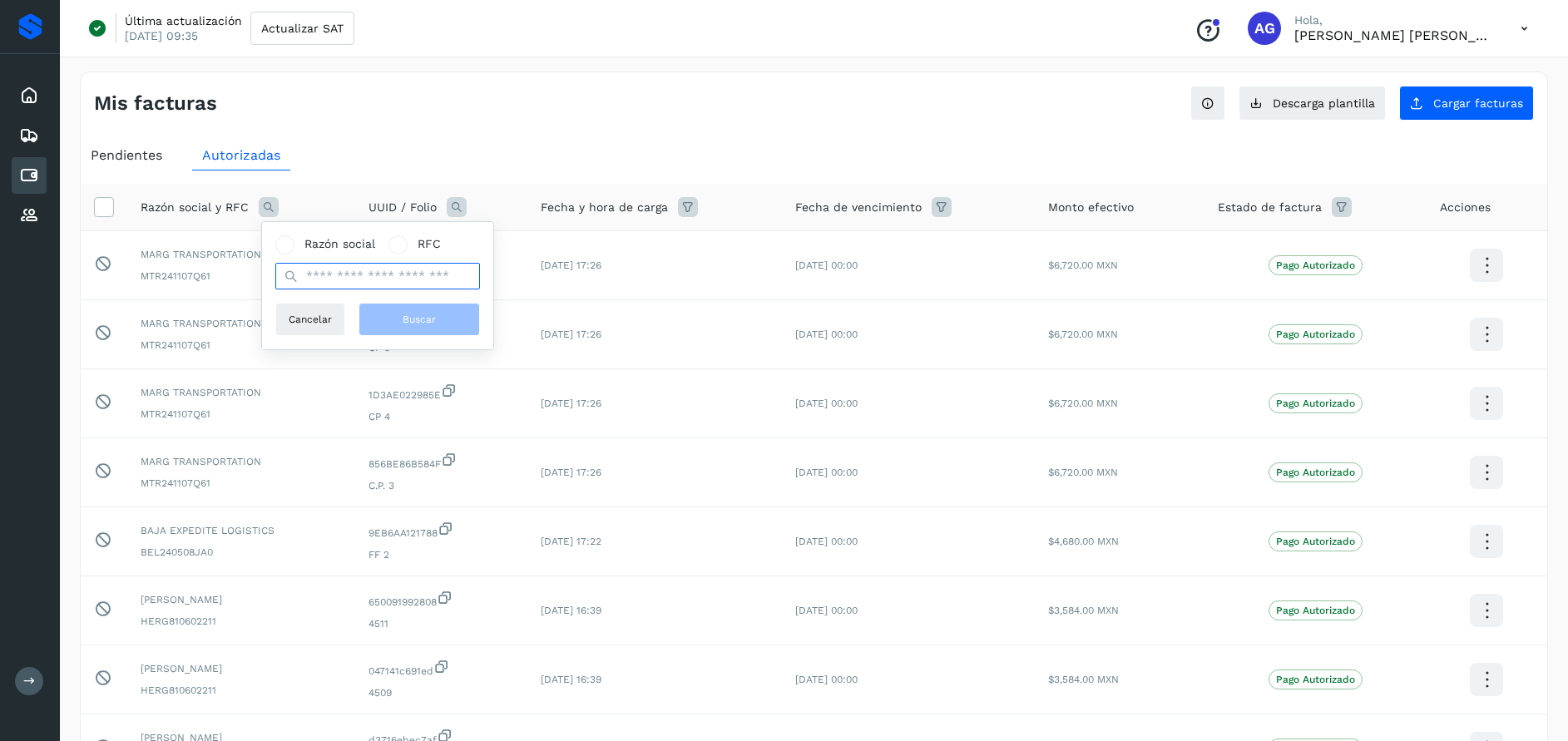
click at [357, 282] on input "text" at bounding box center [377, 276] width 204 height 27
type input "**********"
click at [427, 327] on span "Buscar" at bounding box center [419, 319] width 33 height 15
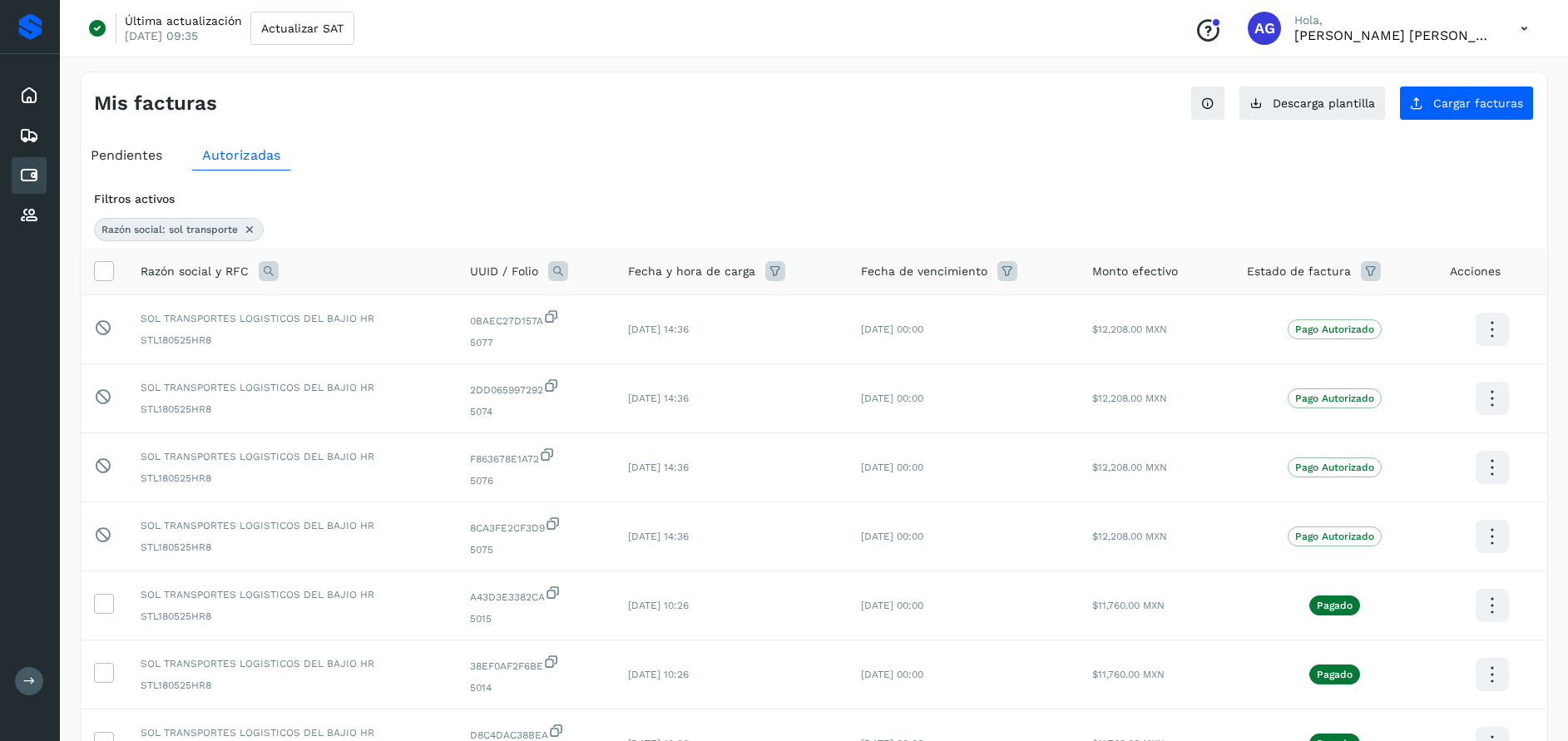
click at [254, 233] on icon at bounding box center [249, 229] width 13 height 13
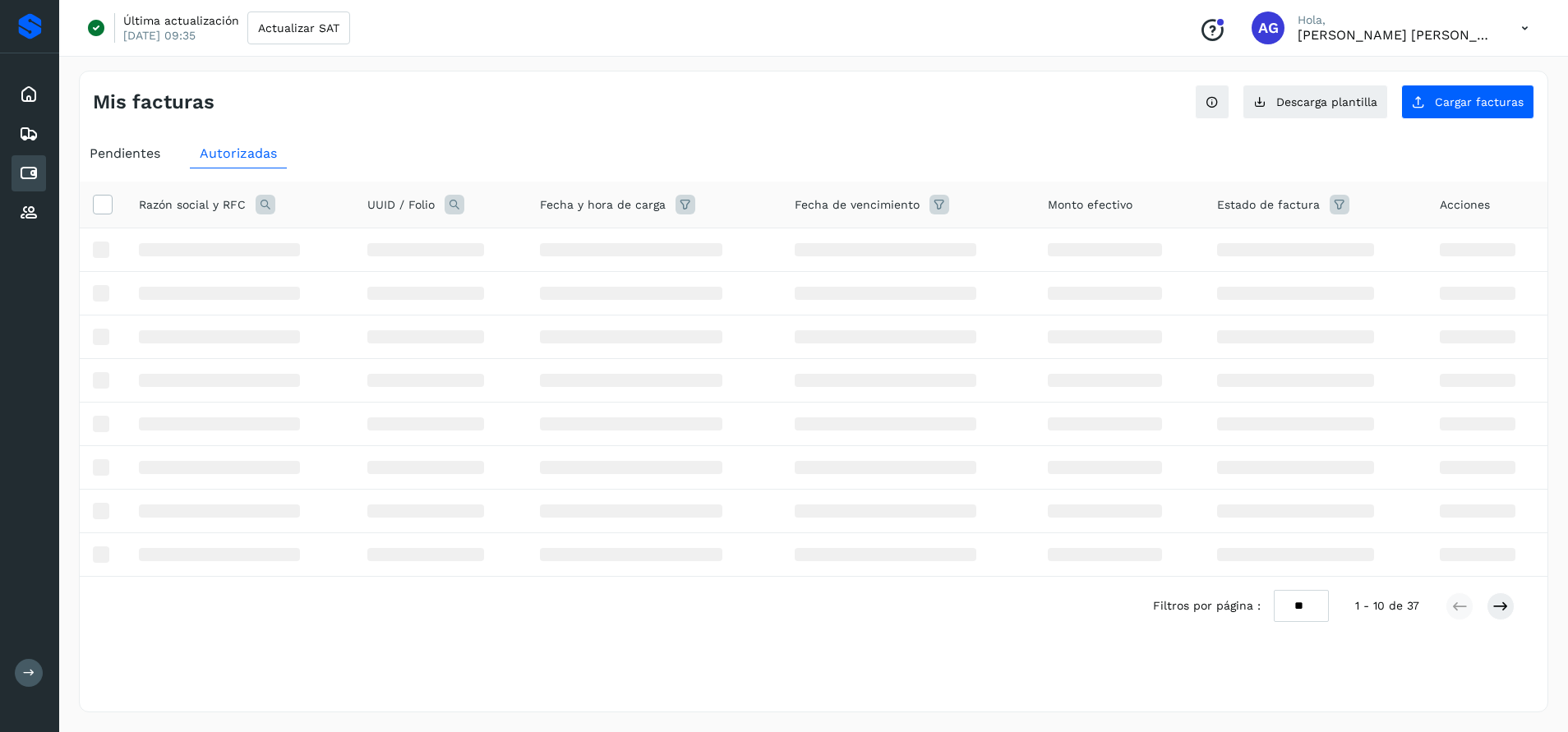
click at [262, 198] on icon at bounding box center [265, 204] width 20 height 20
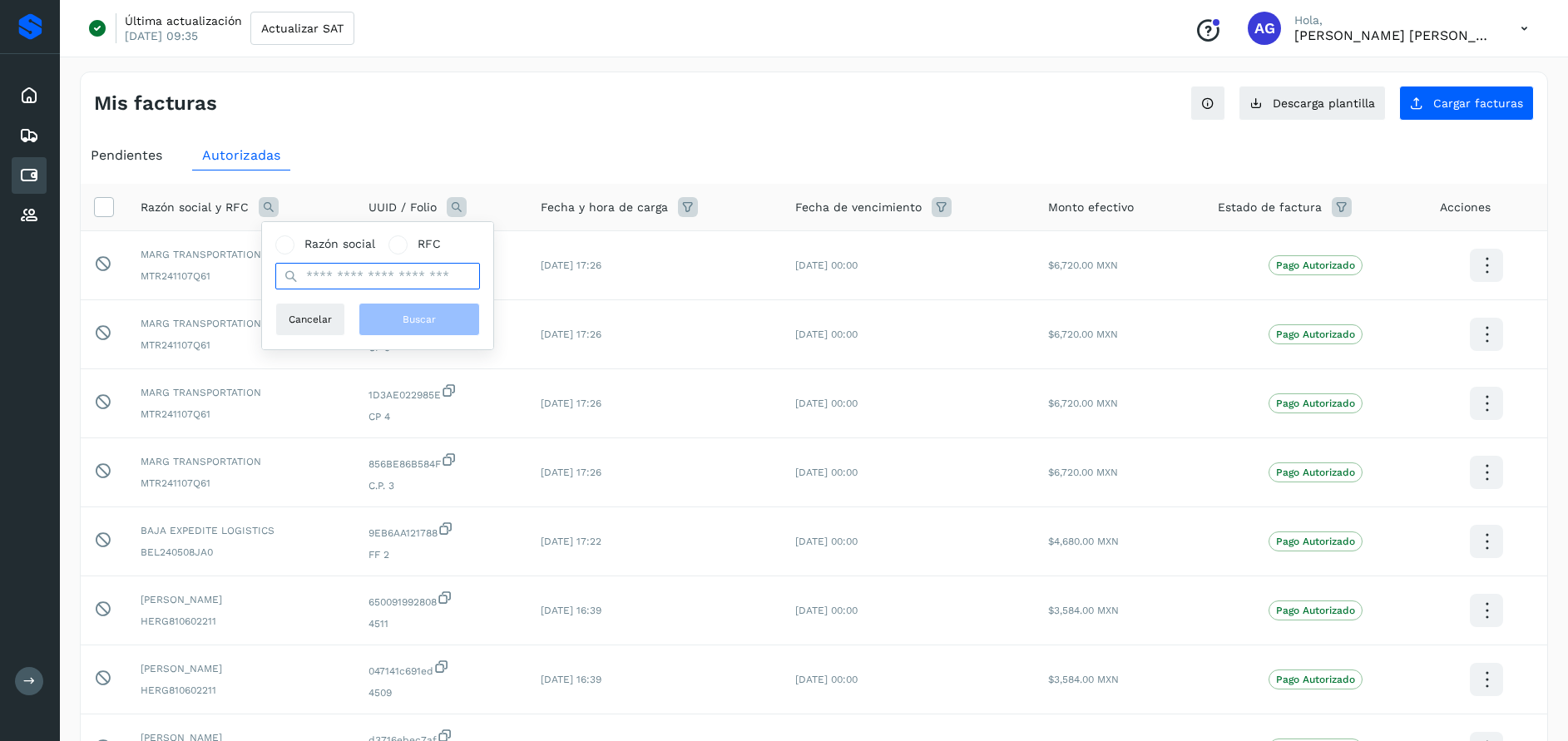
click at [362, 272] on input "text" at bounding box center [377, 276] width 204 height 27
type input "*******"
click at [442, 317] on button "Buscar" at bounding box center [419, 319] width 121 height 33
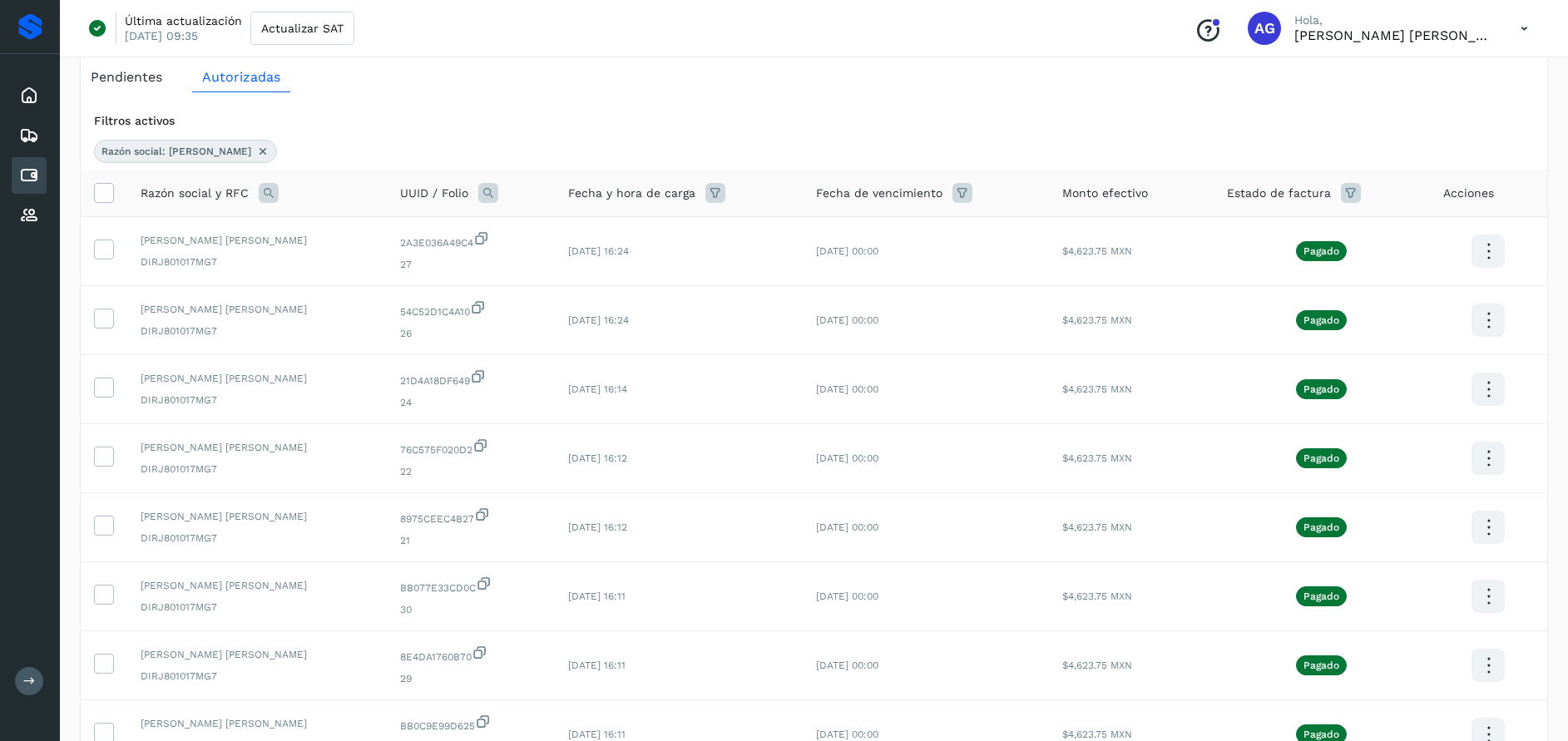
scroll to position [75, 0]
click at [41, 94] on div "Inicio" at bounding box center [29, 95] width 35 height 36
